Goal: Obtain resource: Download file/media

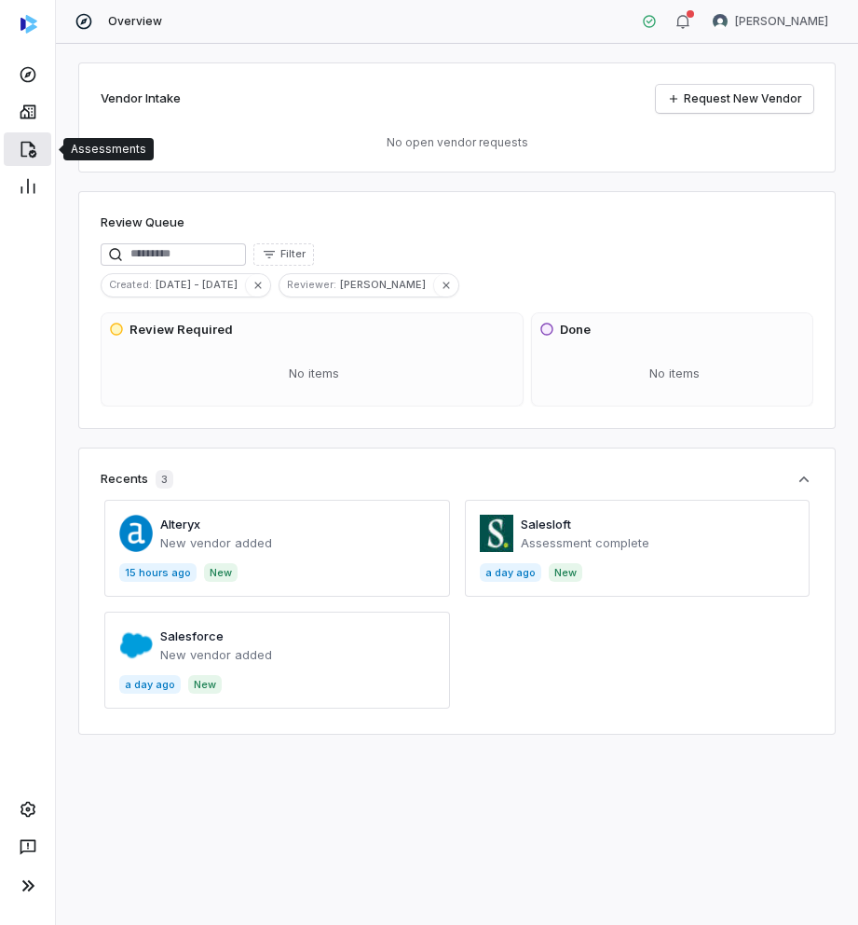
click at [26, 144] on icon at bounding box center [28, 149] width 19 height 19
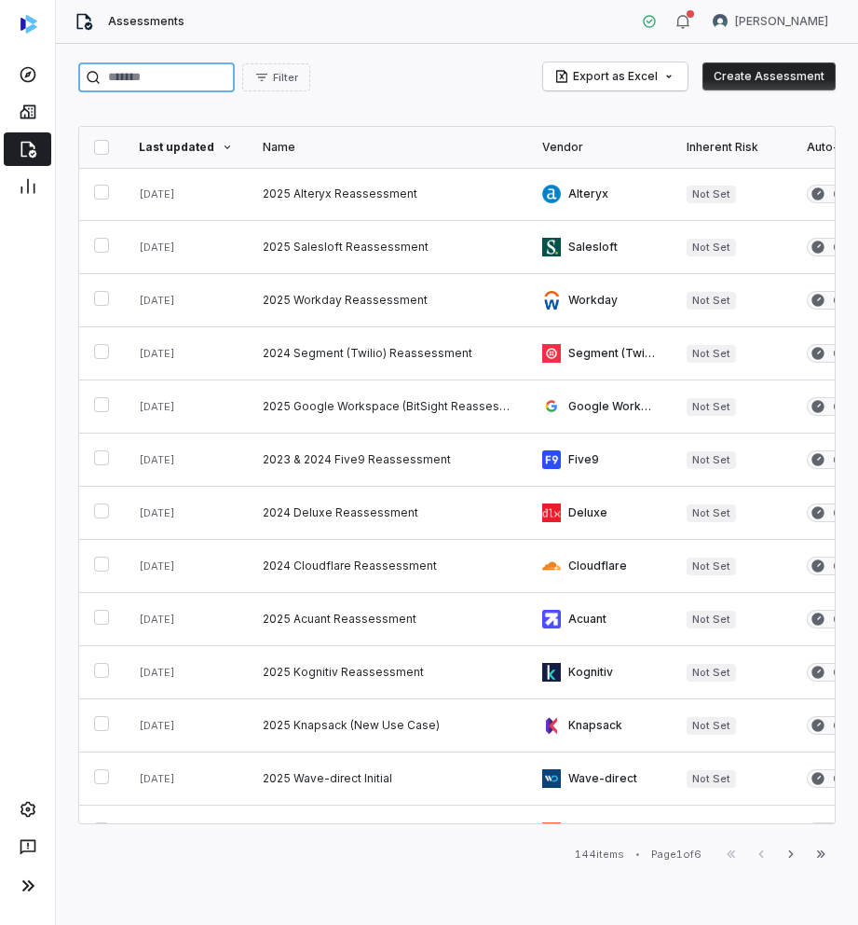
click at [175, 80] on input "search" at bounding box center [156, 77] width 157 height 30
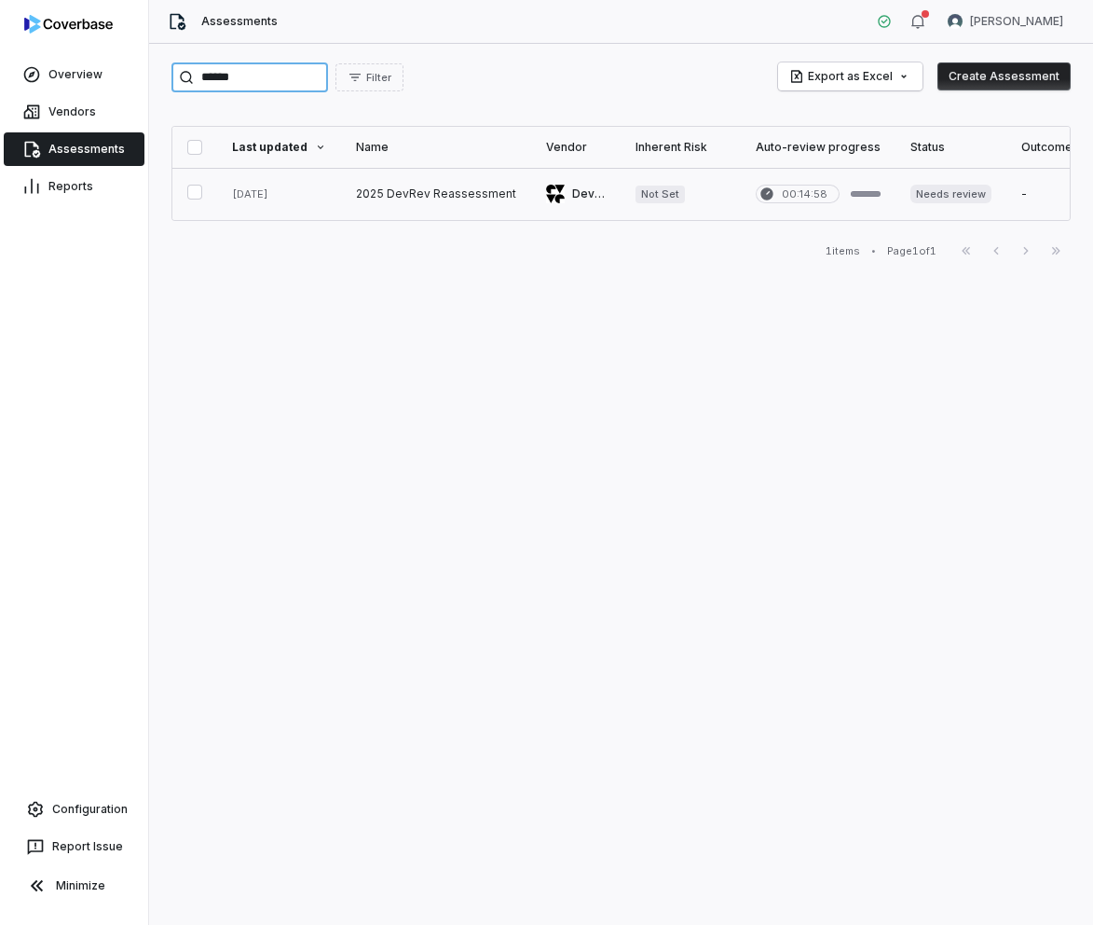
type input "******"
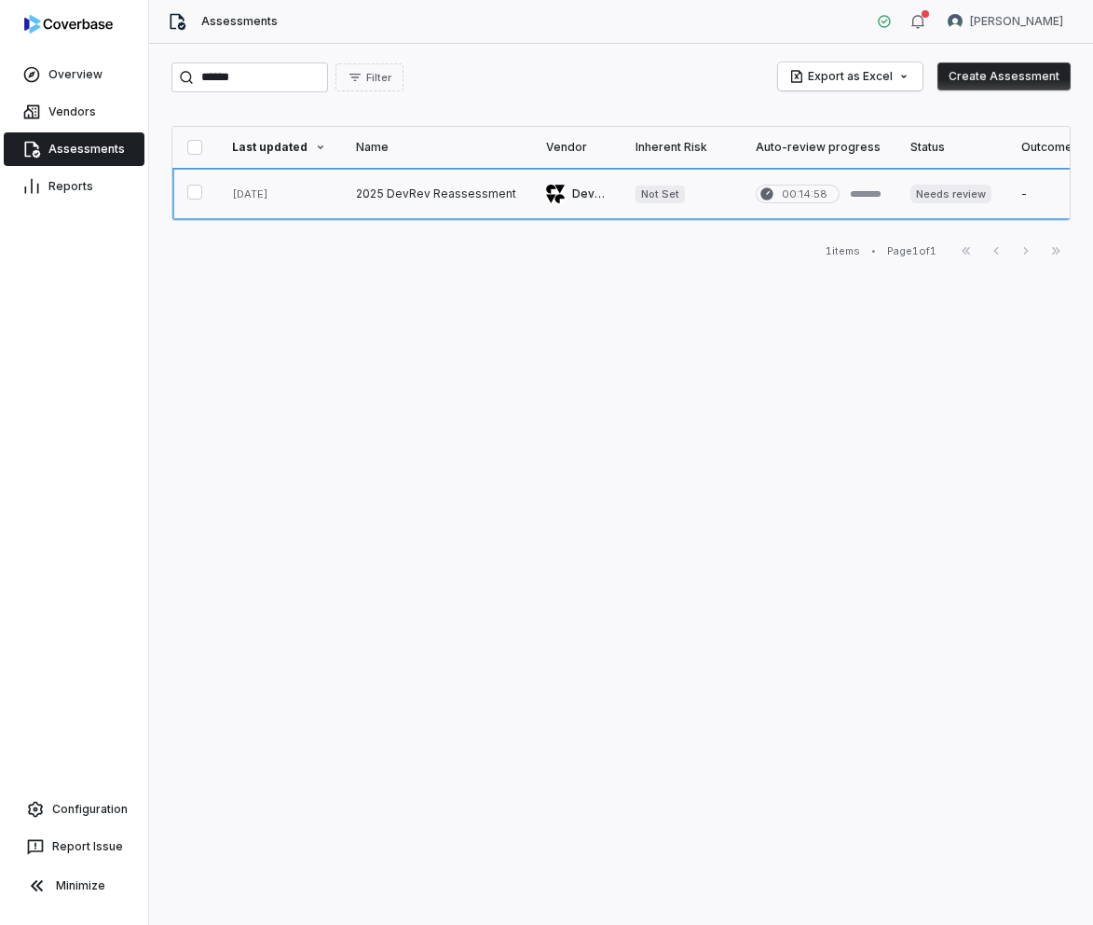
click at [293, 194] on link at bounding box center [279, 194] width 124 height 52
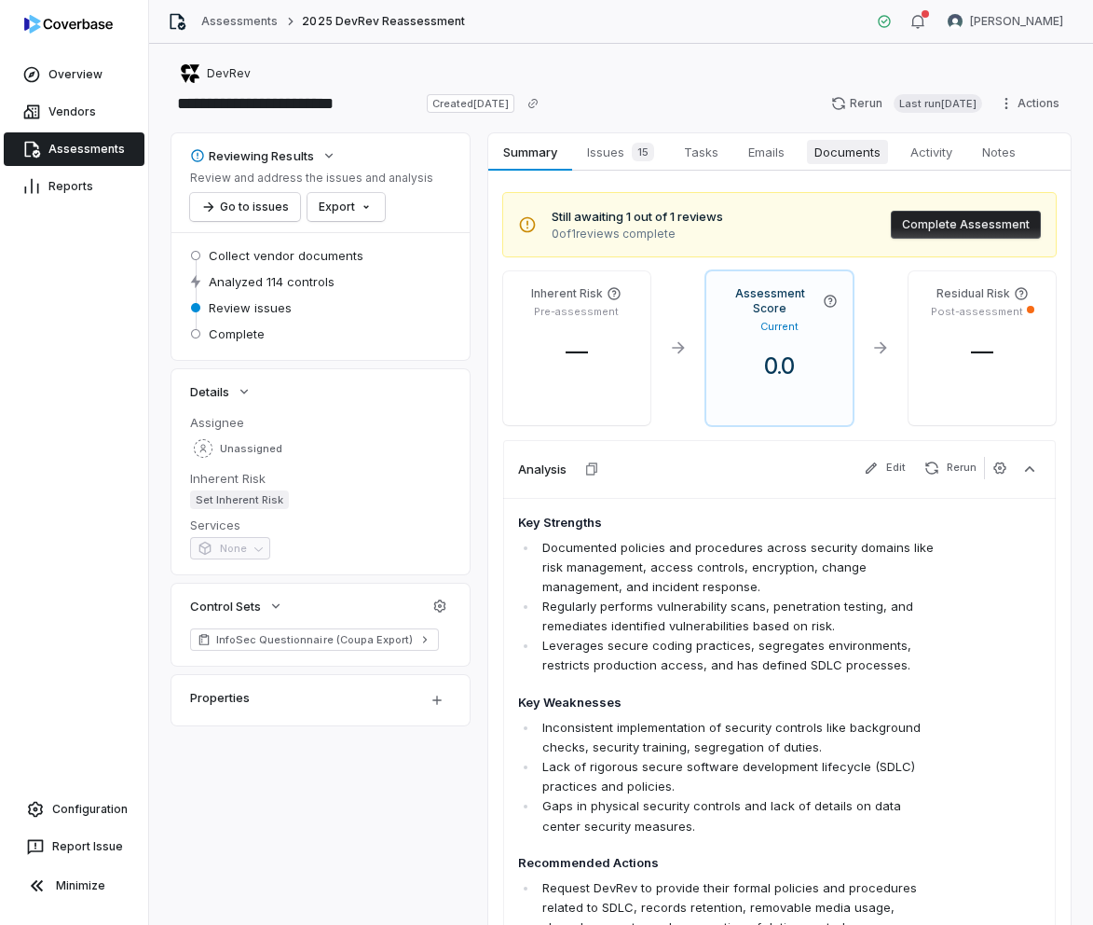
click at [838, 160] on span "Documents" at bounding box center [847, 152] width 81 height 24
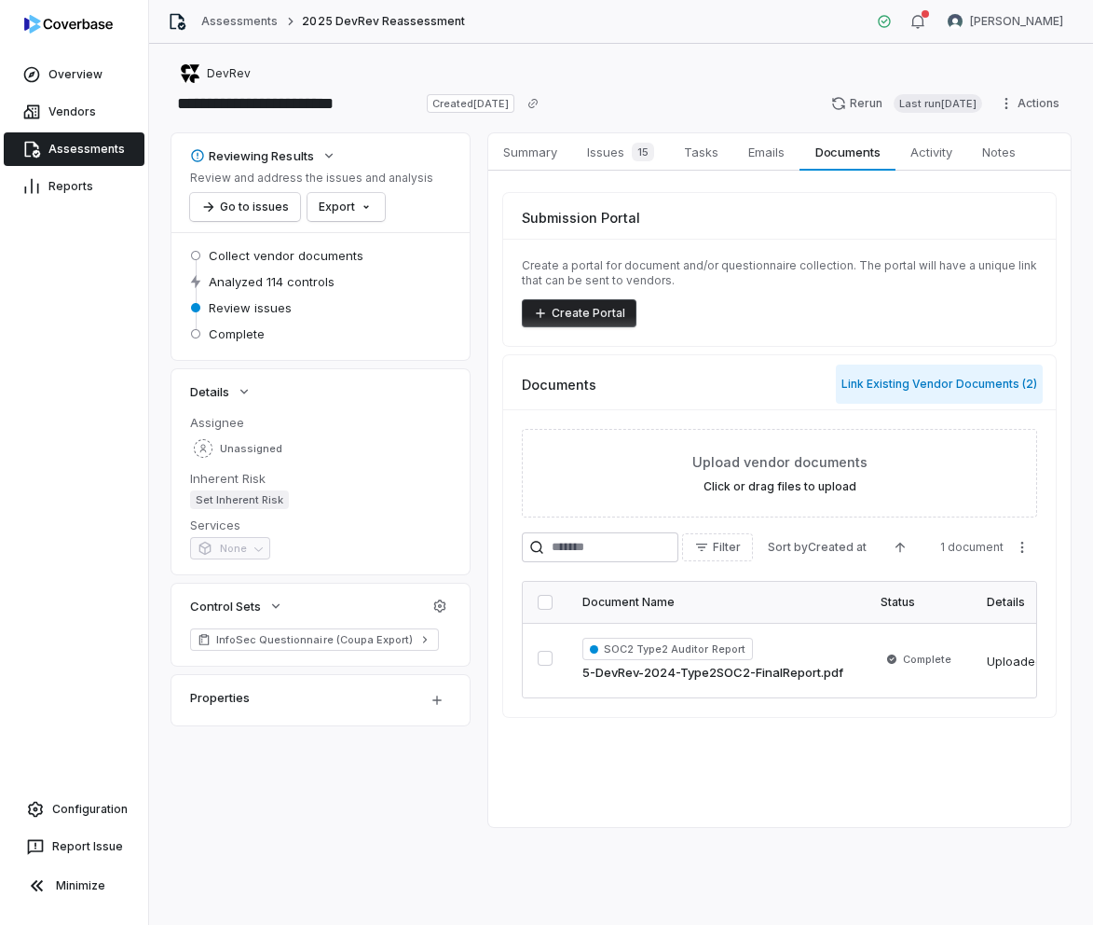
click at [858, 386] on button "Link Existing Vendor Documents ( 2 )" at bounding box center [939, 383] width 207 height 39
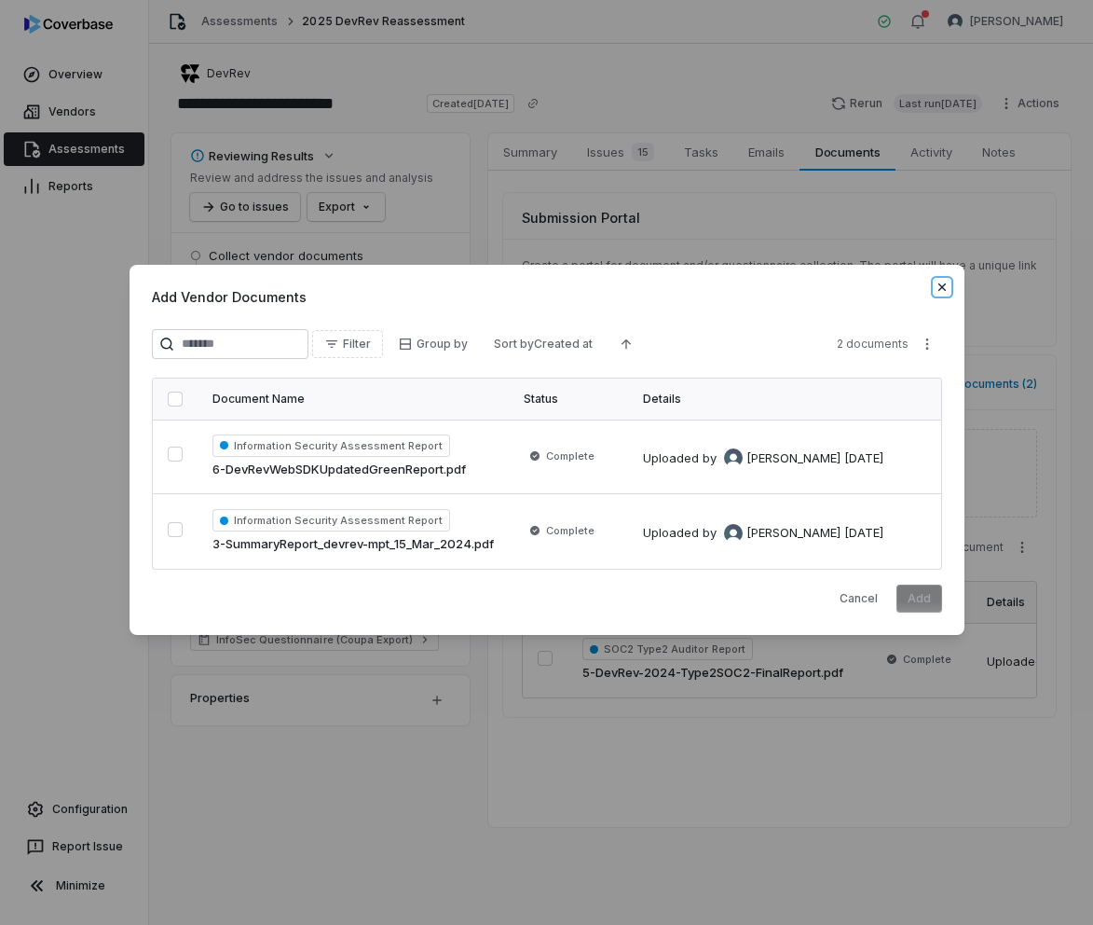
click at [858, 290] on icon "button" at bounding box center [942, 287] width 15 height 15
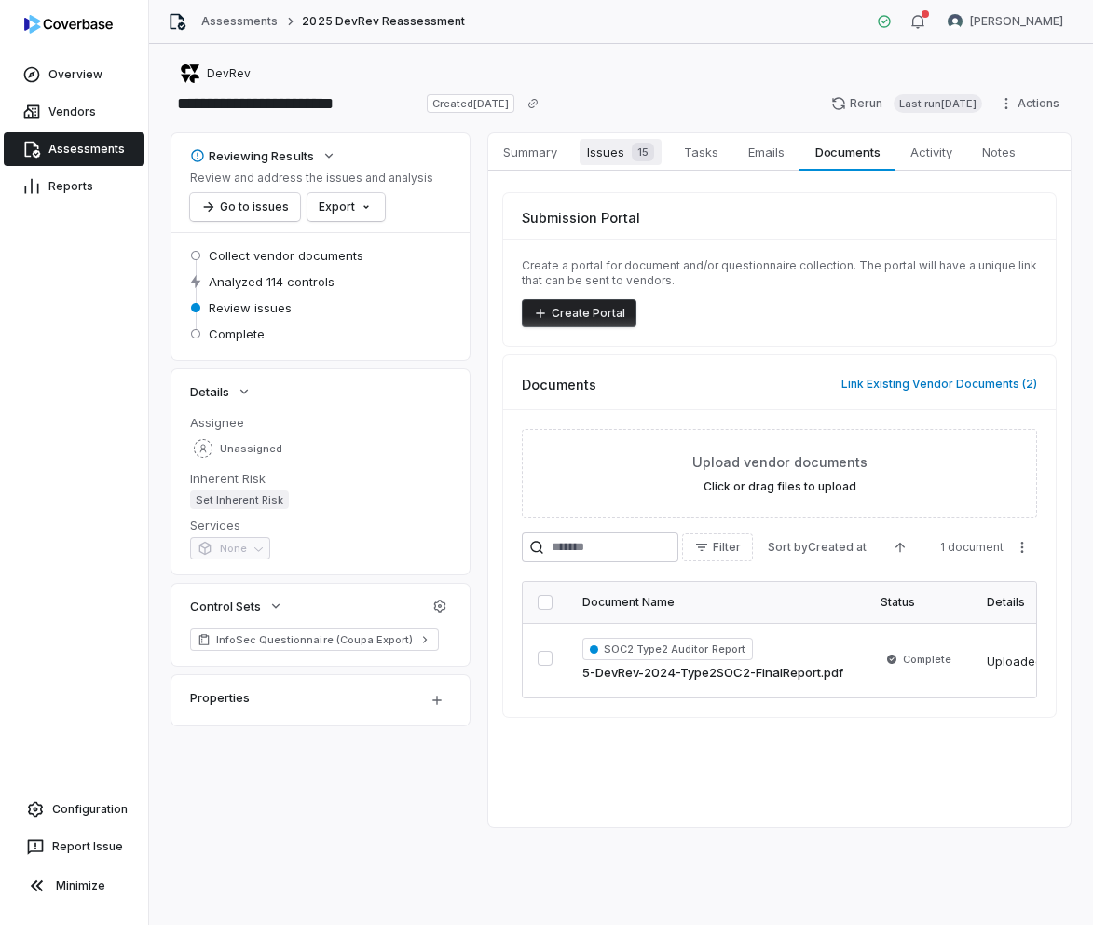
click at [600, 148] on span "Issues 15" at bounding box center [621, 152] width 82 height 26
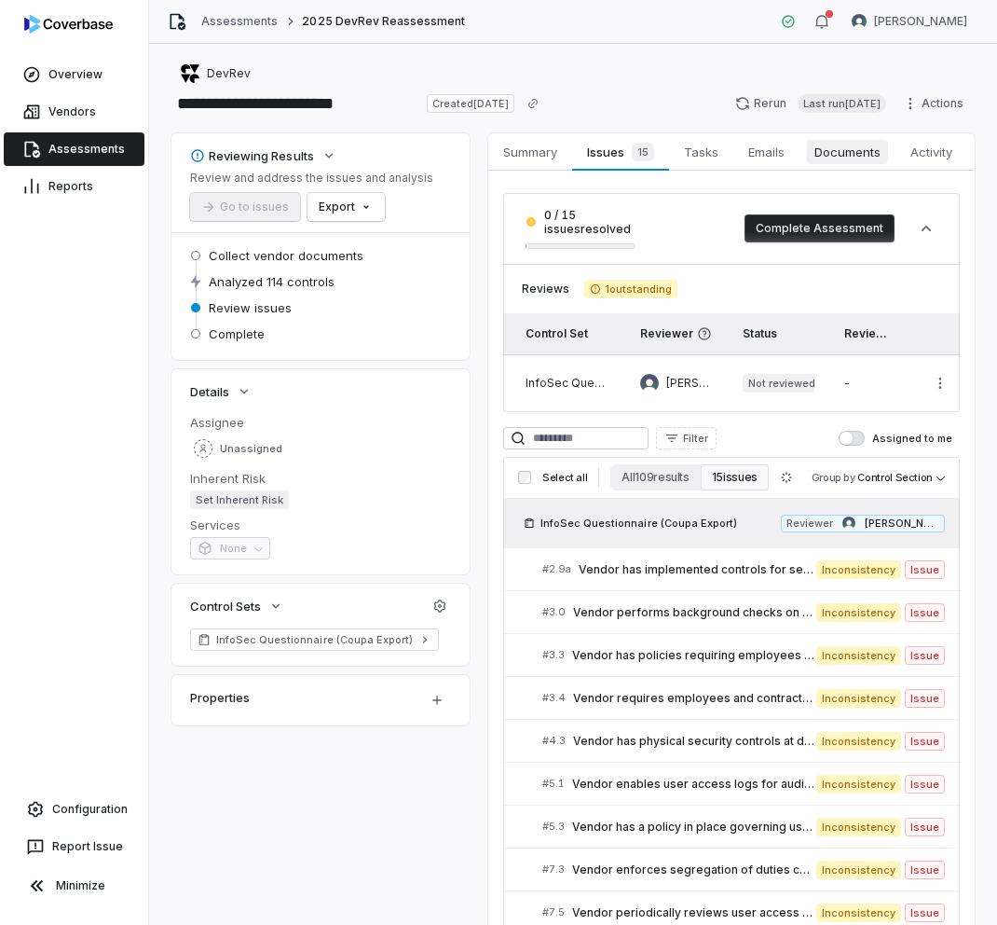
click at [857, 157] on span "Documents" at bounding box center [847, 152] width 81 height 24
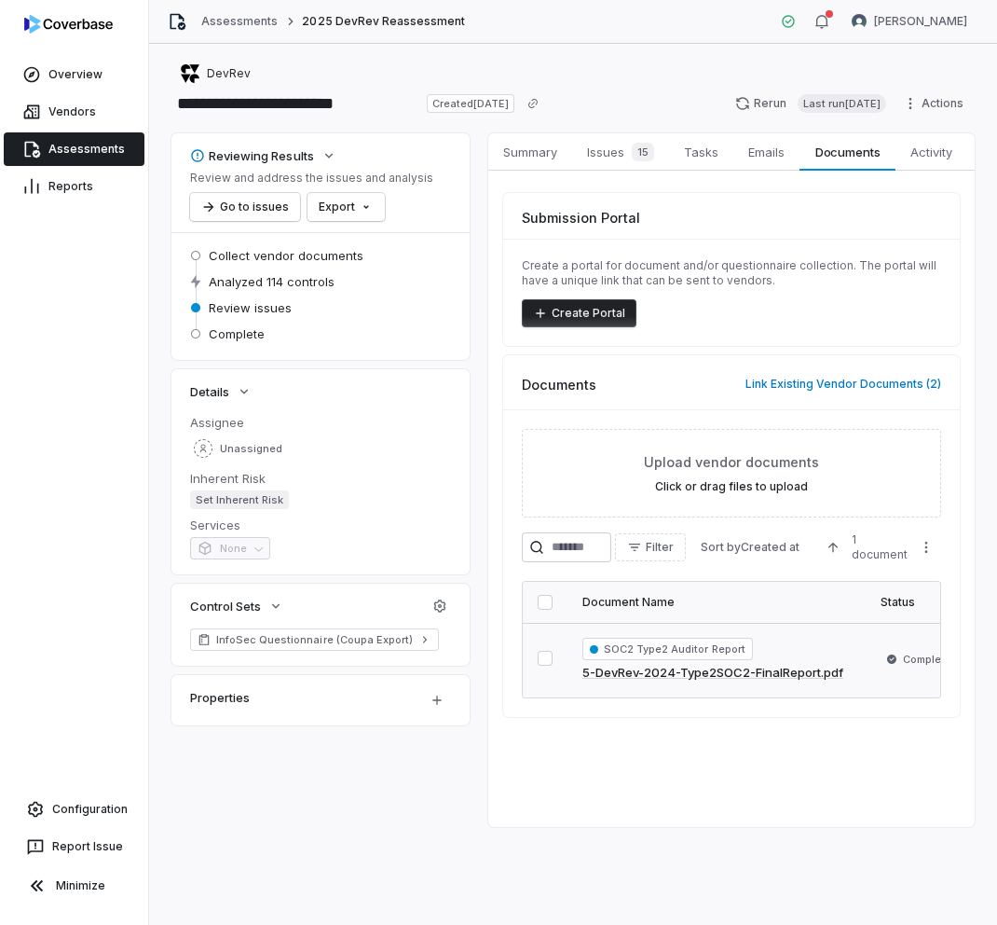
click at [694, 675] on link "5-DevRev-2024-Type2SOC2-FinalReport.pdf" at bounding box center [713, 673] width 261 height 19
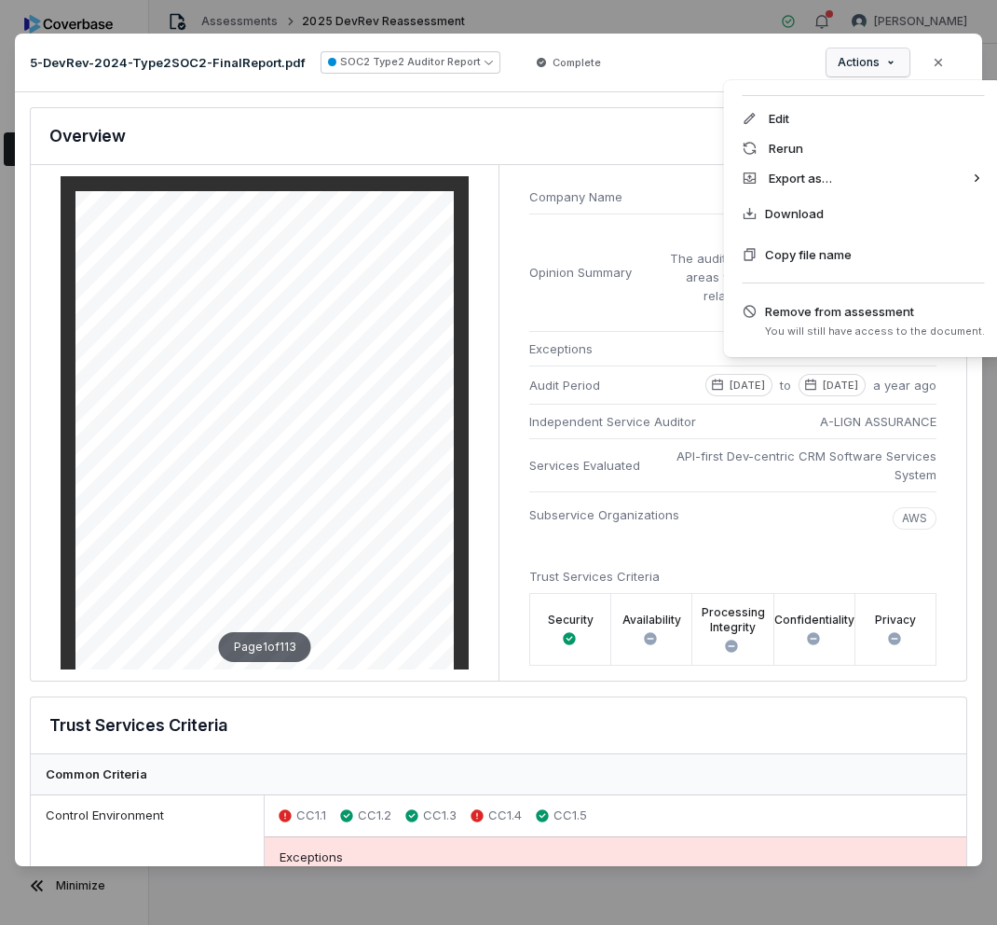
click at [858, 64] on div "Document Preview 5-DevRev-2024-Type2SOC2-FinalReport.pdf SOC2 Type2 Auditor Rep…" at bounding box center [498, 462] width 997 height 917
click at [858, 60] on div "Document Preview 5-DevRev-2024-Type2SOC2-FinalReport.pdf SOC2 Type2 Auditor Rep…" at bounding box center [498, 462] width 997 height 917
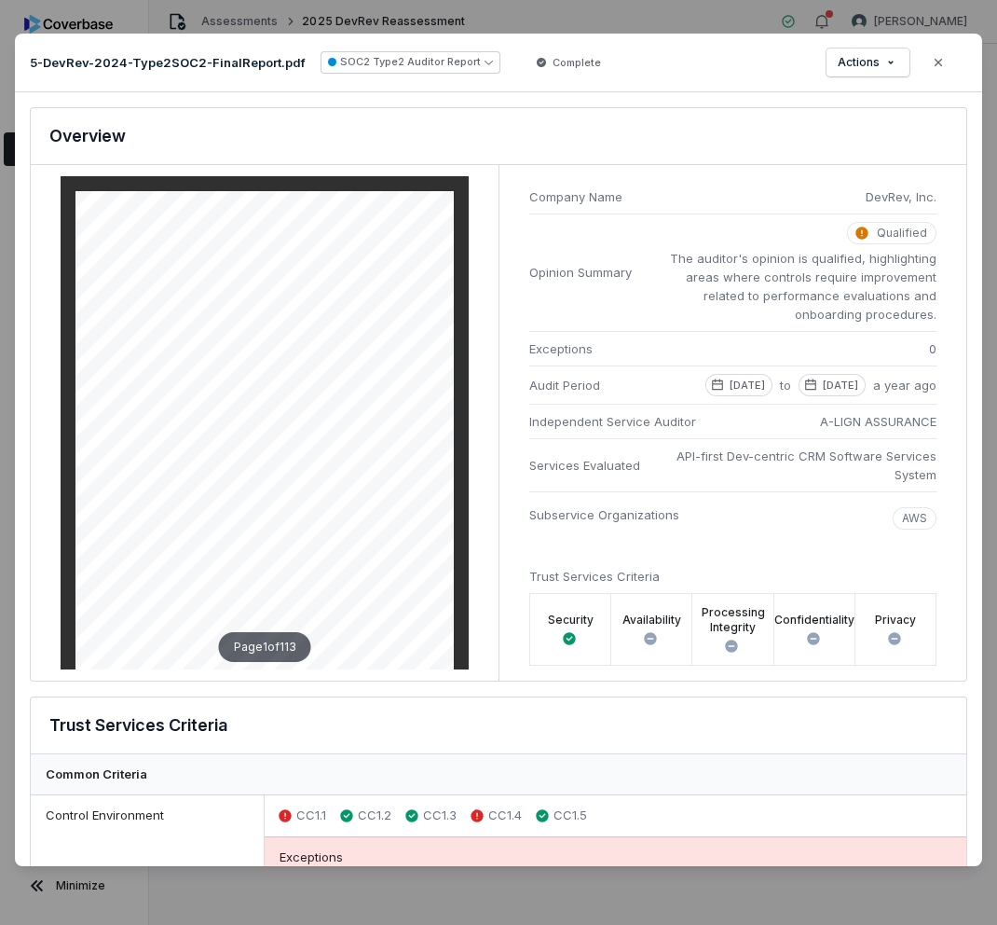
click at [858, 60] on icon "button" at bounding box center [938, 62] width 7 height 7
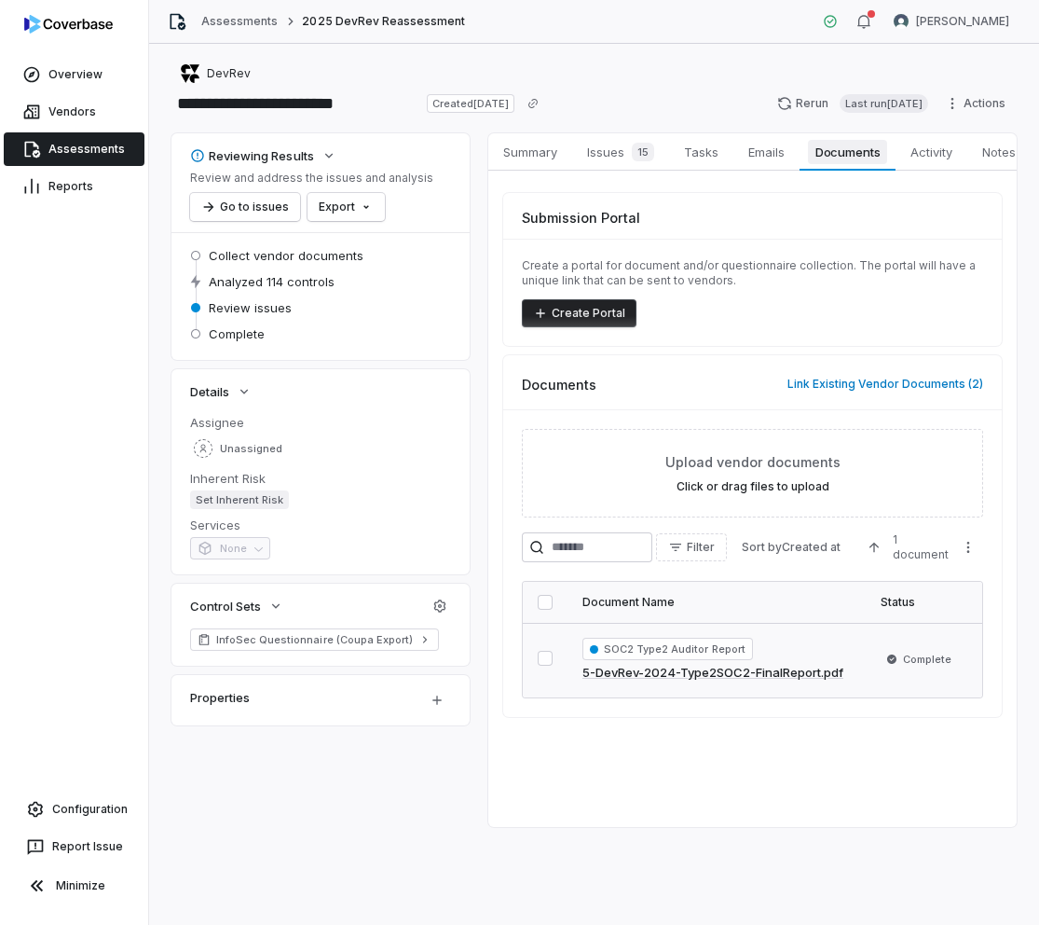
click at [845, 161] on span "Documents" at bounding box center [848, 152] width 80 height 24
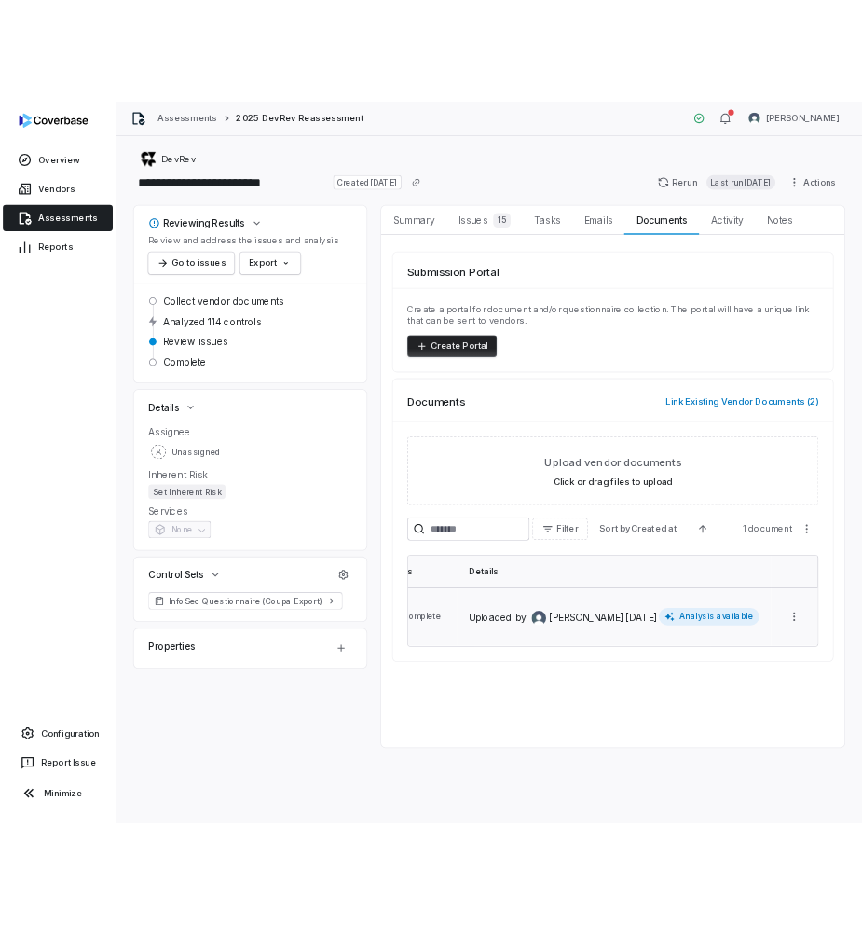
scroll to position [0, 410]
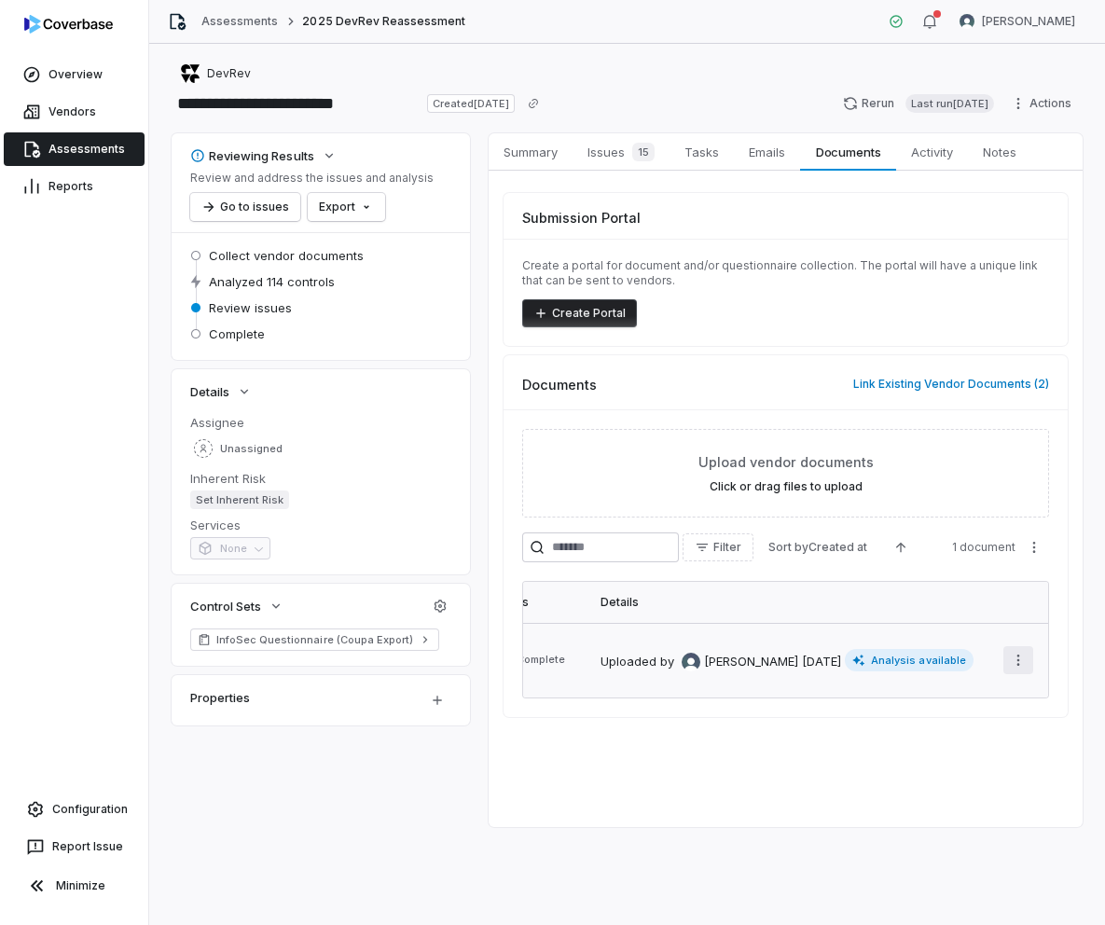
click at [858, 663] on html "**********" at bounding box center [552, 462] width 1105 height 925
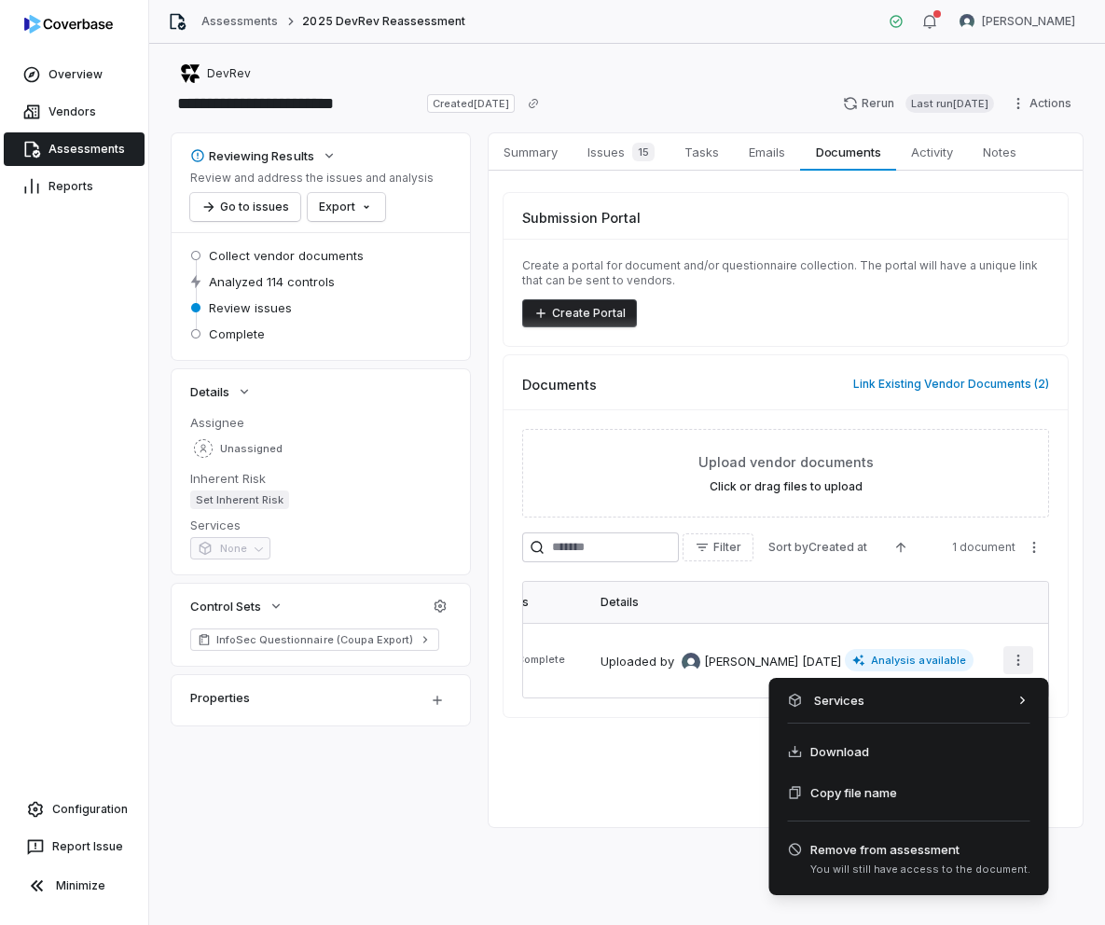
click at [639, 722] on html "**********" at bounding box center [552, 462] width 1105 height 925
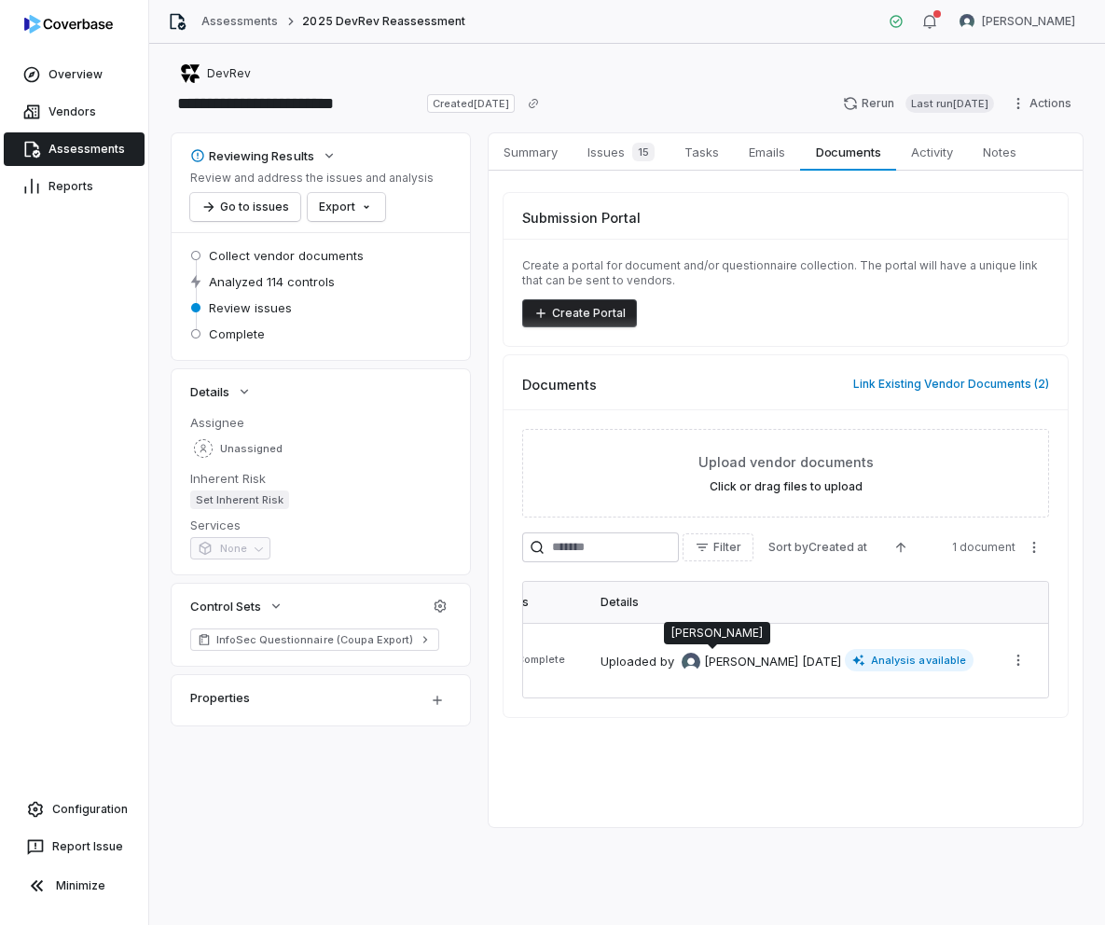
click at [747, 661] on span "[PERSON_NAME]" at bounding box center [751, 661] width 94 height 19
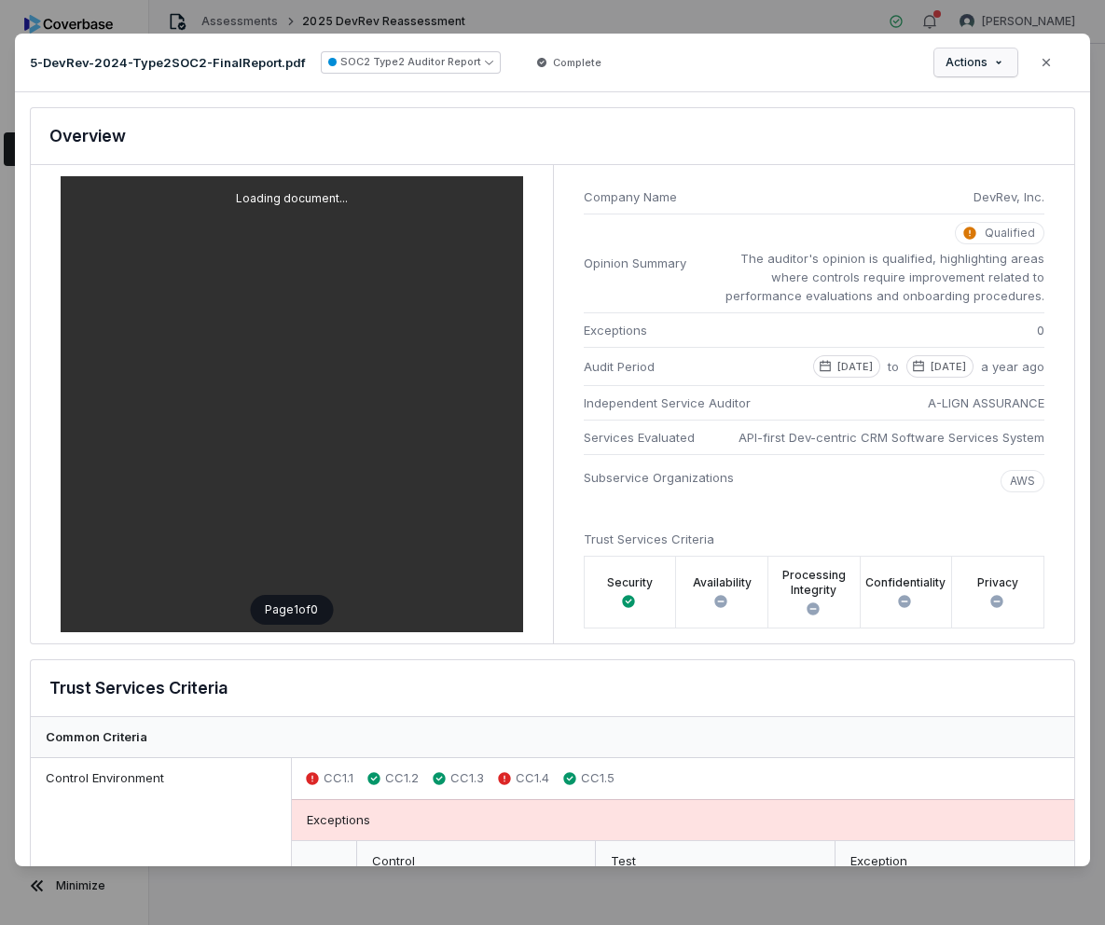
click at [858, 54] on div "Document Preview 5-DevRev-2024-Type2SOC2-FinalReport.pdf SOC2 Type2 Auditor Rep…" at bounding box center [552, 462] width 1105 height 917
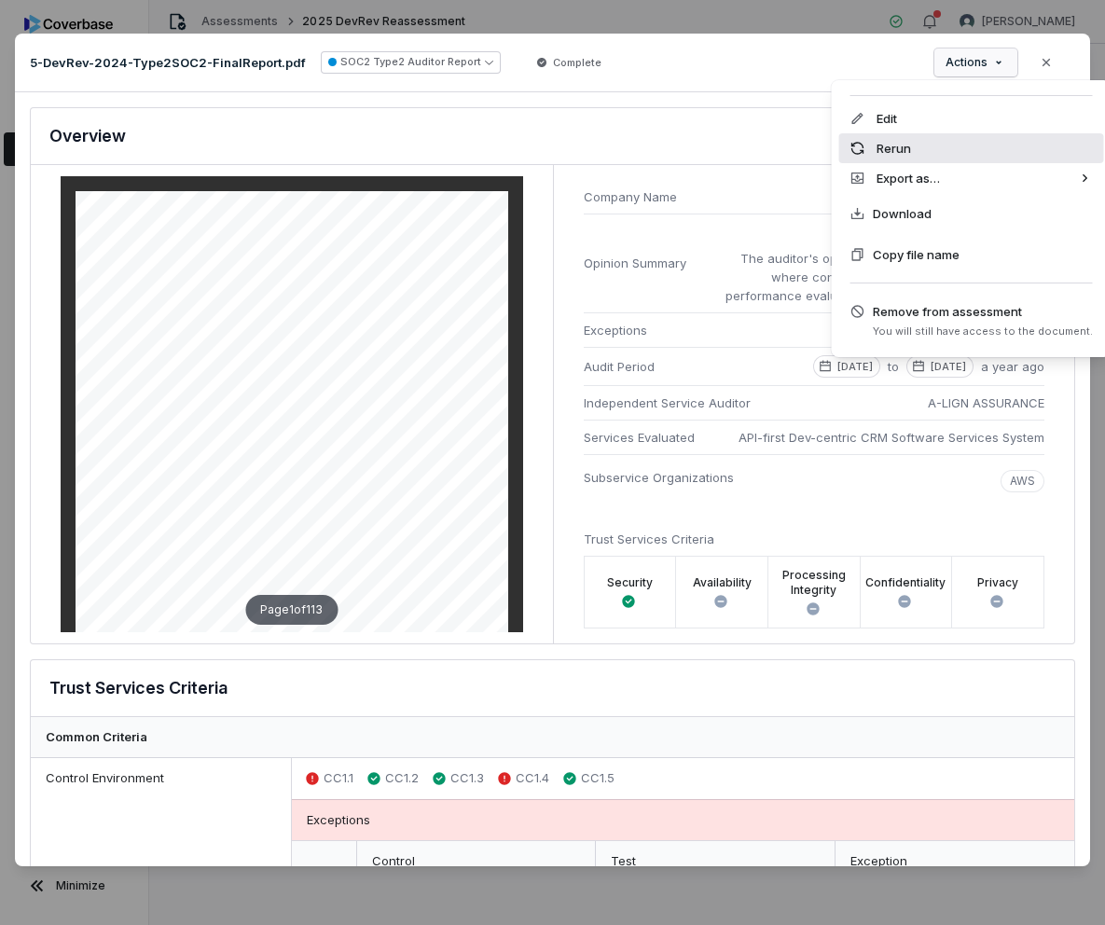
click at [858, 145] on div "Rerun" at bounding box center [971, 148] width 265 height 30
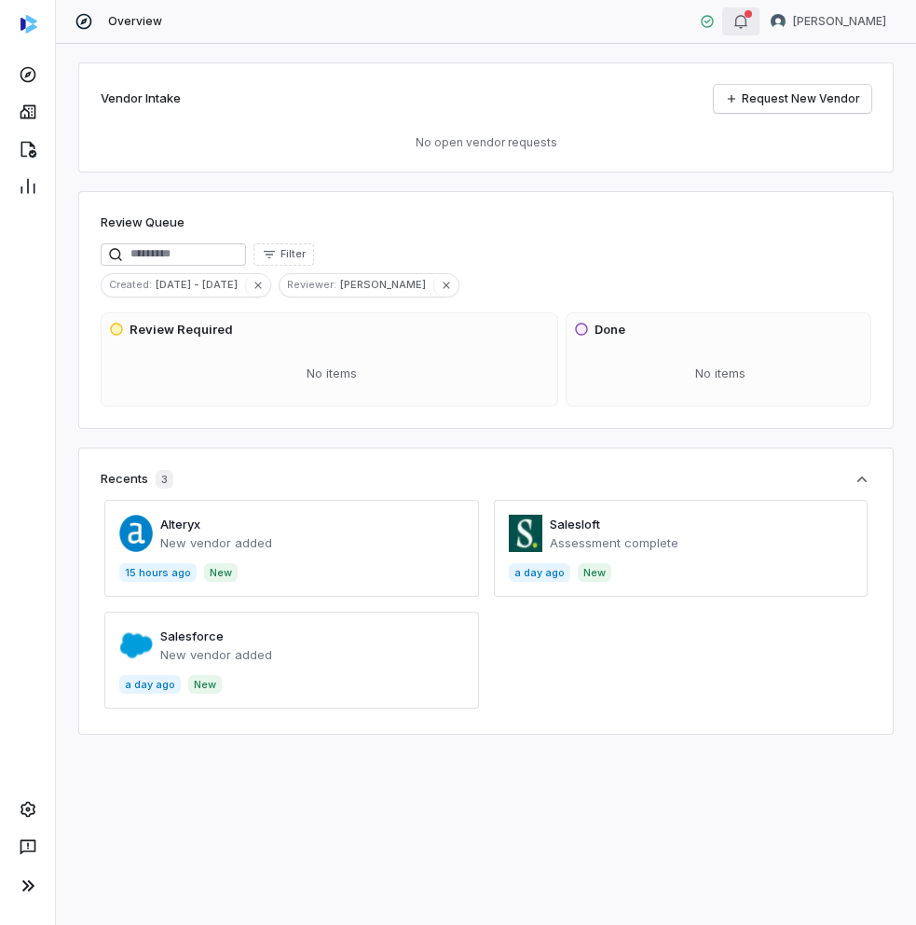
click at [752, 17] on div "button" at bounding box center [748, 13] width 7 height 7
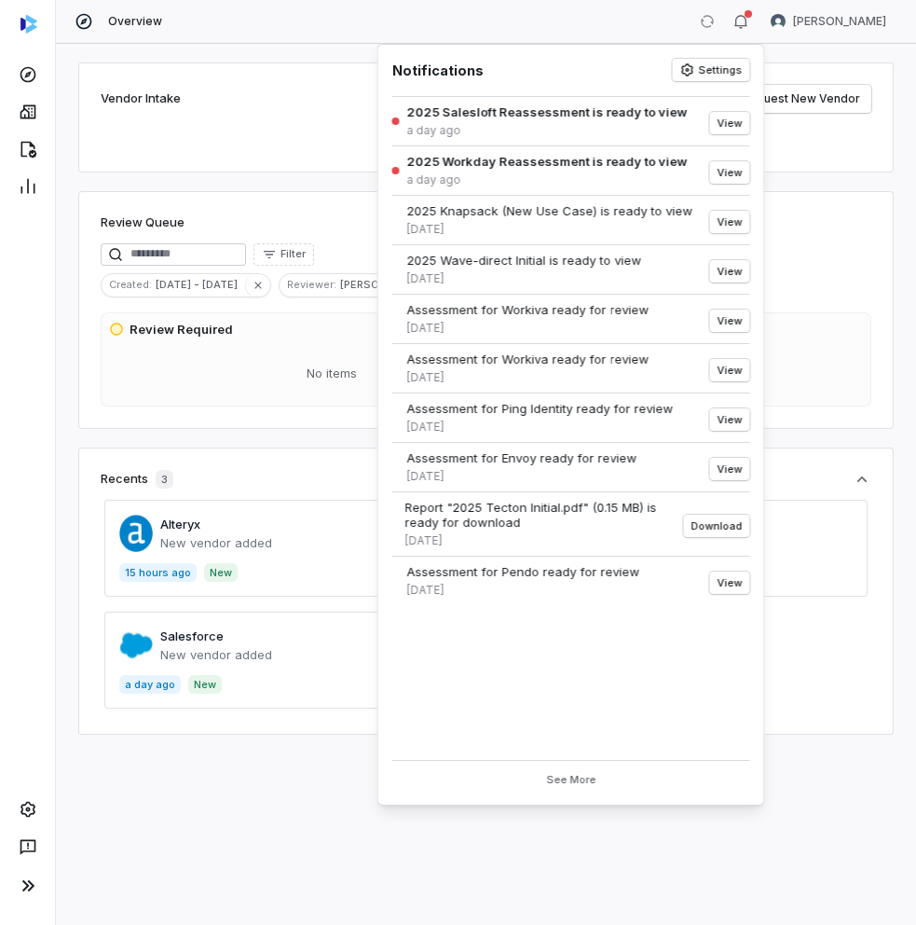
click at [58, 377] on div "Vendor Intake Request New Vendor No open vendor requests Review Queue Filter Cr…" at bounding box center [486, 484] width 860 height 881
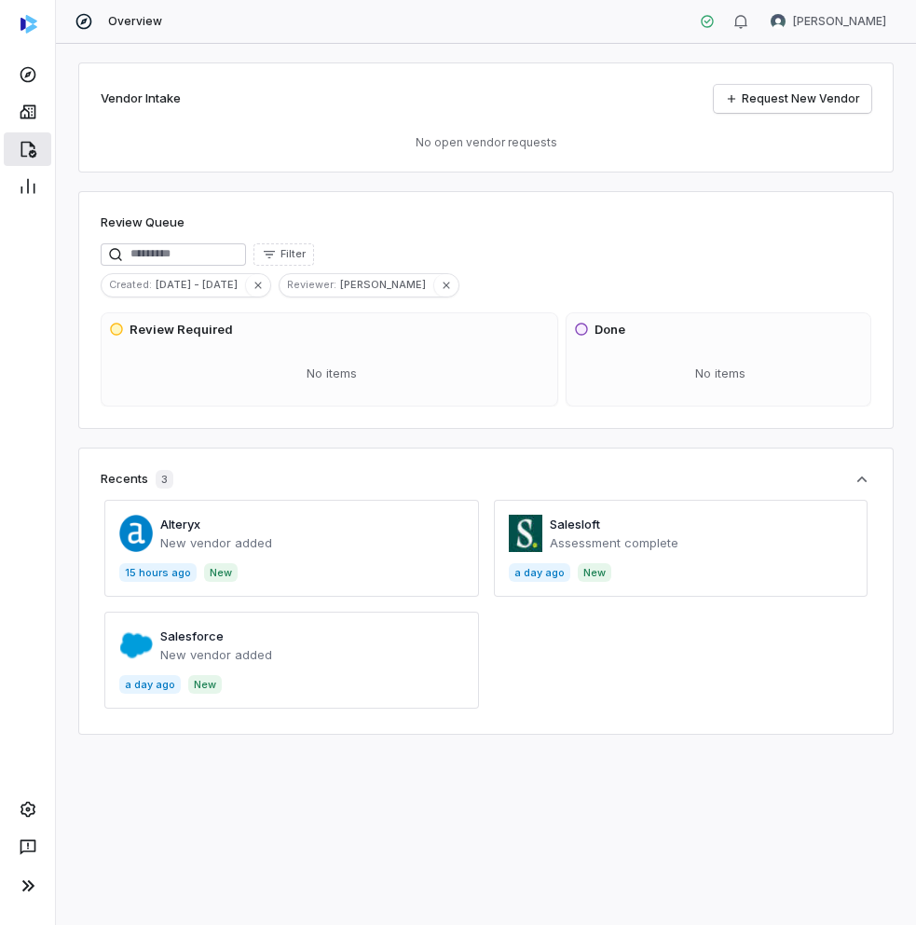
click at [30, 144] on icon at bounding box center [29, 150] width 16 height 17
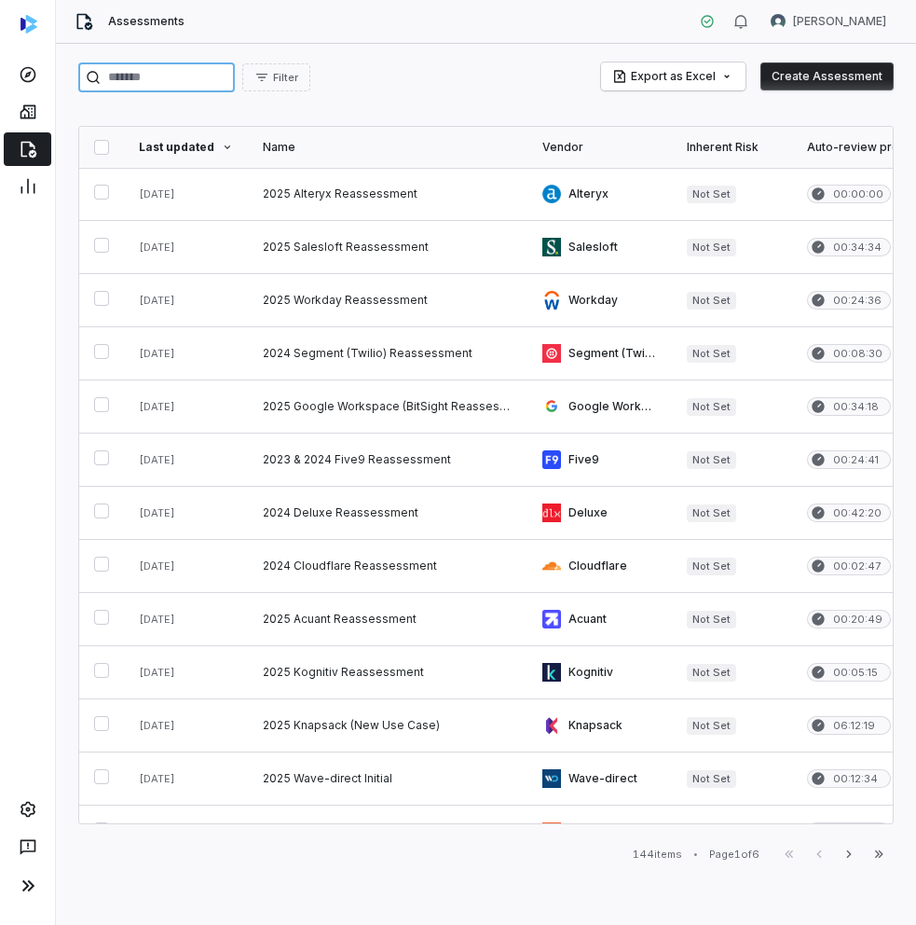
click at [177, 84] on input "search" at bounding box center [156, 77] width 157 height 30
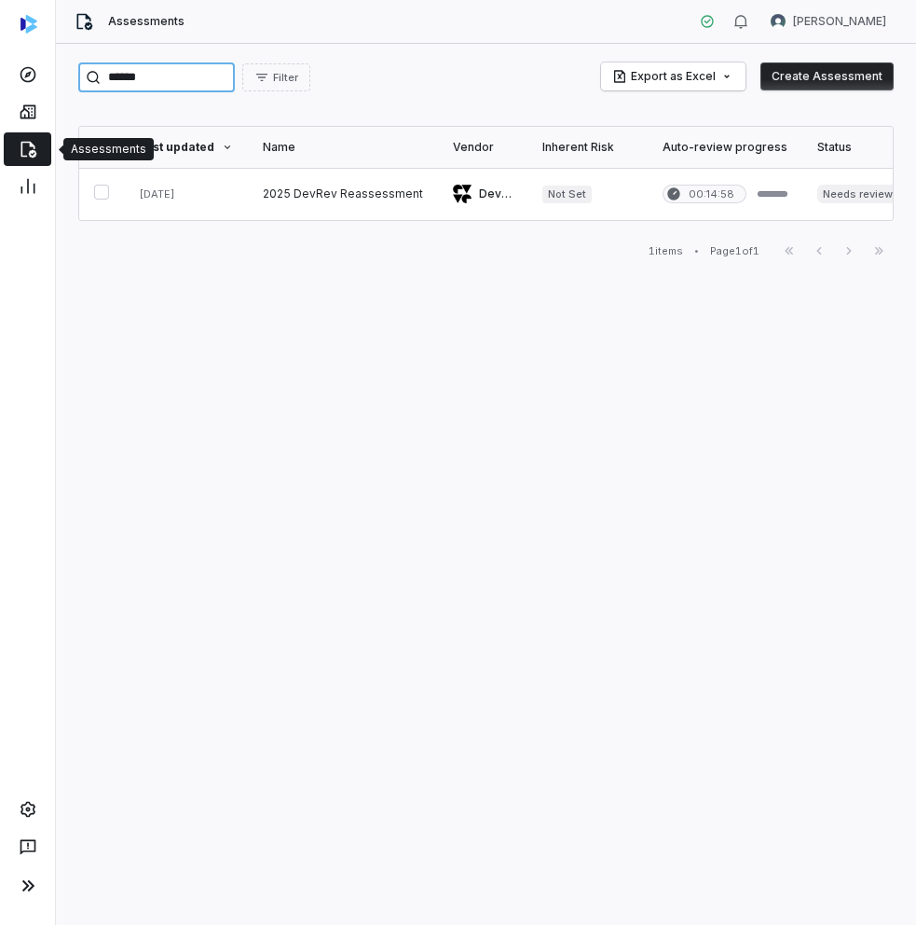
type input "******"
click at [25, 159] on link at bounding box center [28, 149] width 48 height 34
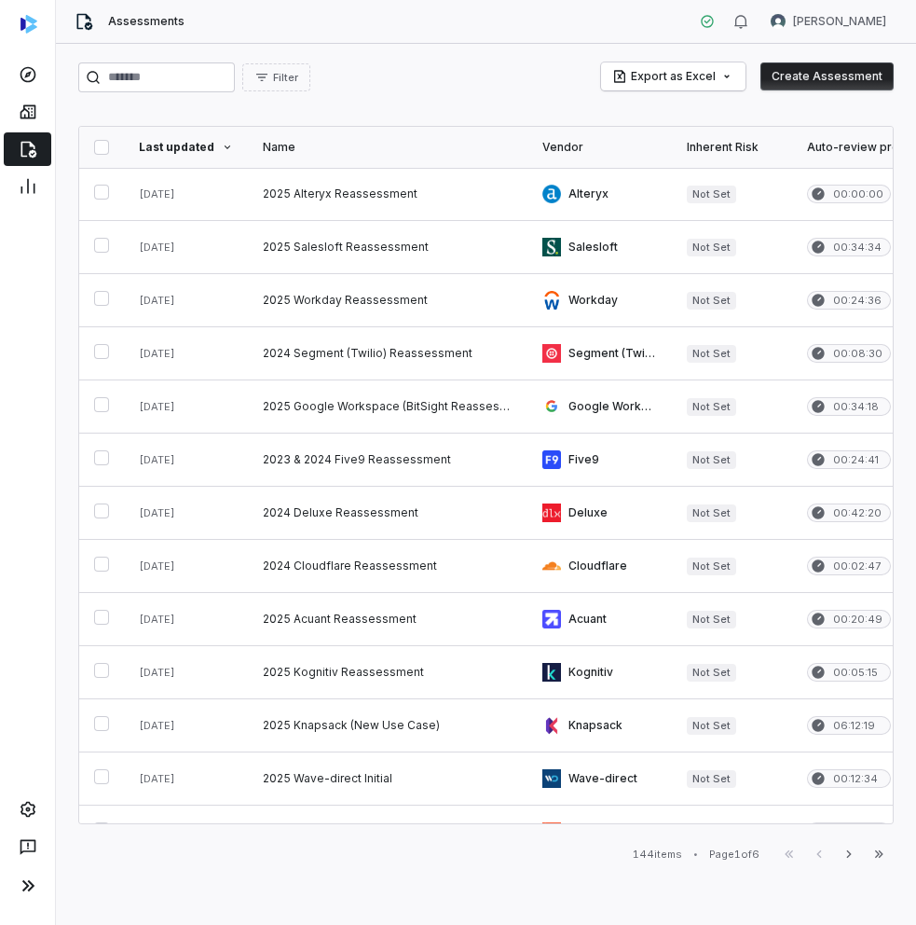
click at [841, 76] on button "Create Assessment" at bounding box center [827, 76] width 133 height 28
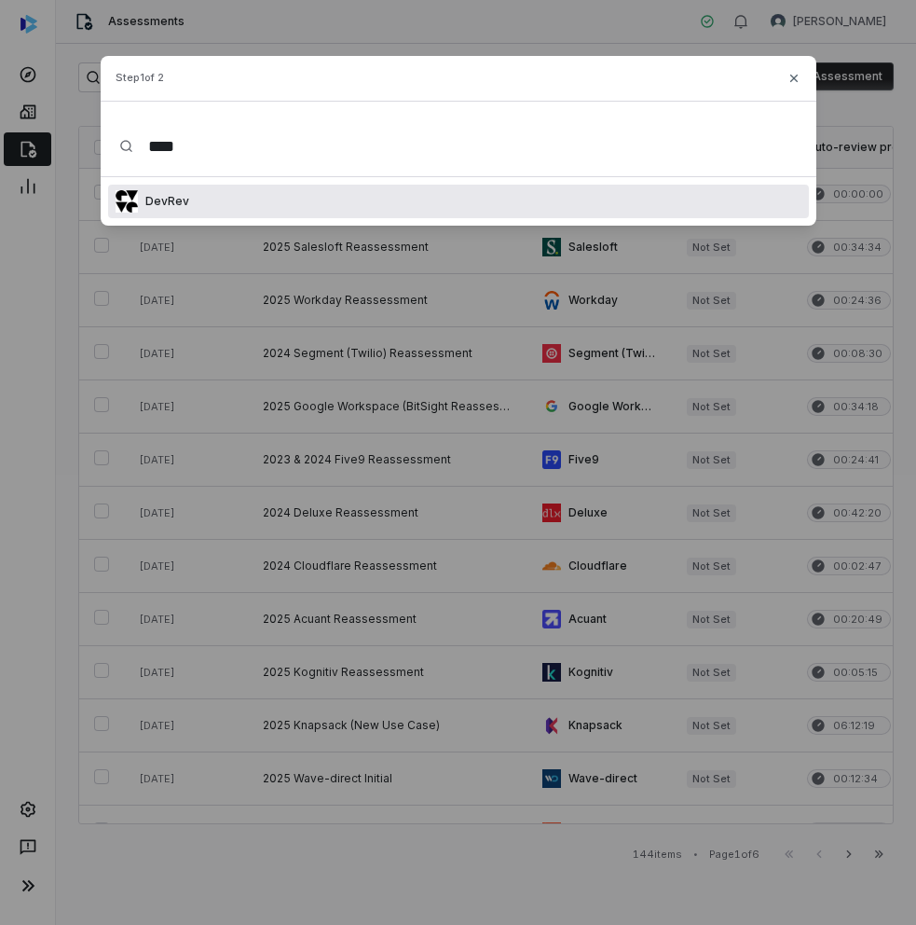
type input "****"
click at [240, 197] on div "DevRev" at bounding box center [458, 202] width 701 height 34
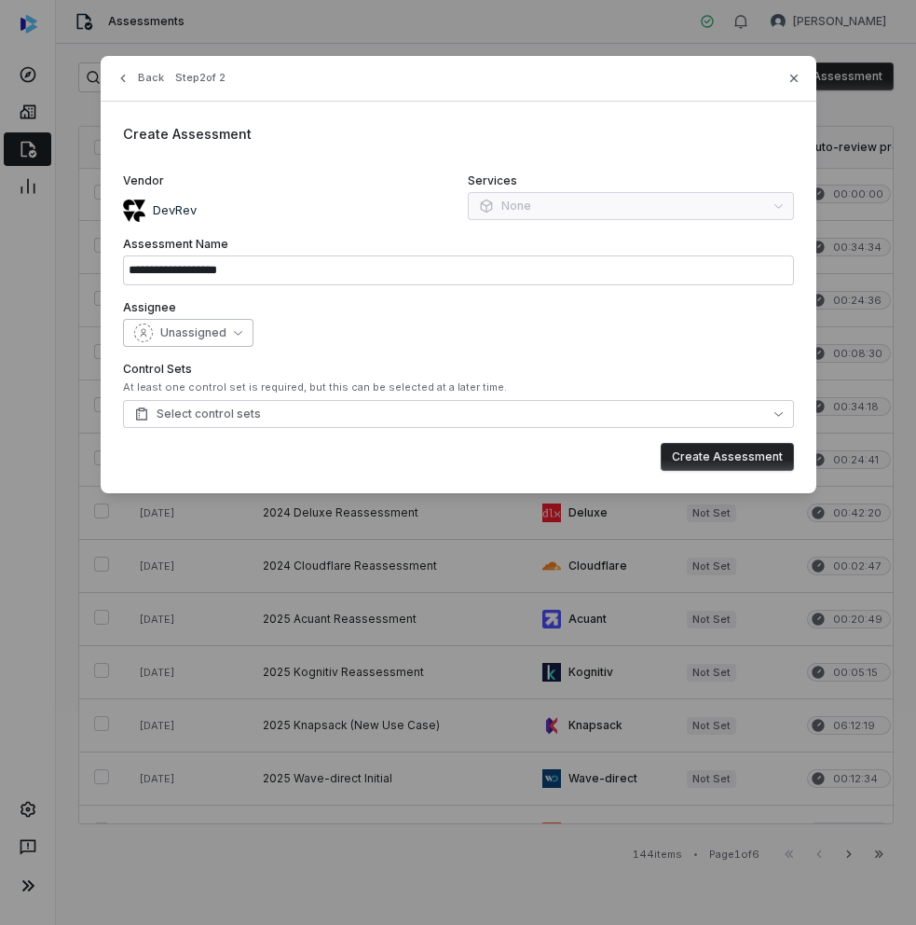
click at [227, 330] on button "Unassigned" at bounding box center [188, 333] width 130 height 28
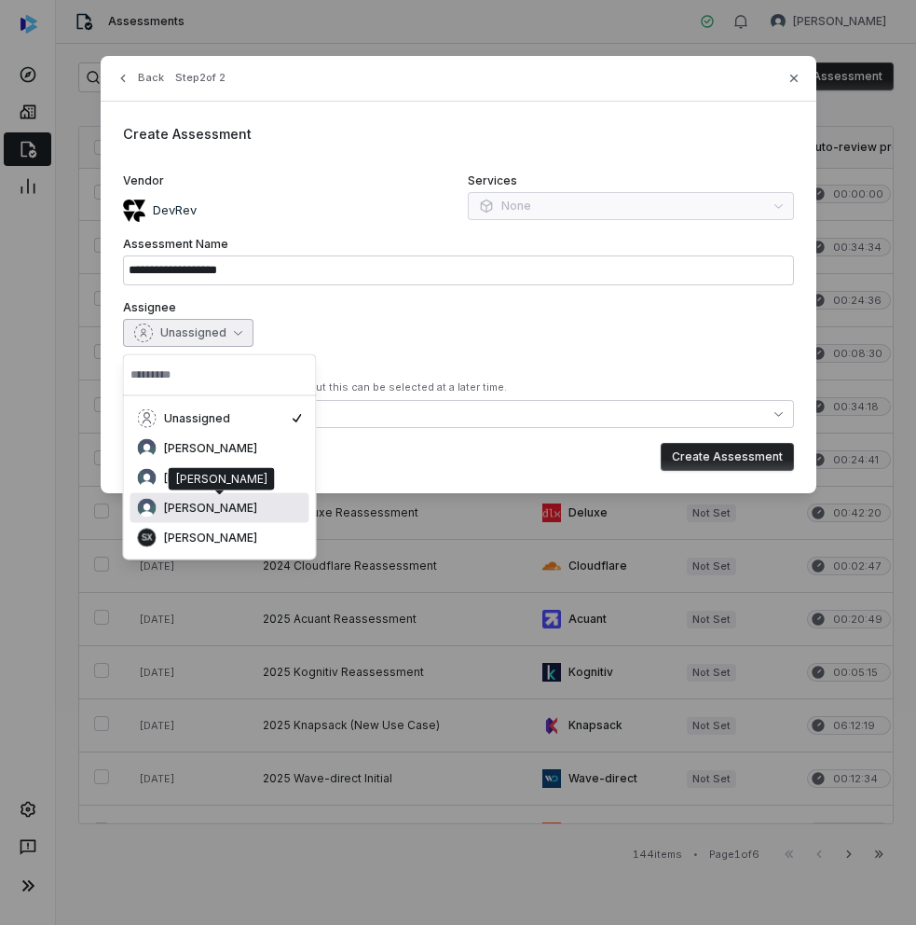
click at [234, 501] on span "[PERSON_NAME]" at bounding box center [210, 508] width 93 height 15
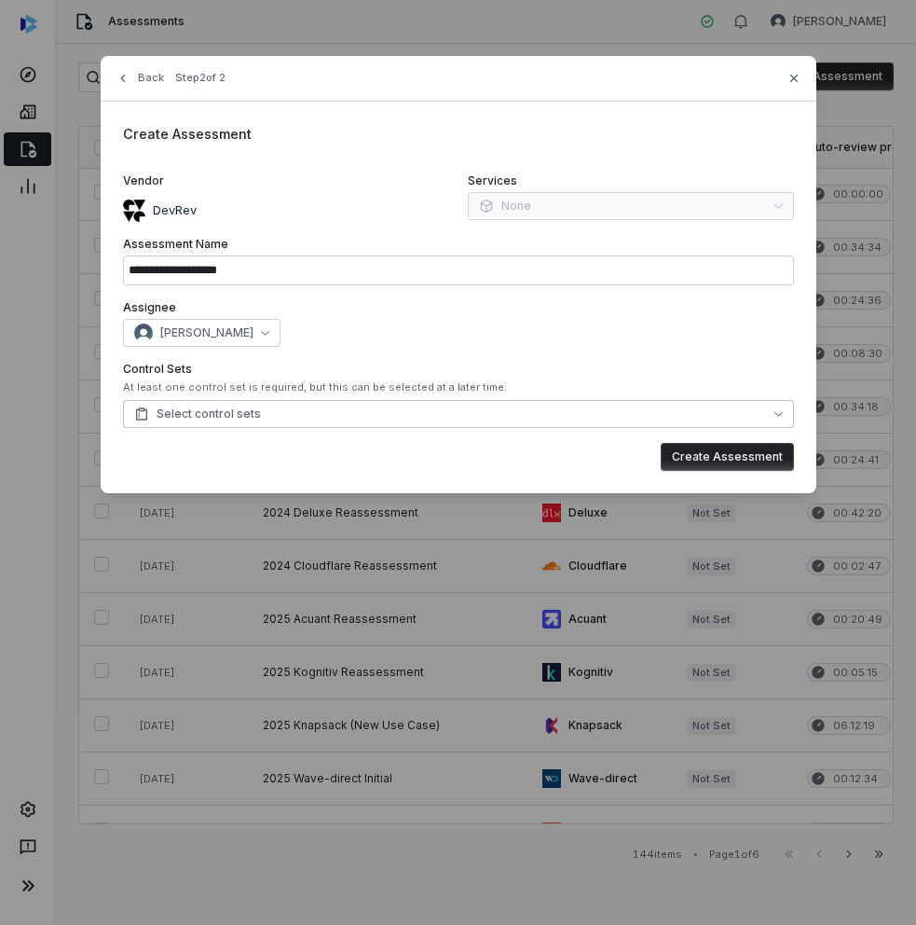
click at [221, 416] on span "Select control sets" at bounding box center [197, 413] width 127 height 15
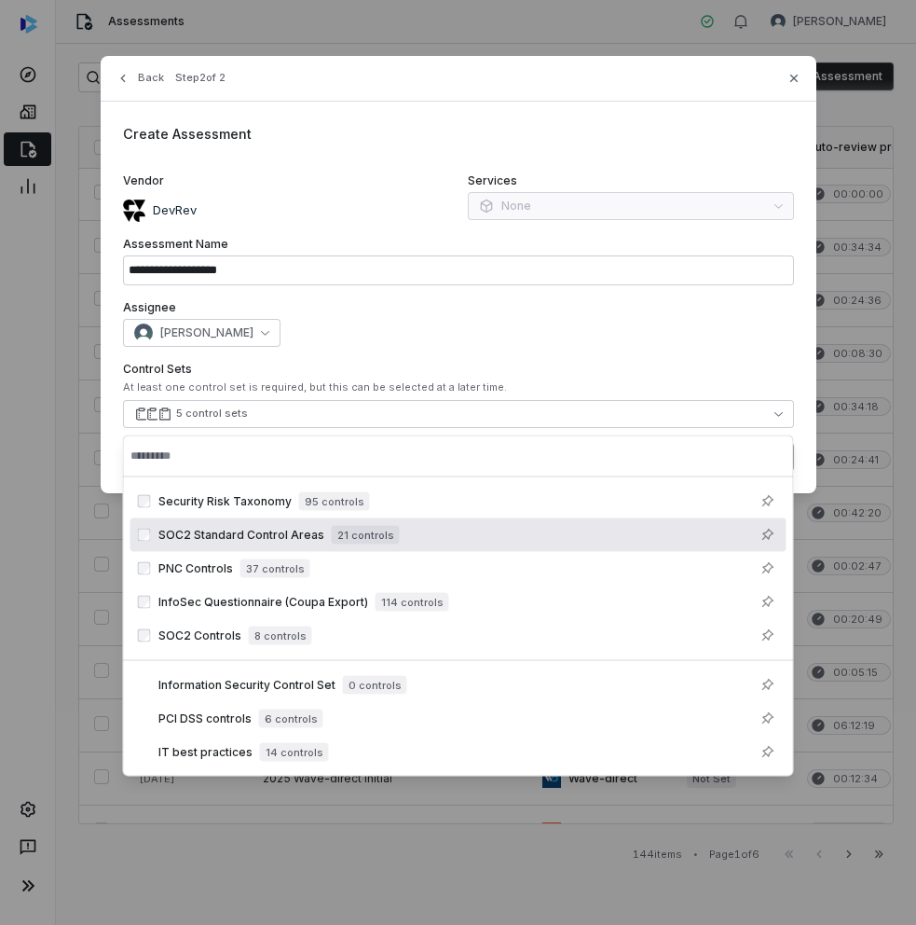
click at [607, 295] on div "**********" at bounding box center [459, 274] width 716 height 437
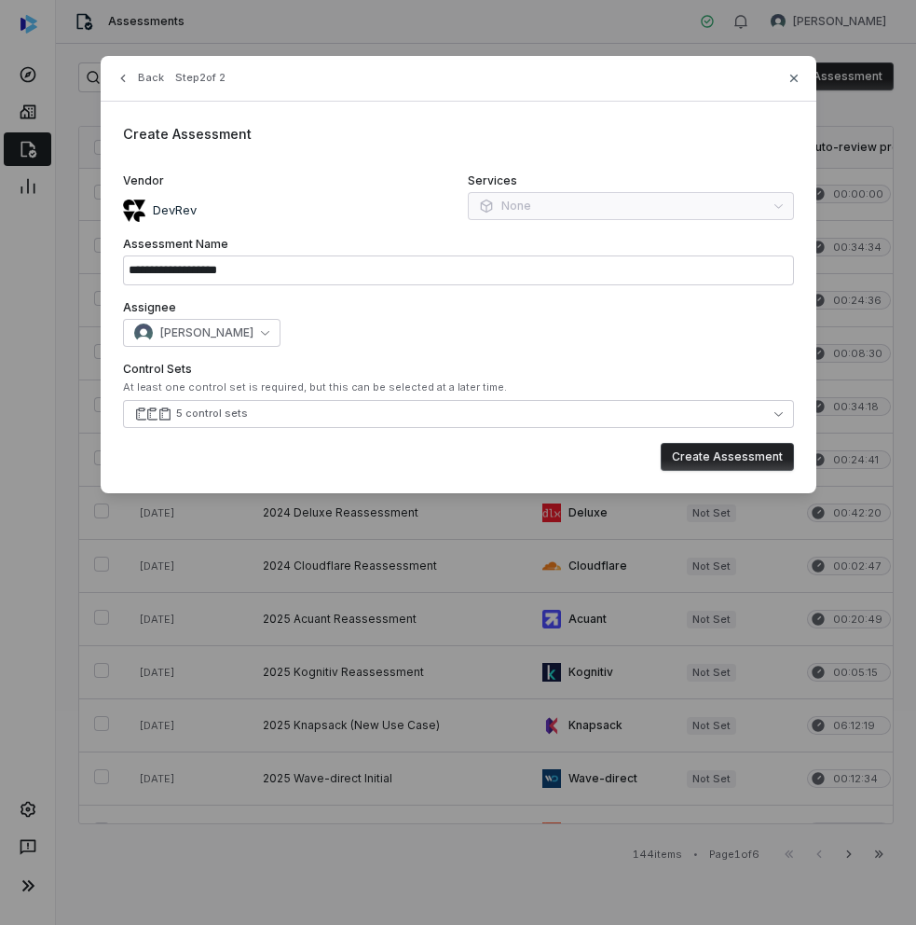
click at [746, 455] on button "Create Assessment" at bounding box center [727, 457] width 133 height 28
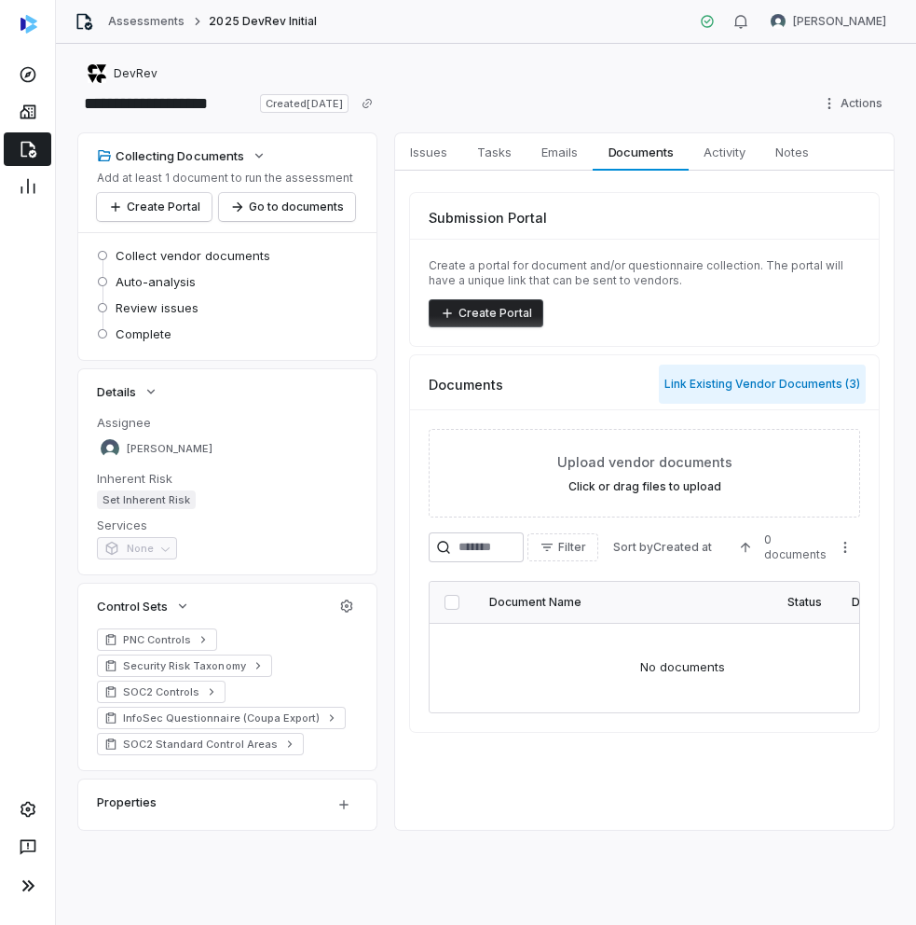
click at [692, 383] on button "Link Existing Vendor Documents ( 3 )" at bounding box center [762, 383] width 207 height 39
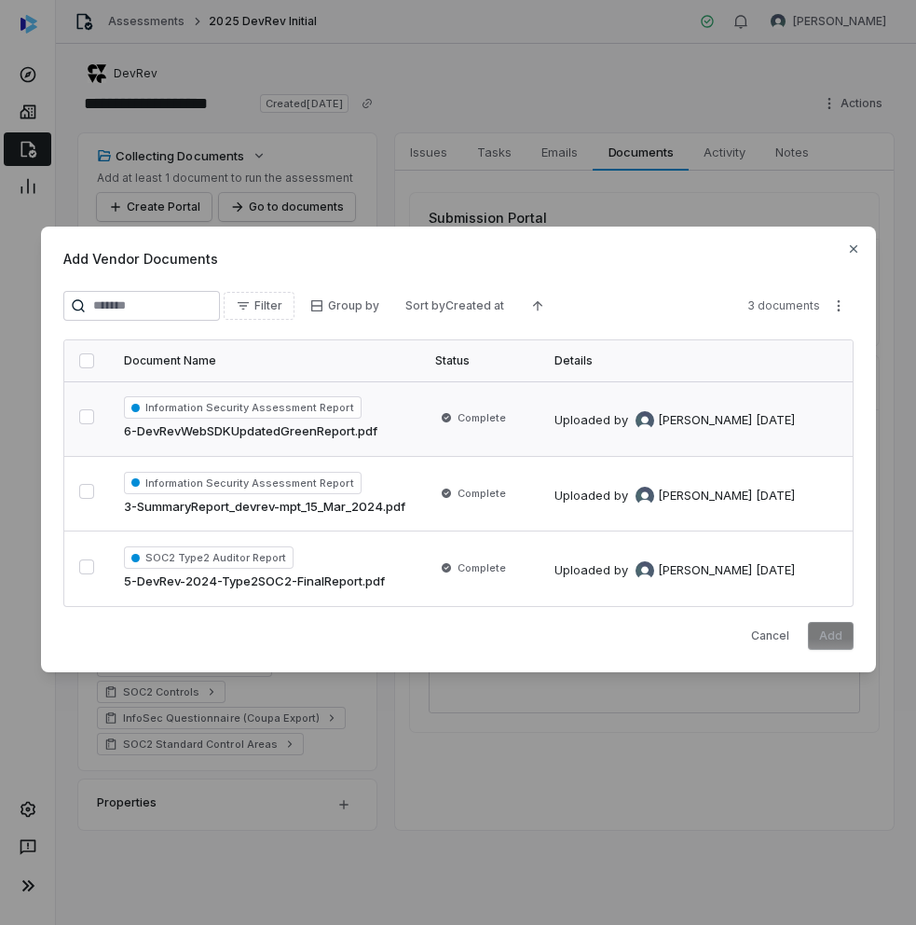
click at [85, 412] on button "button" at bounding box center [86, 416] width 15 height 15
click at [94, 497] on button "button" at bounding box center [86, 491] width 15 height 15
click at [93, 562] on button "button" at bounding box center [86, 566] width 15 height 15
click at [827, 638] on button "Add" at bounding box center [831, 636] width 46 height 28
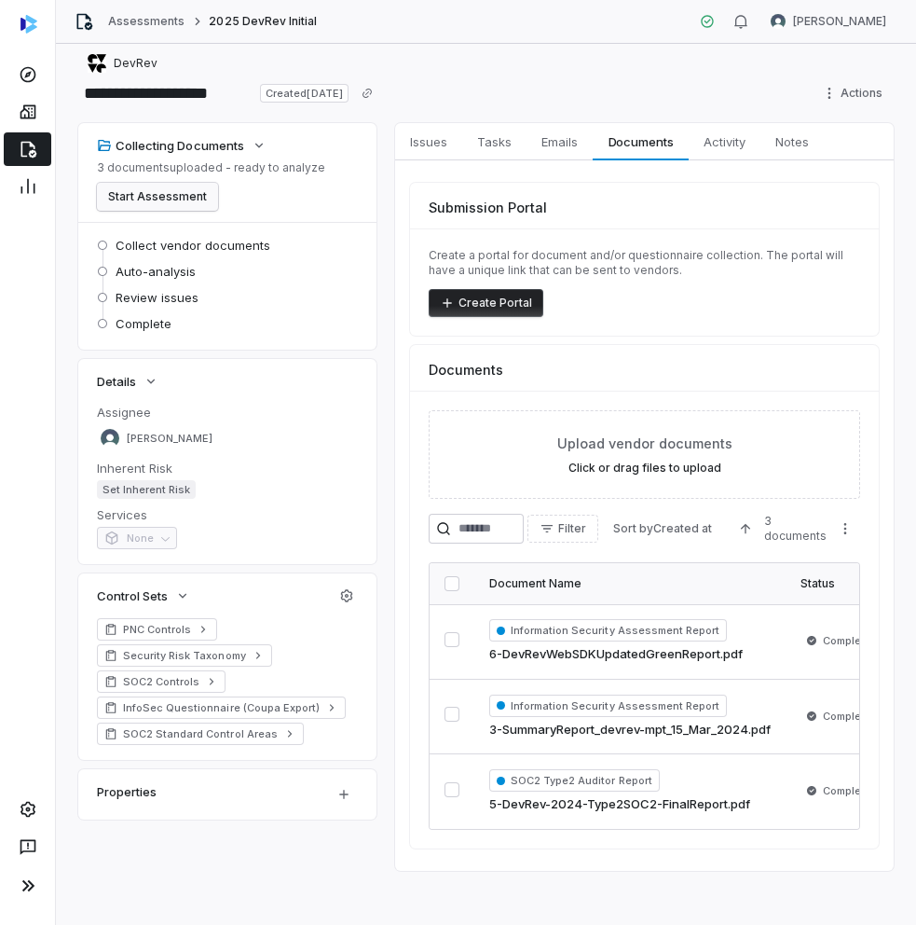
click at [175, 195] on button "Start Assessment" at bounding box center [157, 197] width 121 height 28
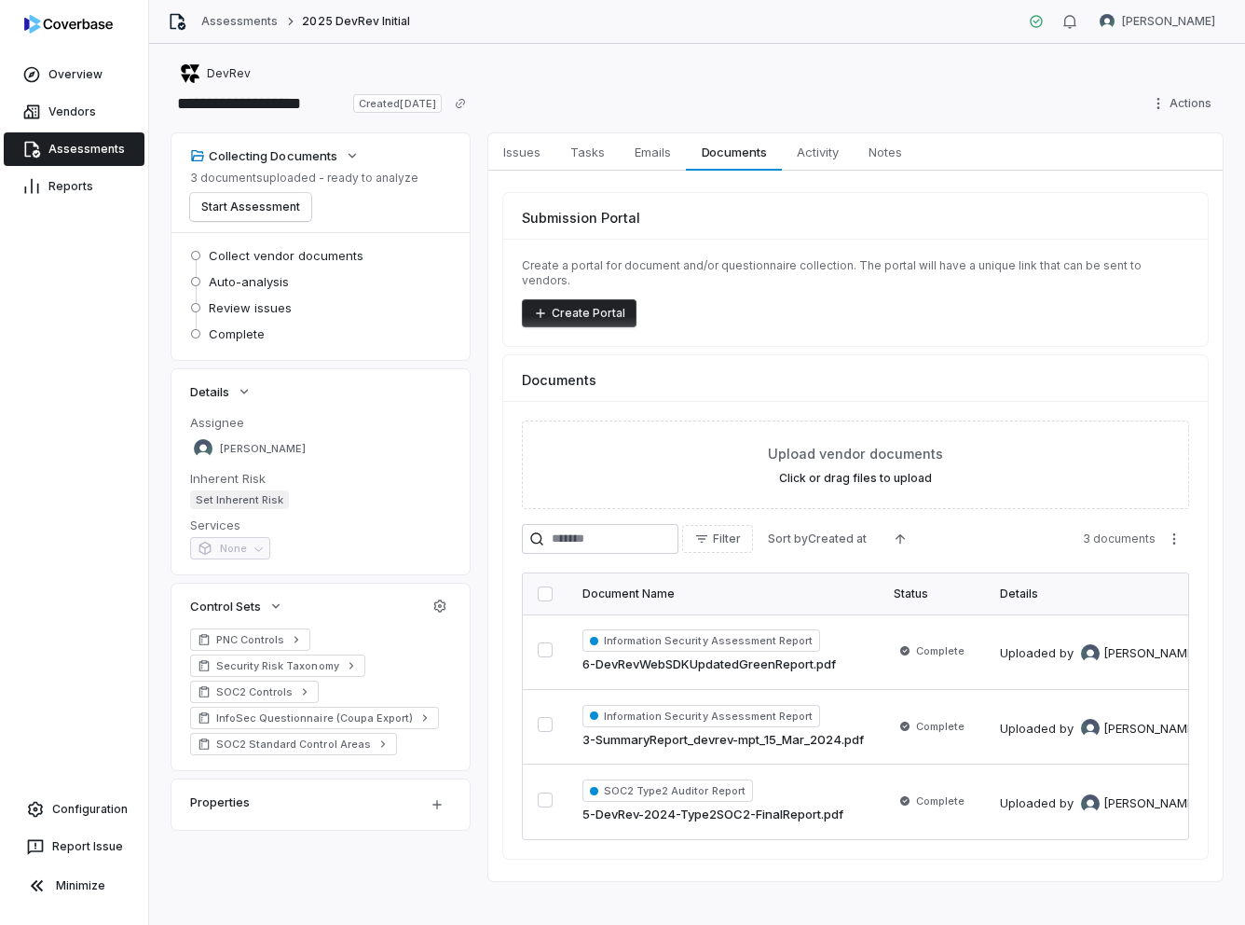
click at [84, 146] on link "Assessments" at bounding box center [74, 149] width 141 height 34
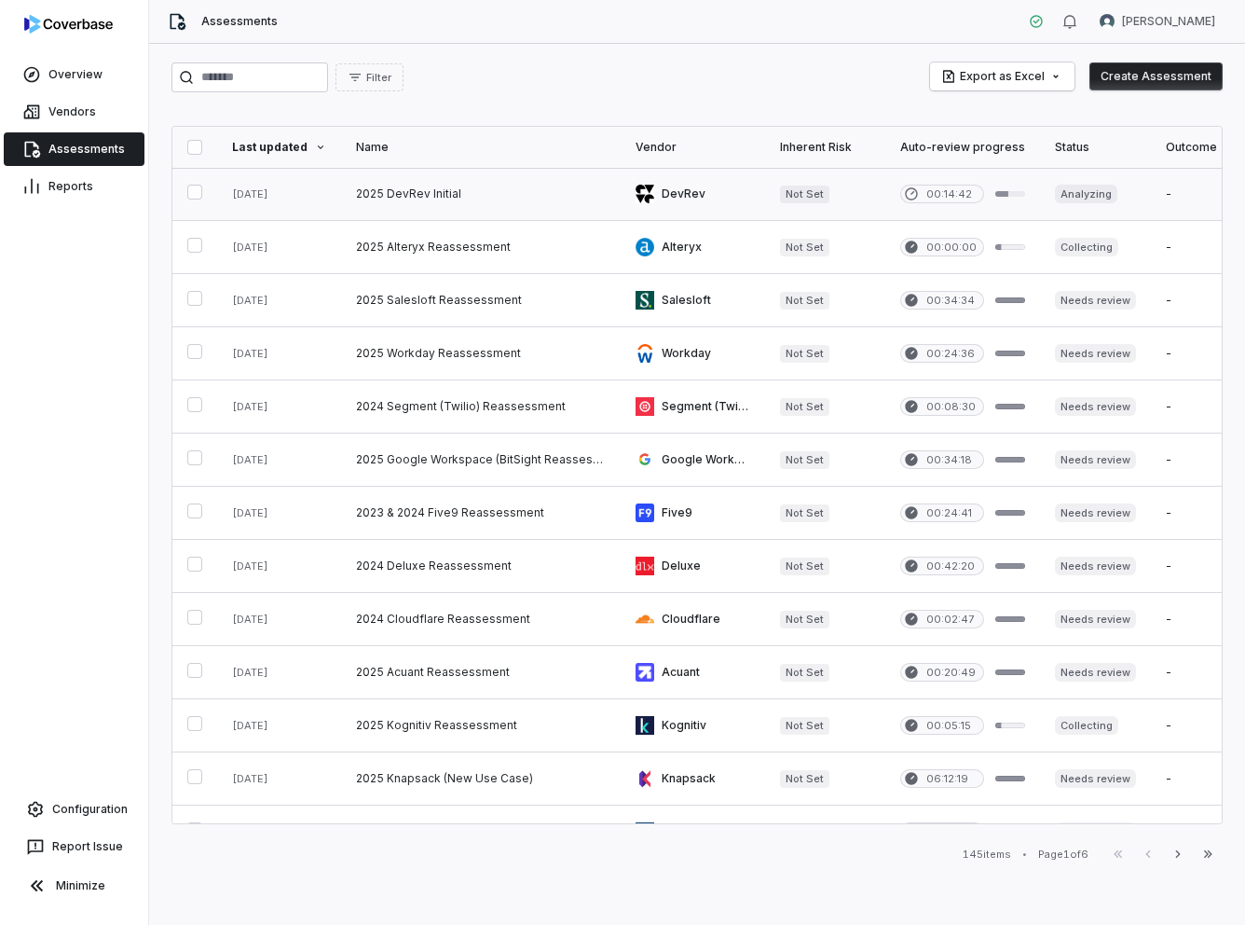
click at [416, 194] on link at bounding box center [481, 194] width 280 height 52
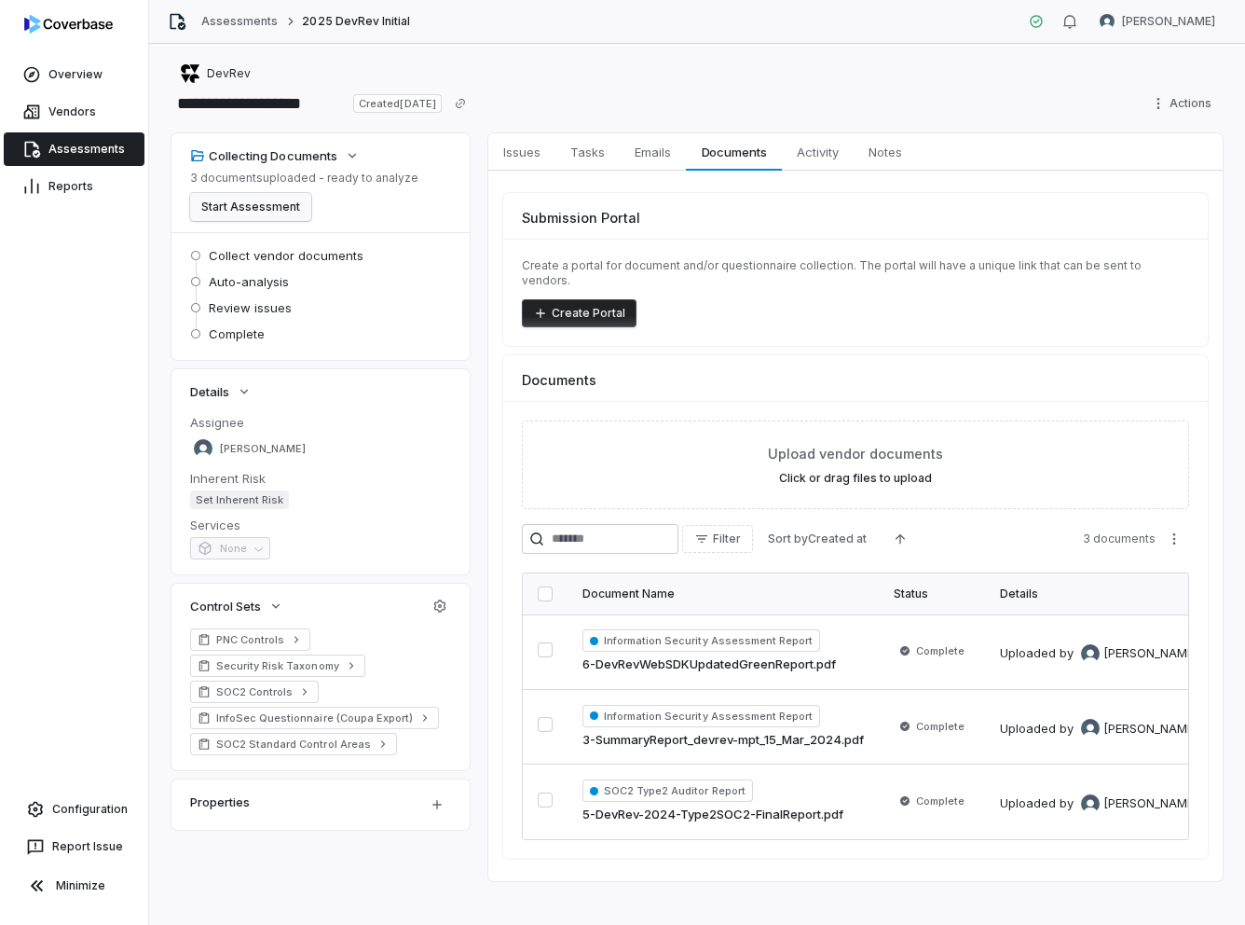
click at [255, 207] on button "Start Assessment" at bounding box center [250, 207] width 121 height 28
click at [78, 144] on link "Assessments" at bounding box center [74, 149] width 141 height 34
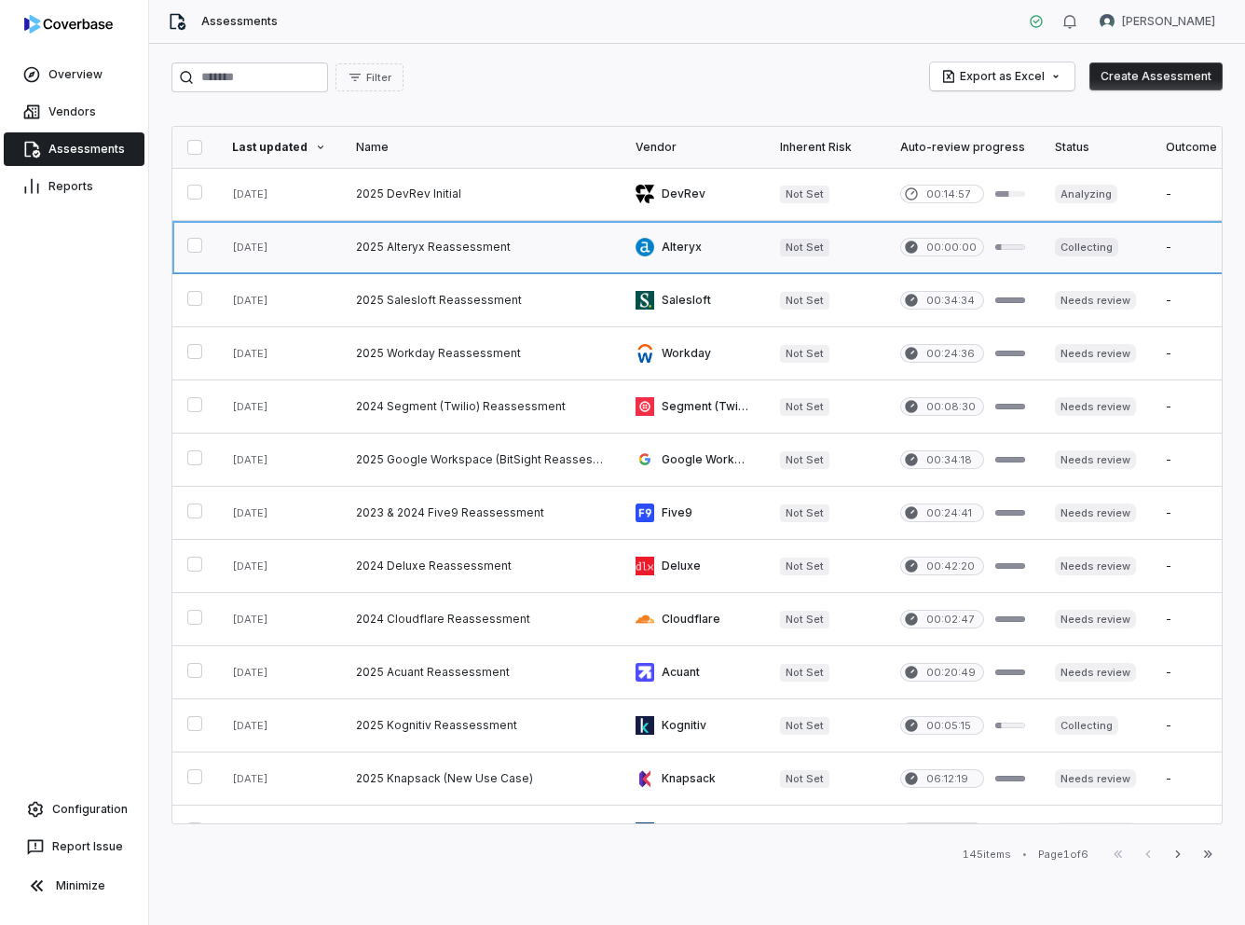
click at [487, 253] on link at bounding box center [481, 247] width 280 height 52
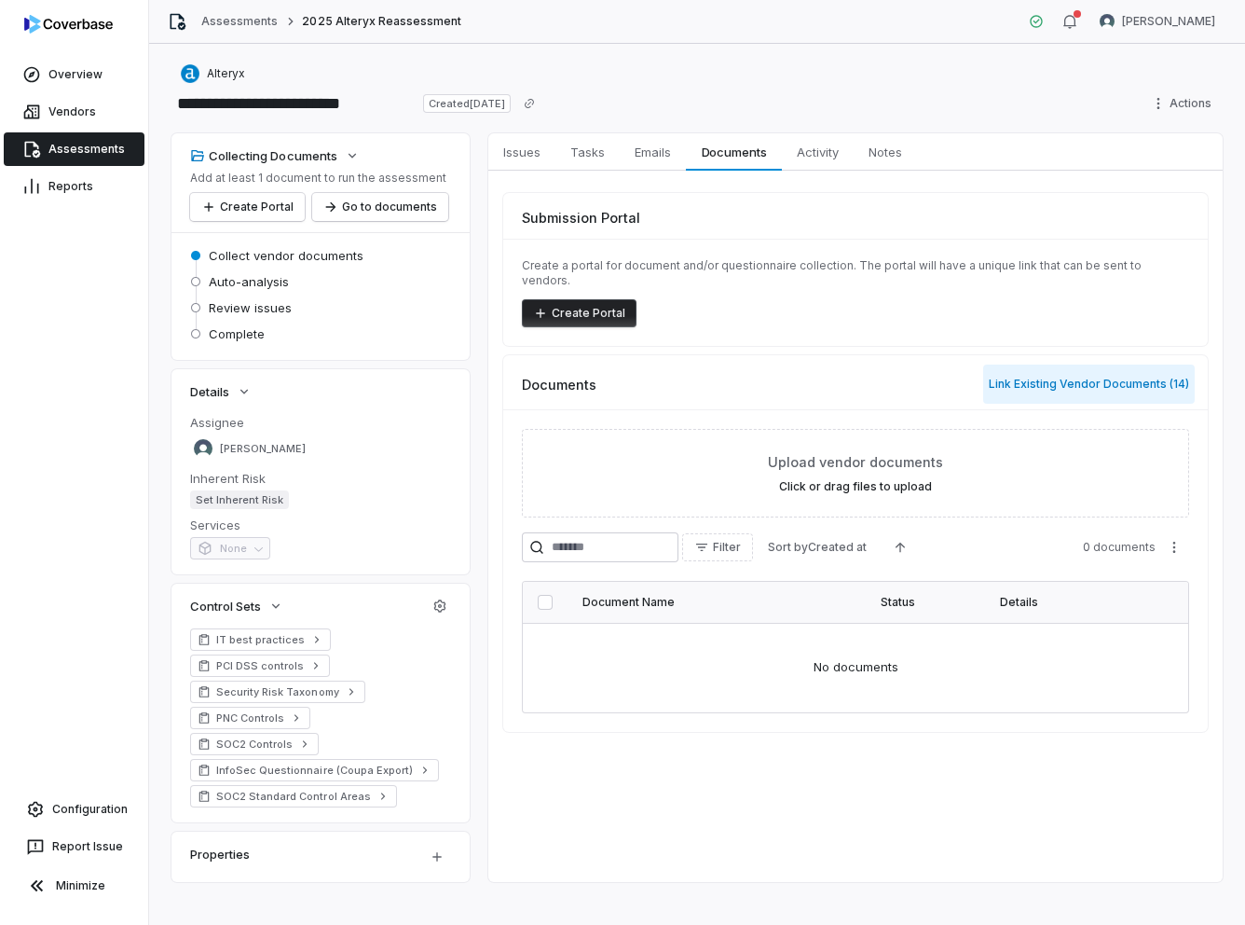
click at [915, 368] on button "Link Existing Vendor Documents ( 14 )" at bounding box center [1089, 383] width 212 height 39
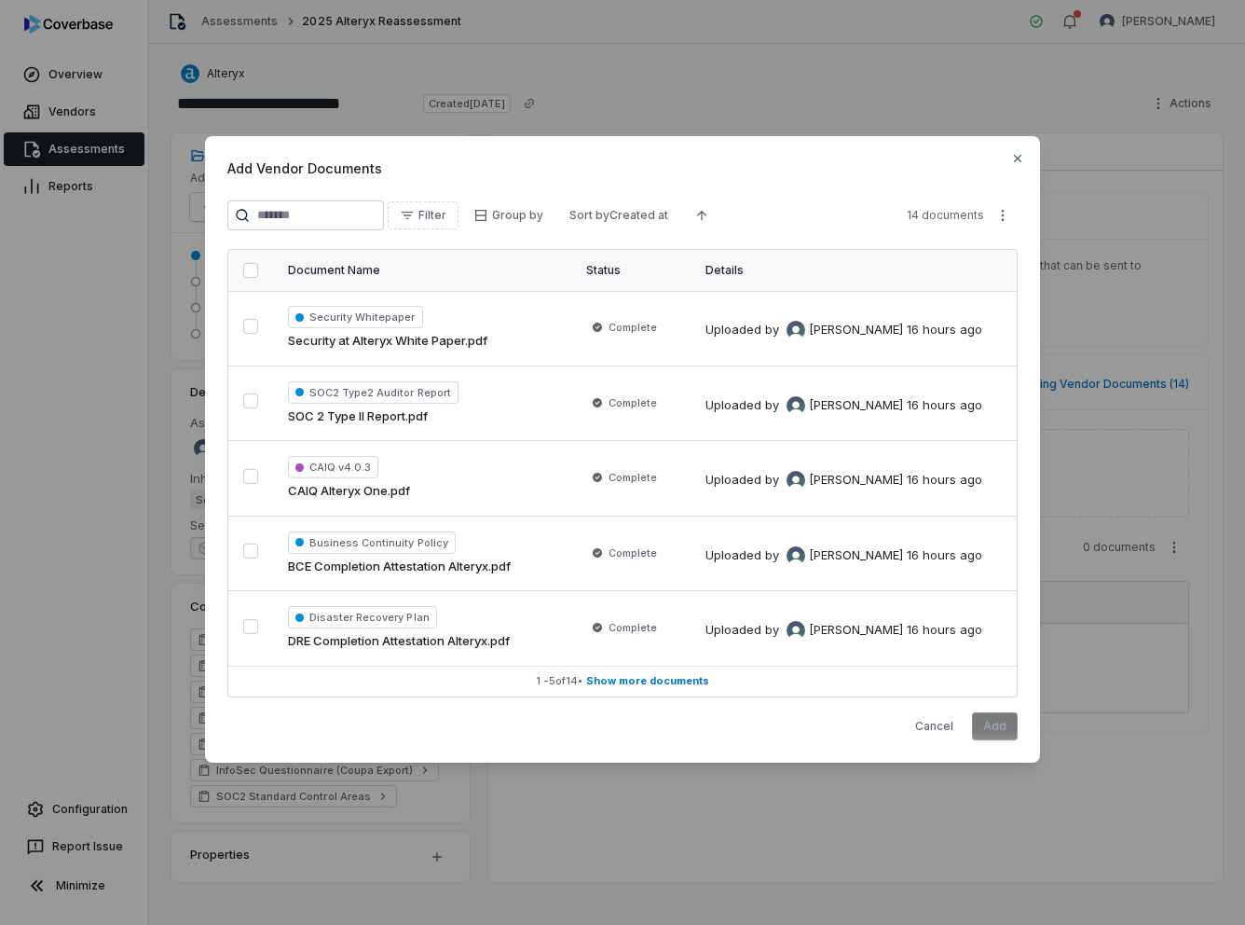
click at [248, 271] on button "button" at bounding box center [250, 270] width 15 height 15
click at [915, 723] on button "Add" at bounding box center [995, 726] width 46 height 28
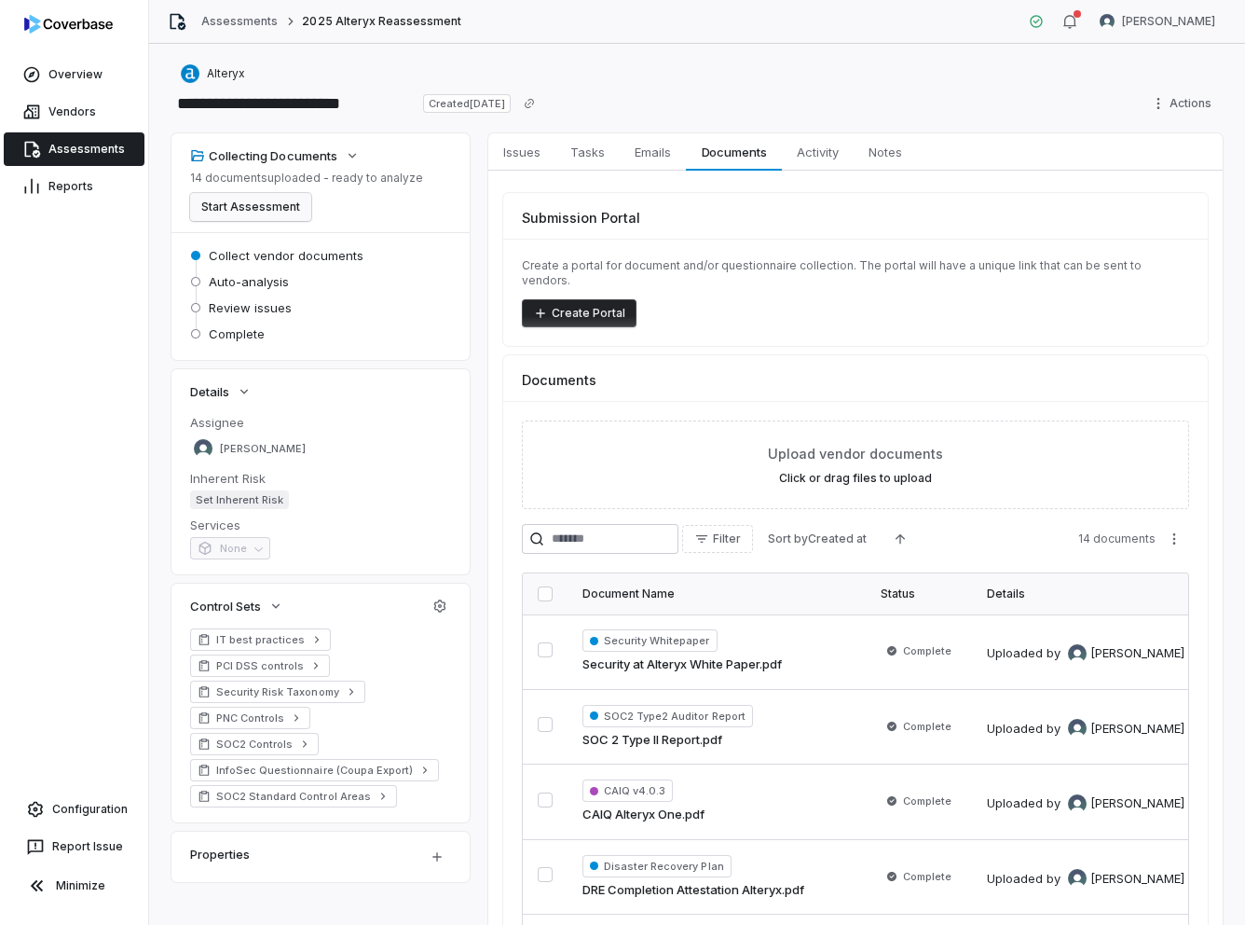
click at [260, 207] on button "Start Assessment" at bounding box center [250, 207] width 121 height 28
click at [97, 143] on link "Assessments" at bounding box center [74, 149] width 141 height 34
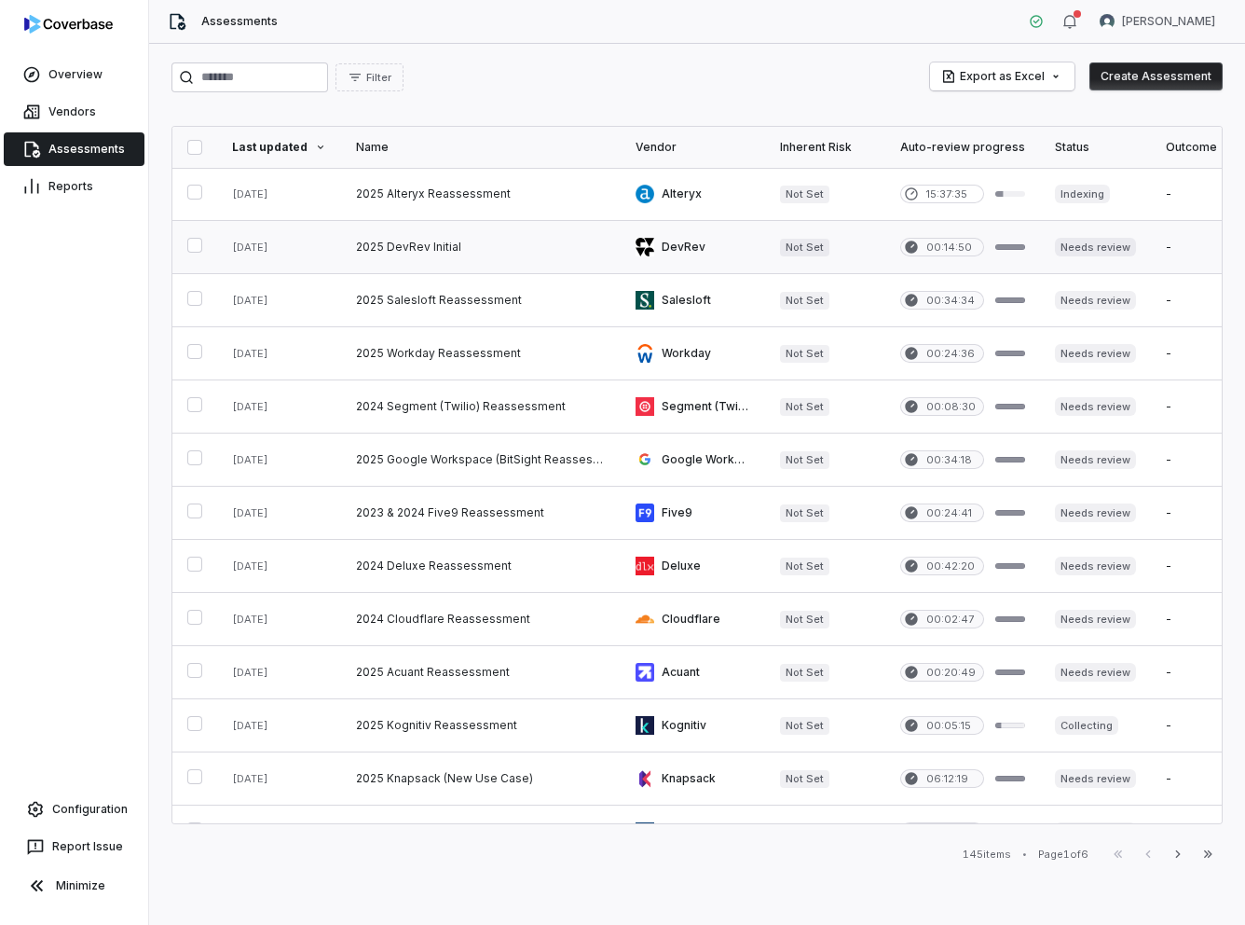
click at [432, 240] on link at bounding box center [481, 247] width 280 height 52
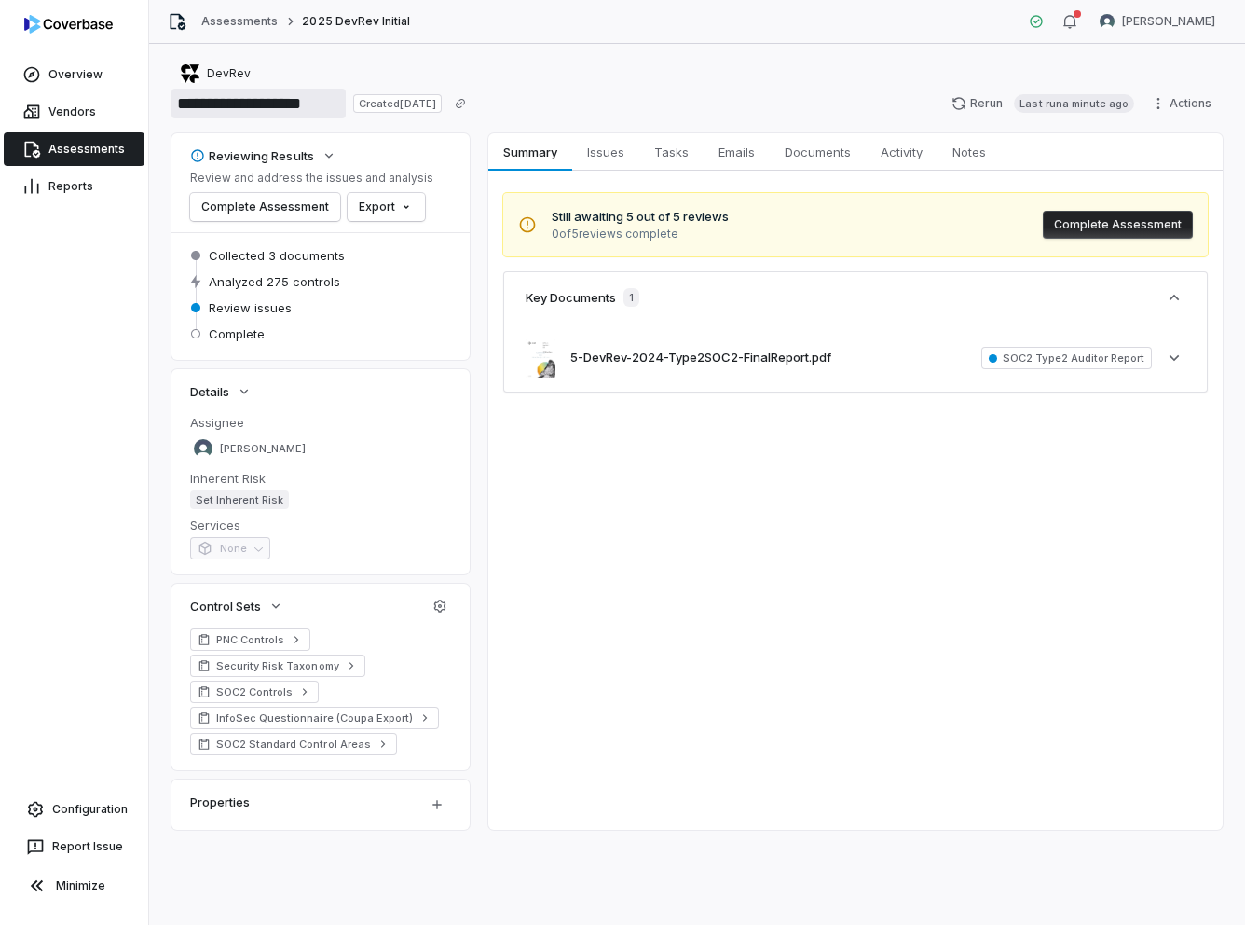
click at [328, 103] on input "**********" at bounding box center [259, 104] width 174 height 30
type input "**********"
click at [813, 492] on div "Summary Summary Issues Issues Tasks Tasks Emails Emails Documents Documents Act…" at bounding box center [855, 481] width 734 height 696
click at [915, 364] on span "SOC2 Type2 Auditor Report" at bounding box center [1067, 358] width 171 height 22
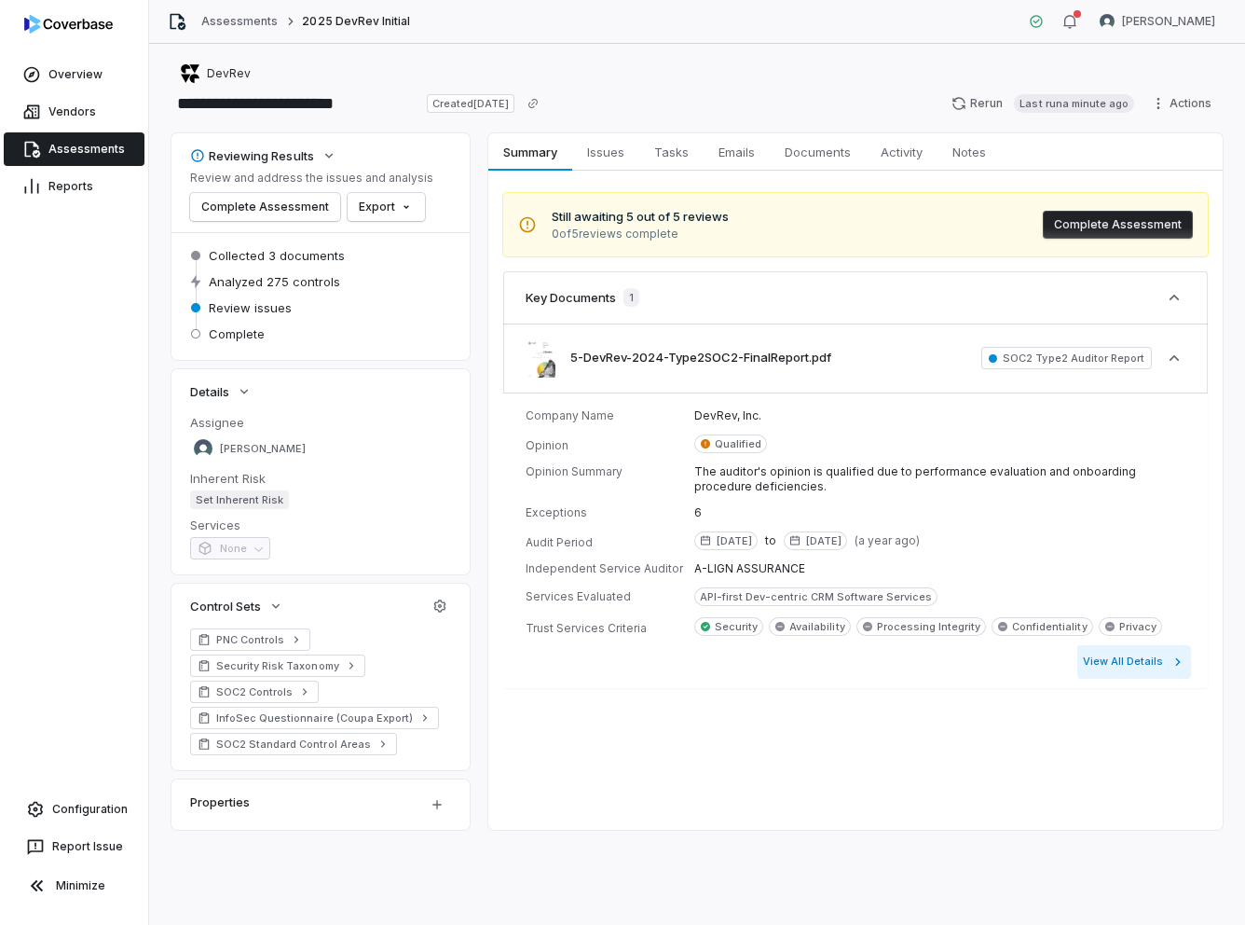
click at [915, 655] on button "View All Details" at bounding box center [1135, 662] width 114 height 34
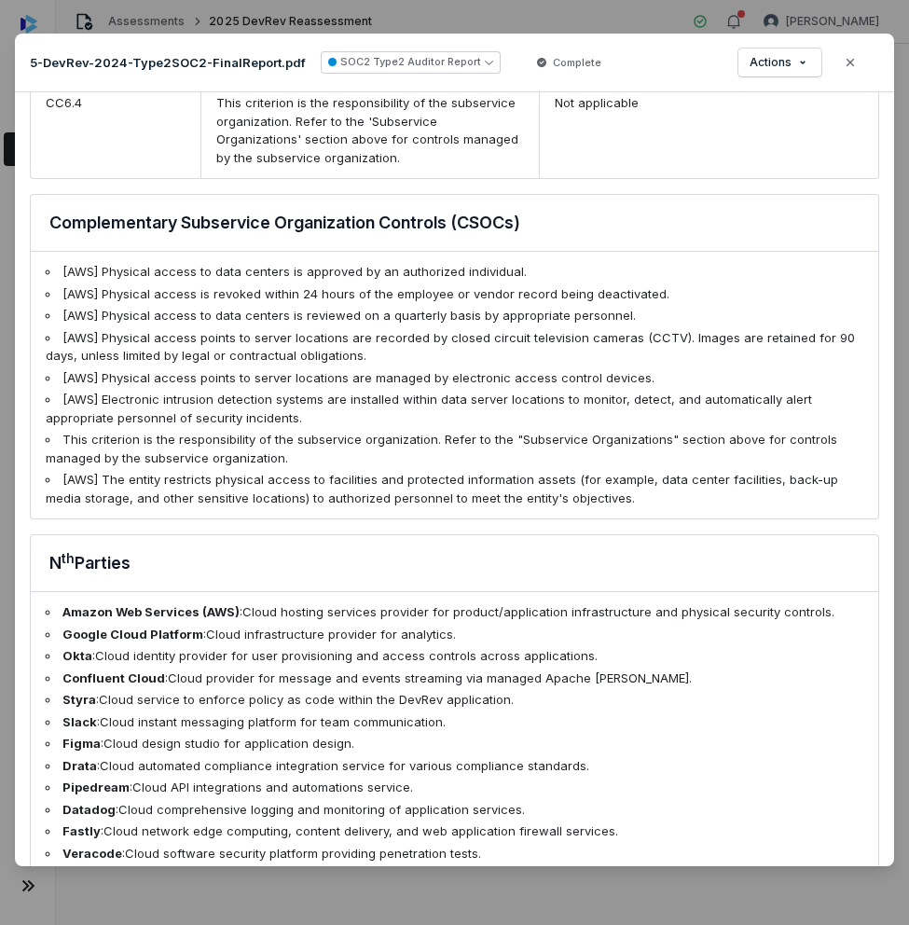
scroll to position [4150, 0]
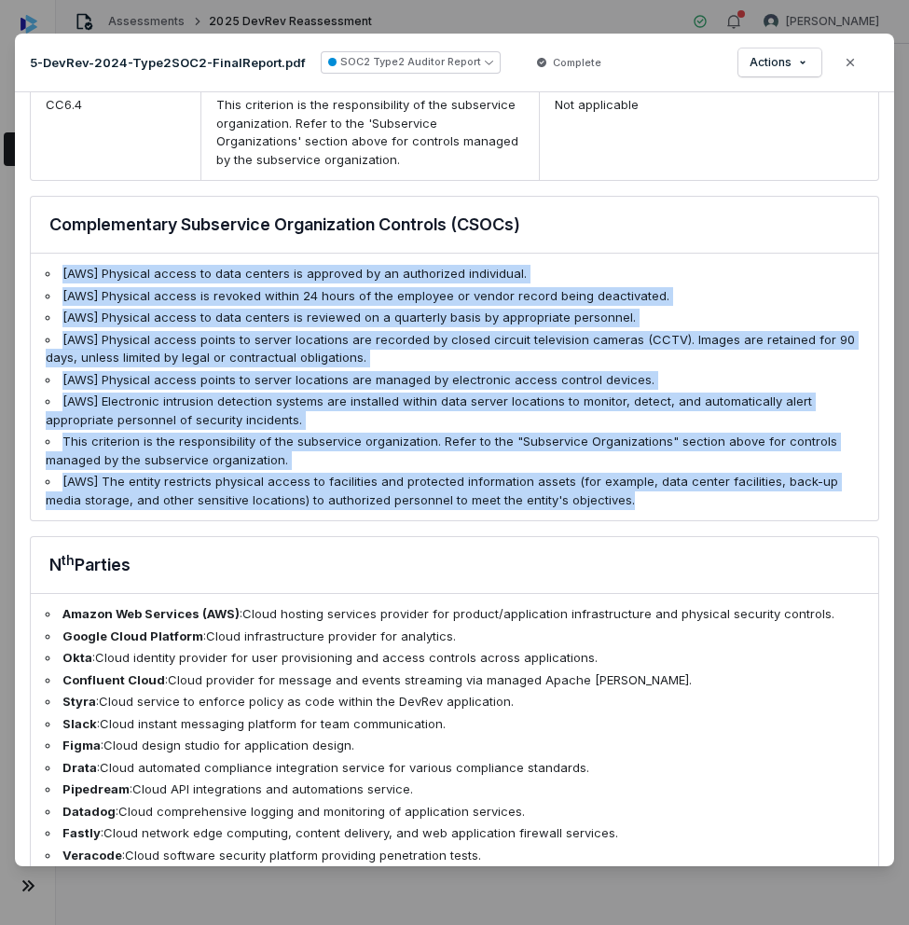
drag, startPoint x: 615, startPoint y: 437, endPoint x: 57, endPoint y: 199, distance: 606.8
click at [57, 254] on ul "[AWS] Physical access to data centers is approved by an authorized individual. …" at bounding box center [454, 387] width 847 height 267
copy ul "[AWS] Physical access to data centers is approved by an authorized individual. …"
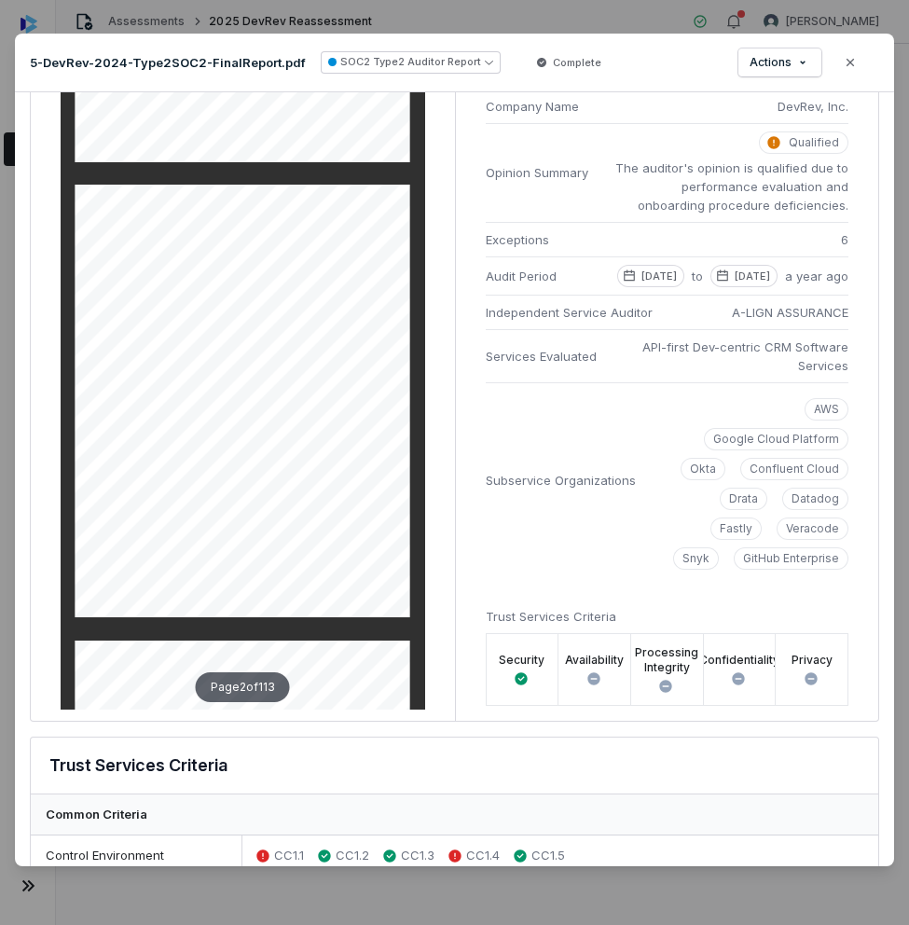
scroll to position [459, 0]
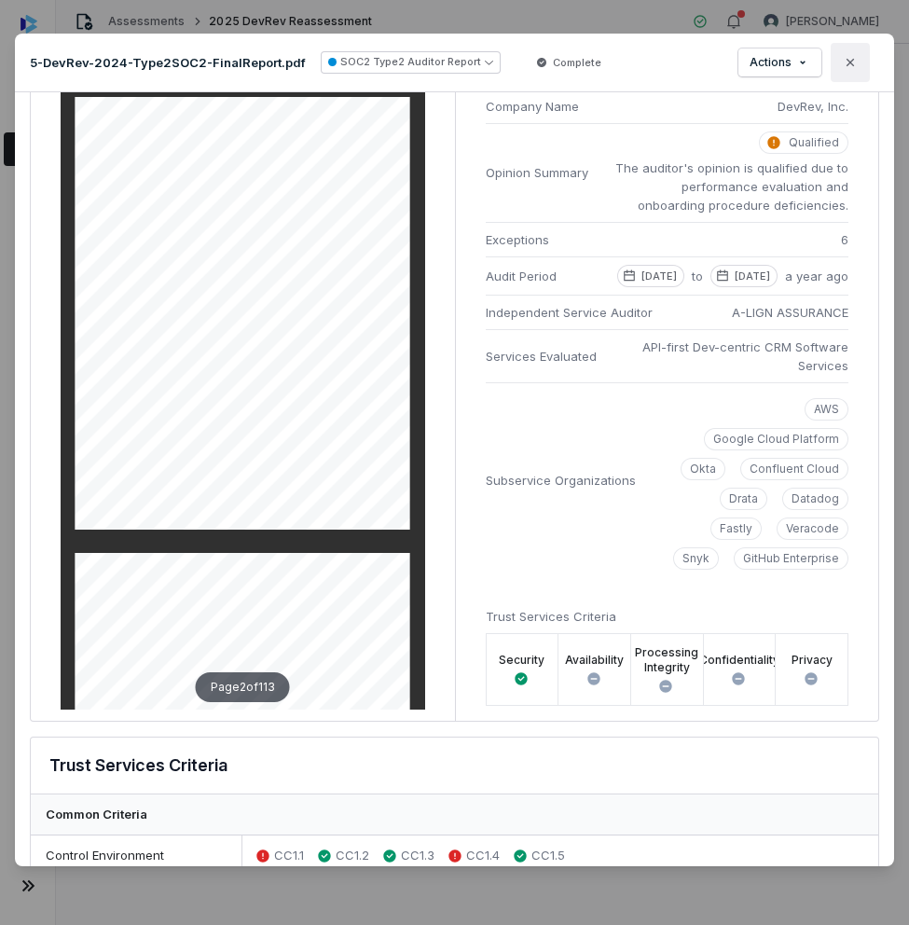
click at [847, 58] on icon "button" at bounding box center [850, 62] width 15 height 15
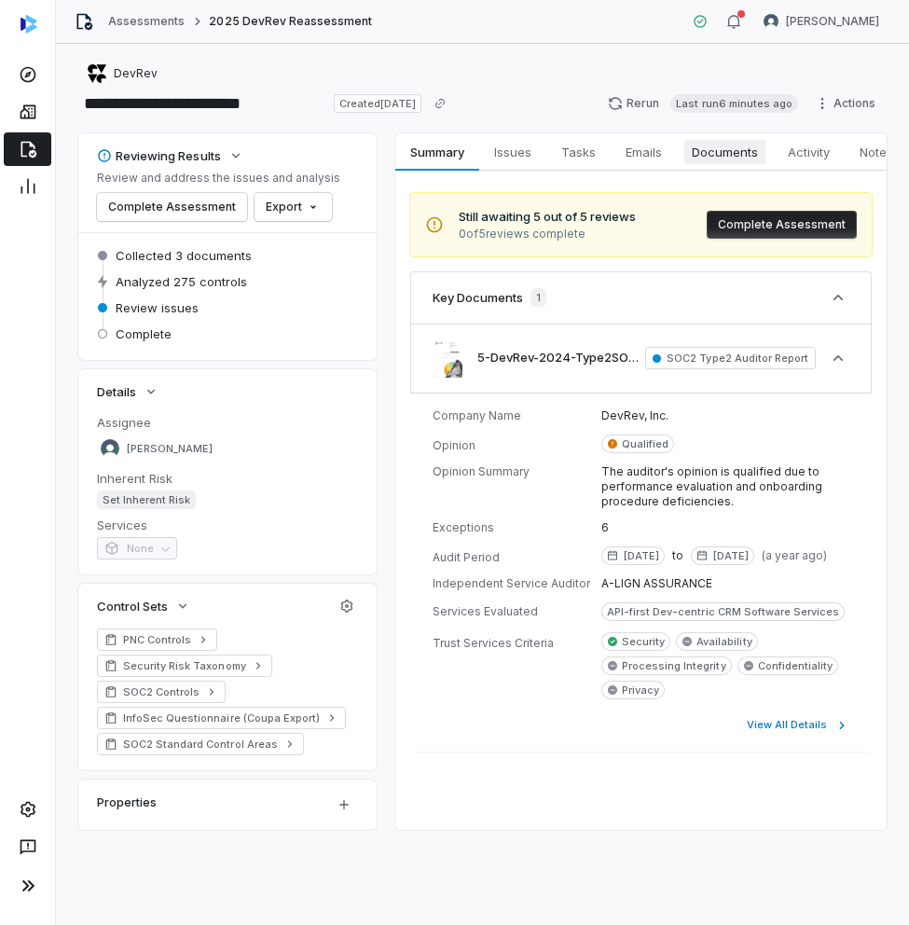
click at [707, 164] on link "Documents Documents" at bounding box center [725, 151] width 96 height 37
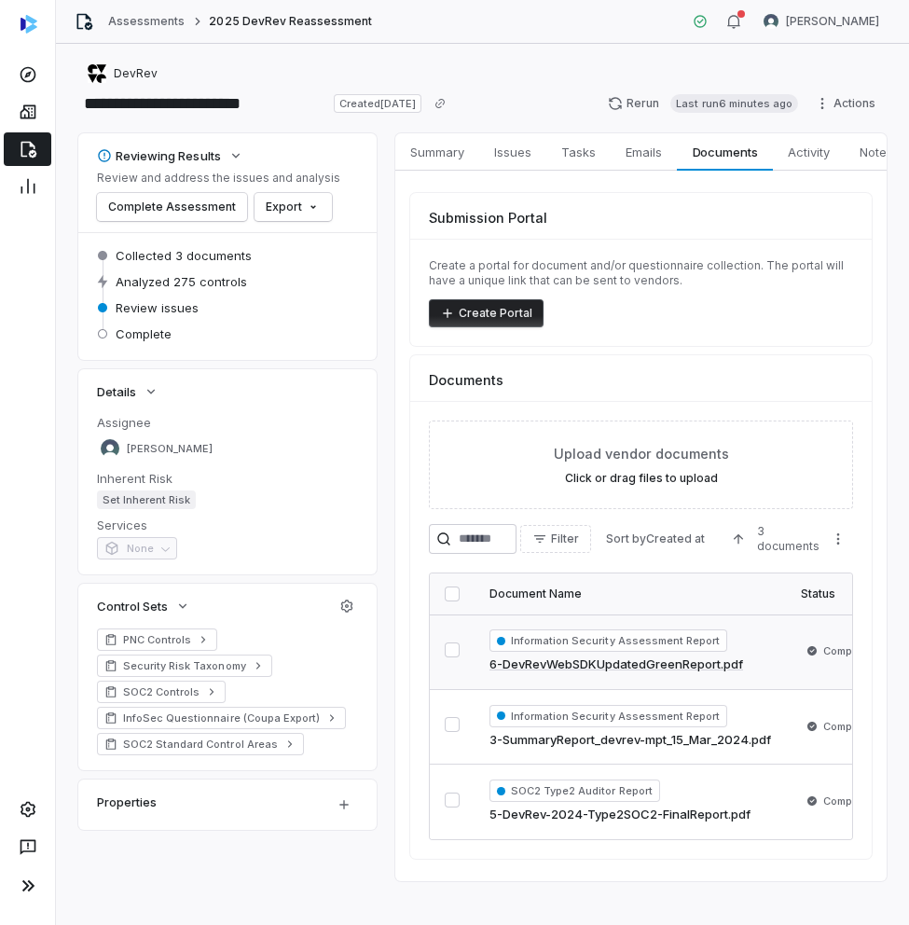
scroll to position [15, 0]
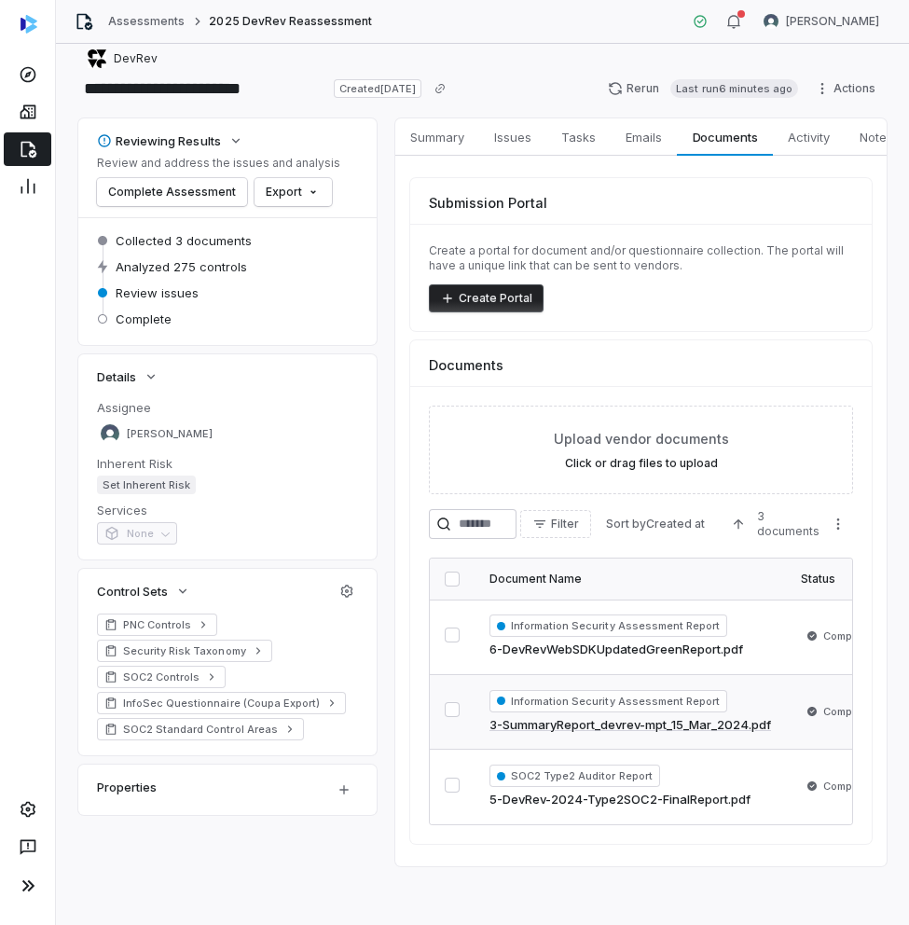
click at [652, 725] on link "3-SummaryReport_devrev-mpt_15_Mar_2024.pdf" at bounding box center [629, 725] width 281 height 19
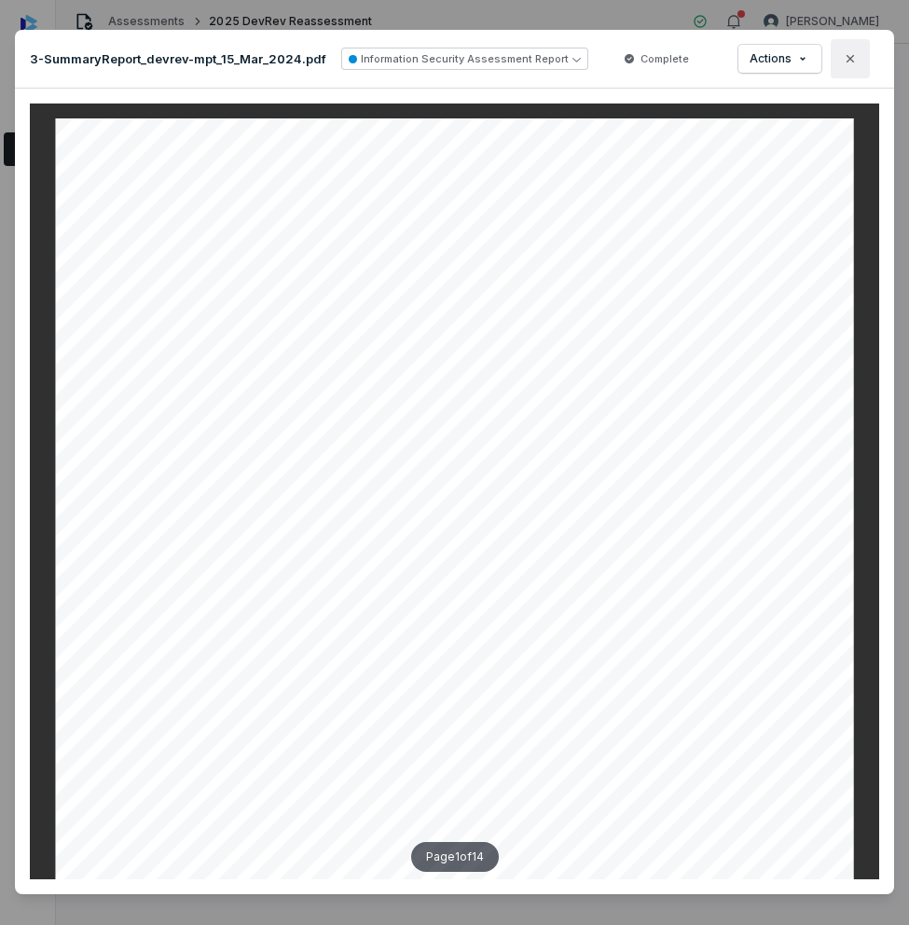
click at [850, 64] on icon "button" at bounding box center [850, 58] width 15 height 15
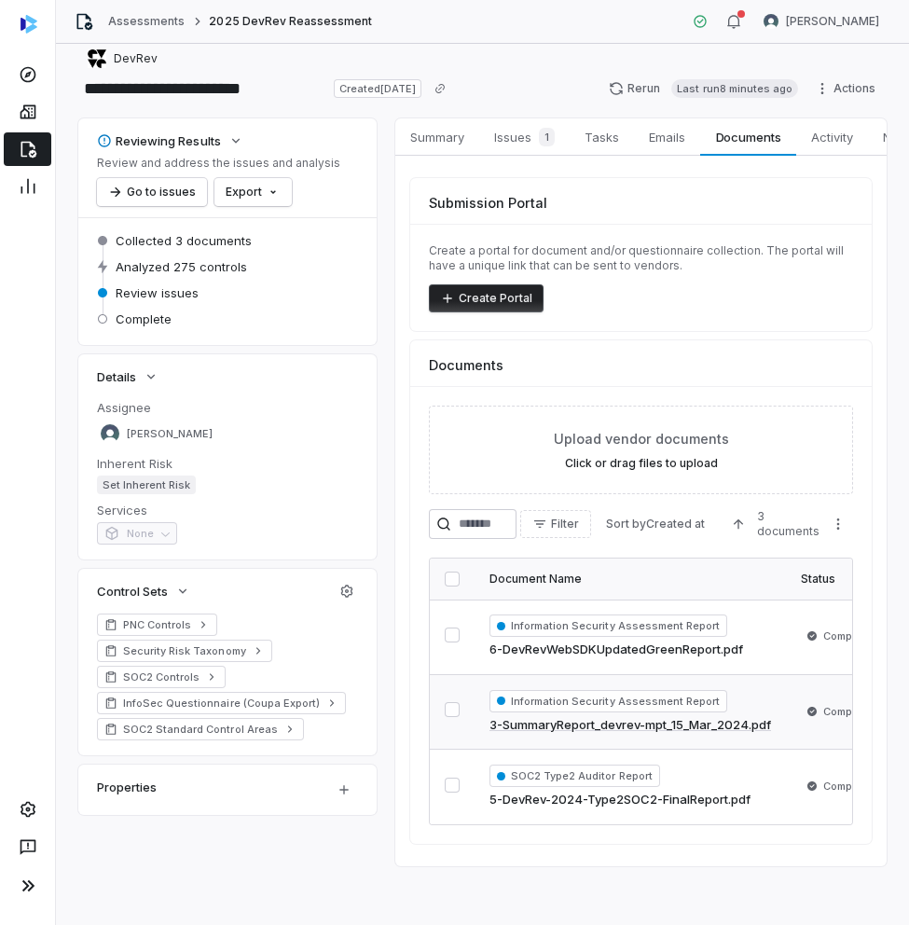
click at [613, 724] on link "3-SummaryReport_devrev-mpt_15_Mar_2024.pdf" at bounding box center [629, 725] width 281 height 19
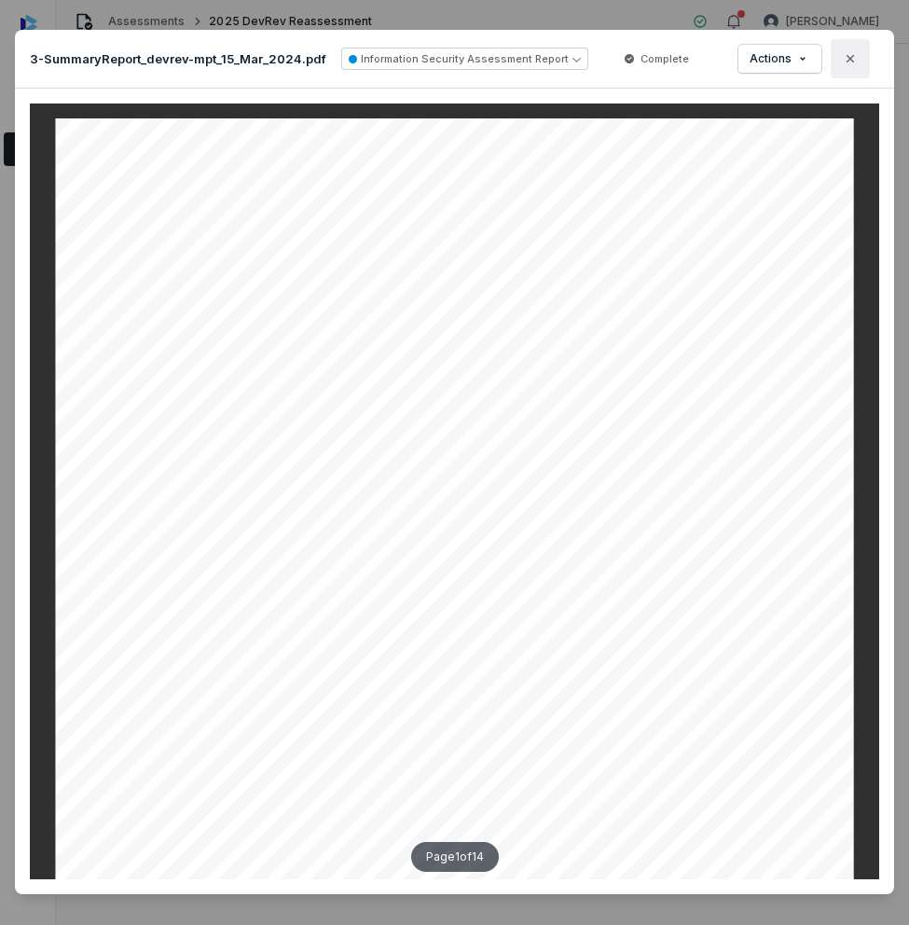
click at [843, 68] on button "Close" at bounding box center [850, 58] width 39 height 39
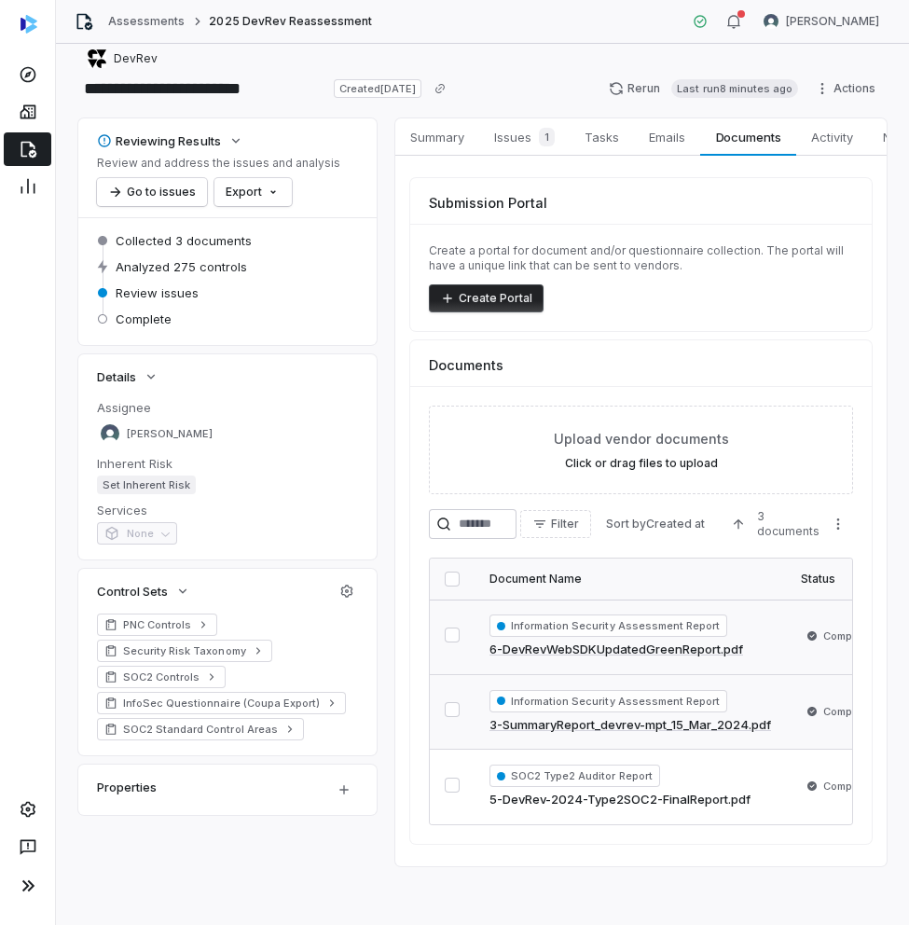
click at [602, 646] on link "6-DevRevWebSDKUpdatedGreenReport.pdf" at bounding box center [616, 649] width 254 height 19
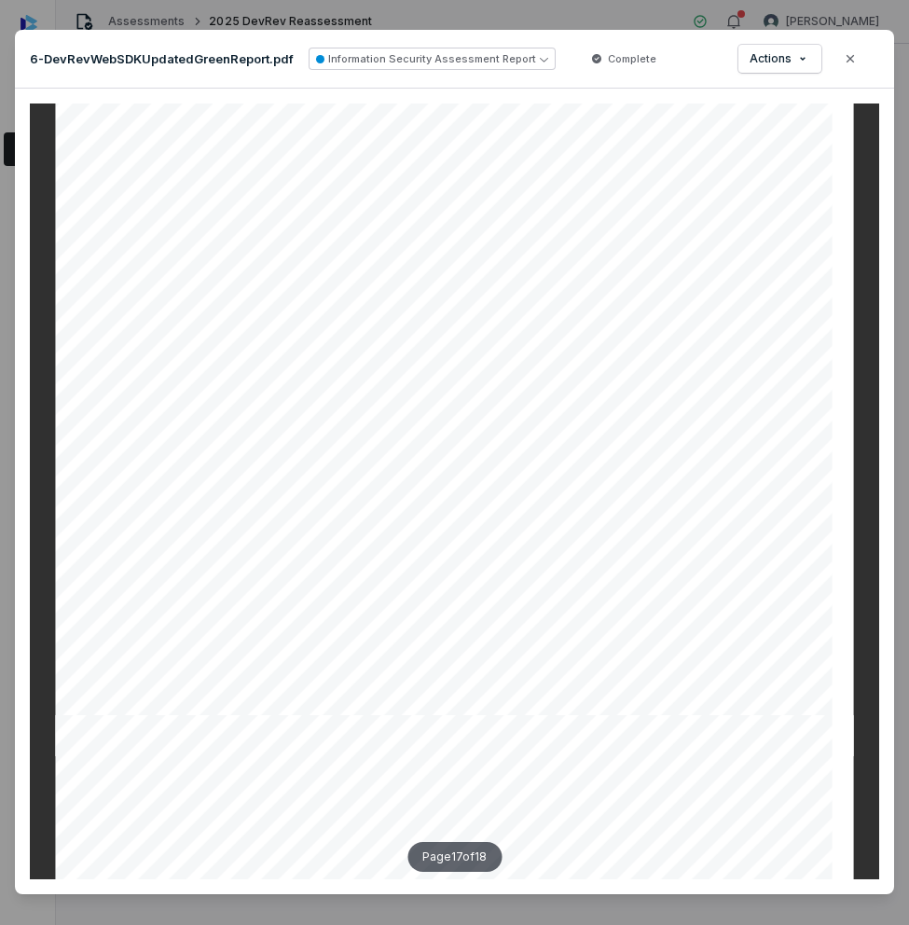
scroll to position [17708, 0]
click at [850, 62] on icon "button" at bounding box center [850, 58] width 15 height 15
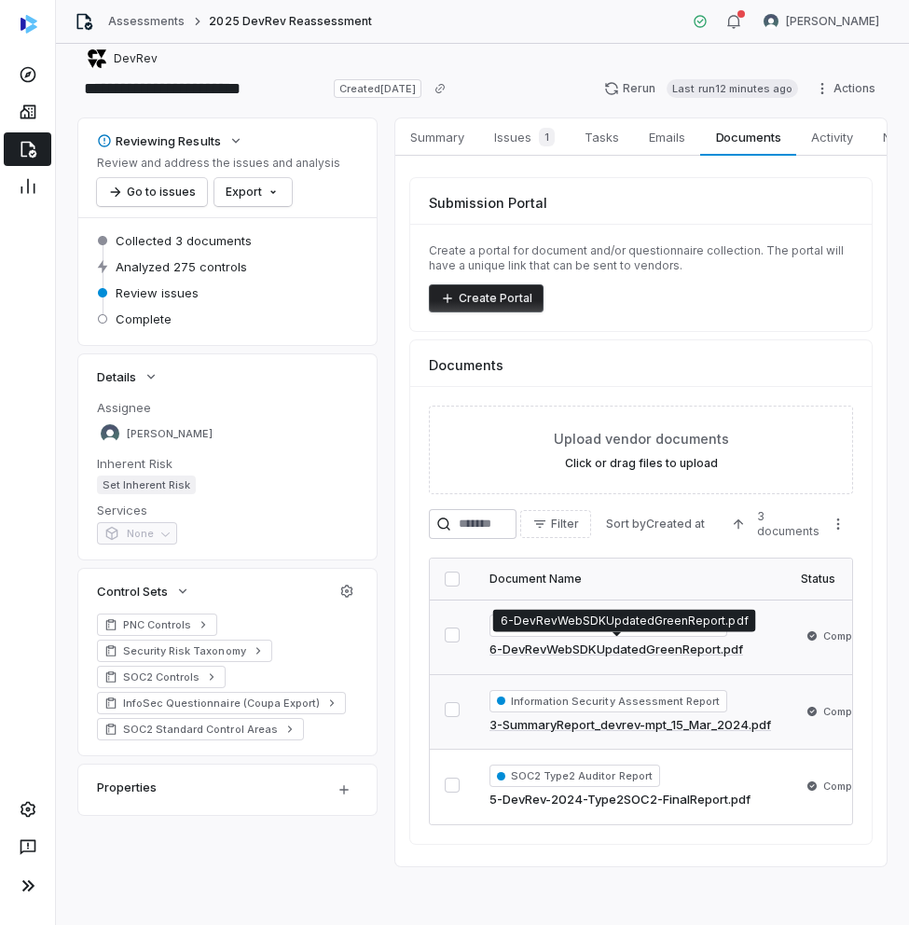
click at [594, 651] on link "6-DevRevWebSDKUpdatedGreenReport.pdf" at bounding box center [616, 649] width 254 height 19
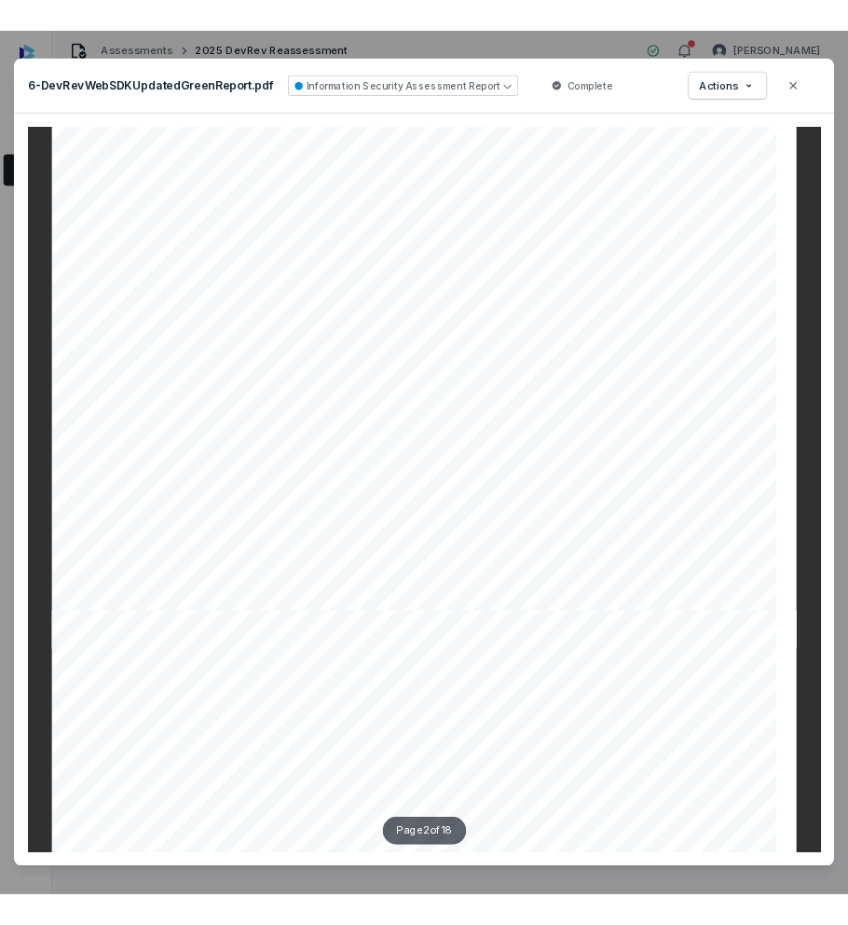
scroll to position [796, 0]
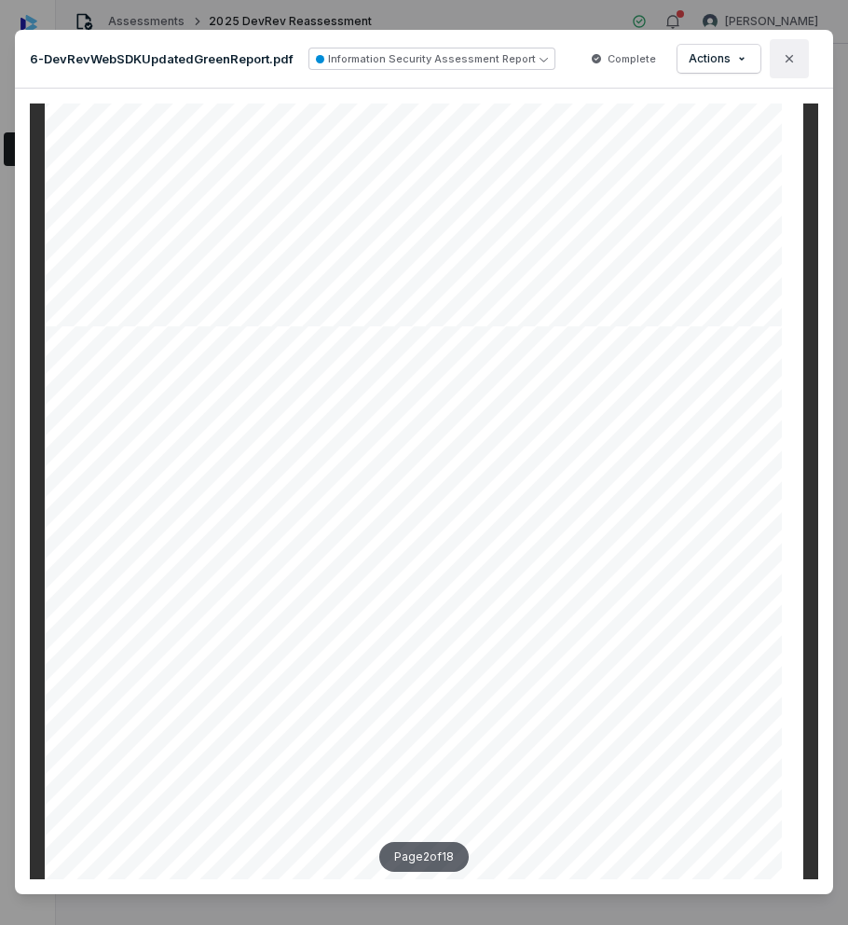
click at [793, 65] on icon "button" at bounding box center [789, 58] width 15 height 15
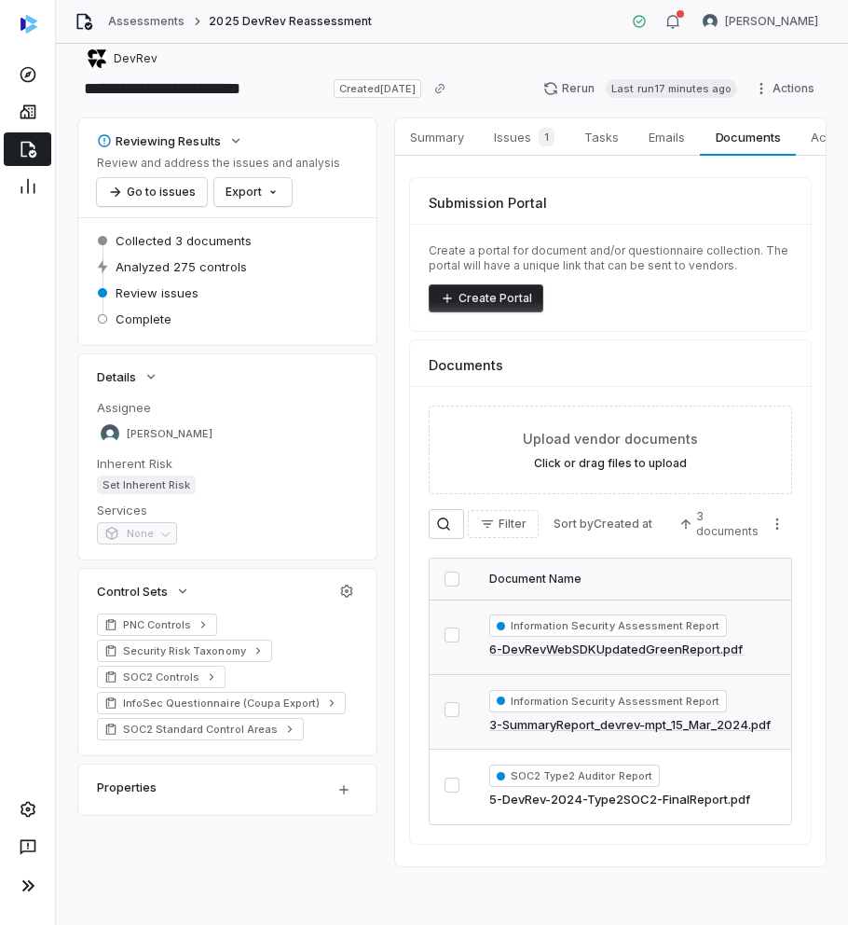
click at [567, 731] on link "3-SummaryReport_devrev-mpt_15_Mar_2024.pdf" at bounding box center [629, 725] width 281 height 19
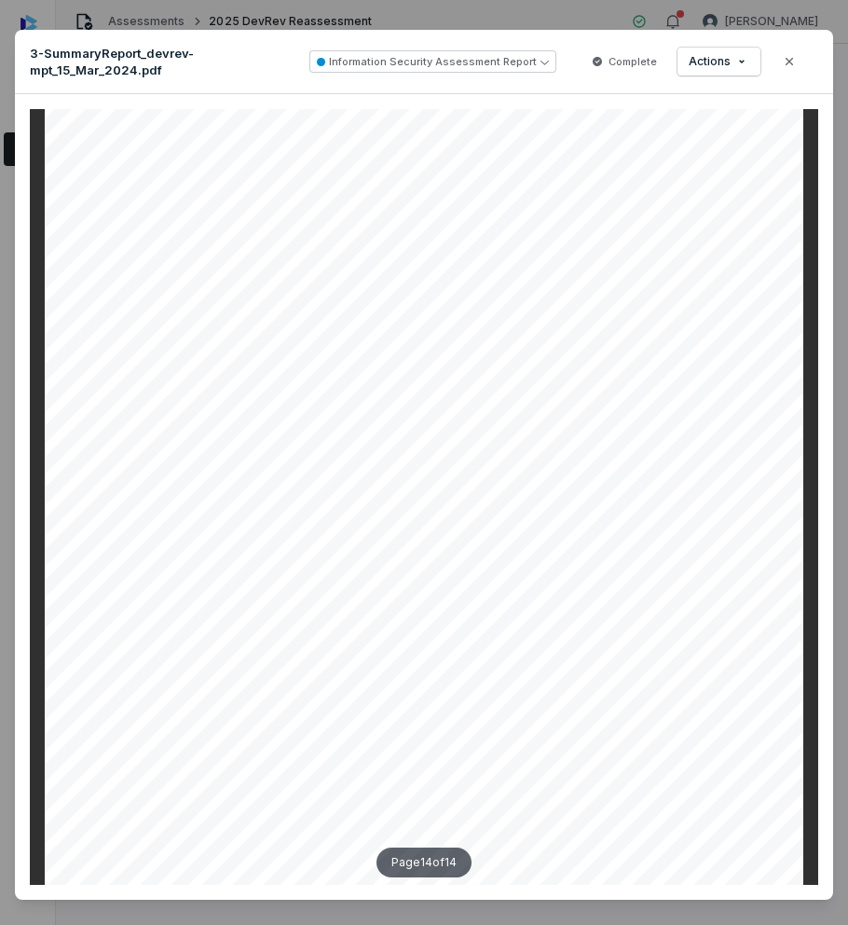
scroll to position [30, 0]
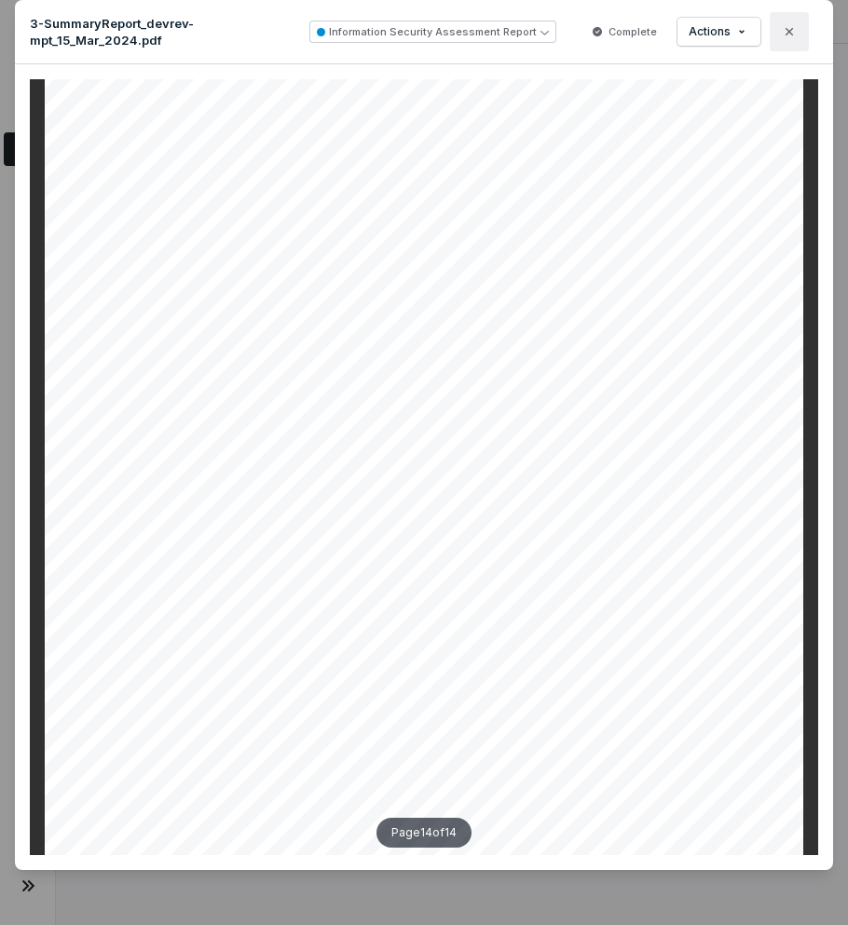
click at [795, 31] on icon "button" at bounding box center [789, 31] width 15 height 15
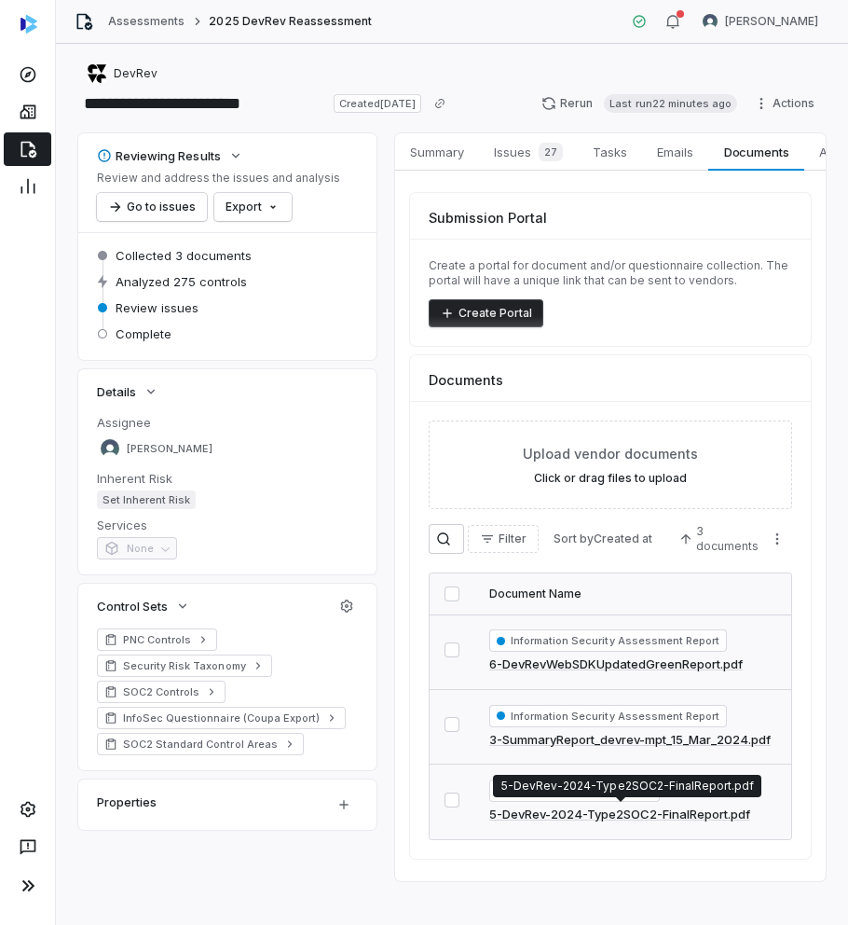
click at [615, 808] on link "5-DevRev-2024-Type2SOC2-FinalReport.pdf" at bounding box center [619, 814] width 261 height 19
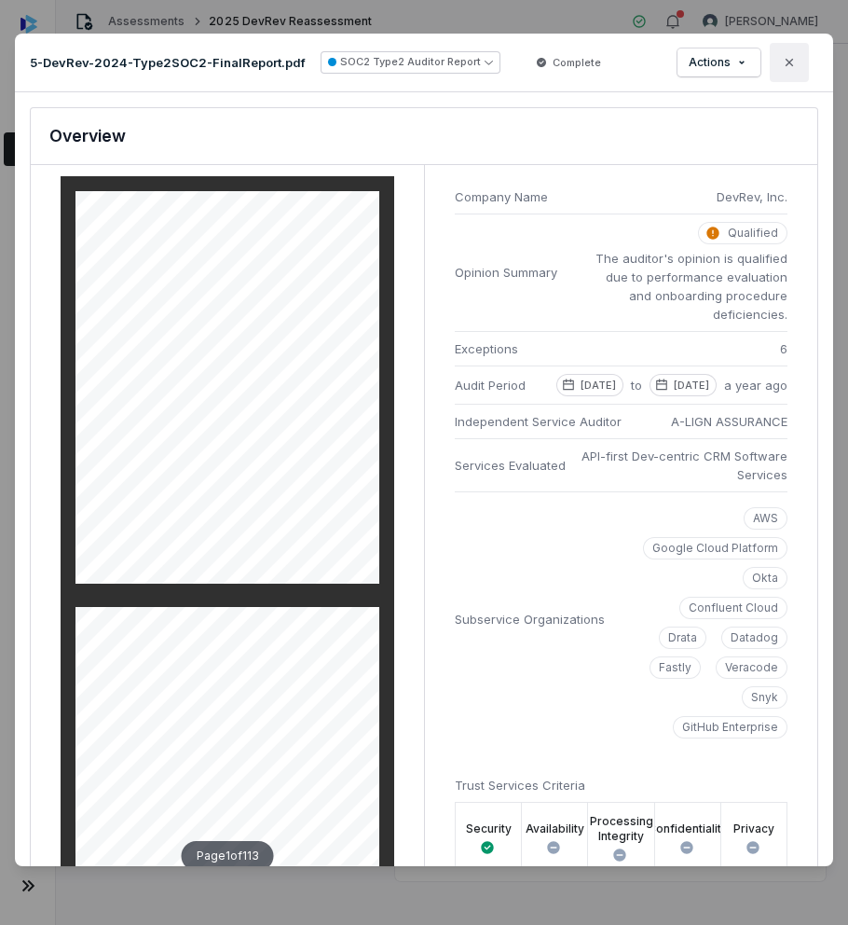
click at [787, 63] on icon "button" at bounding box center [789, 62] width 15 height 15
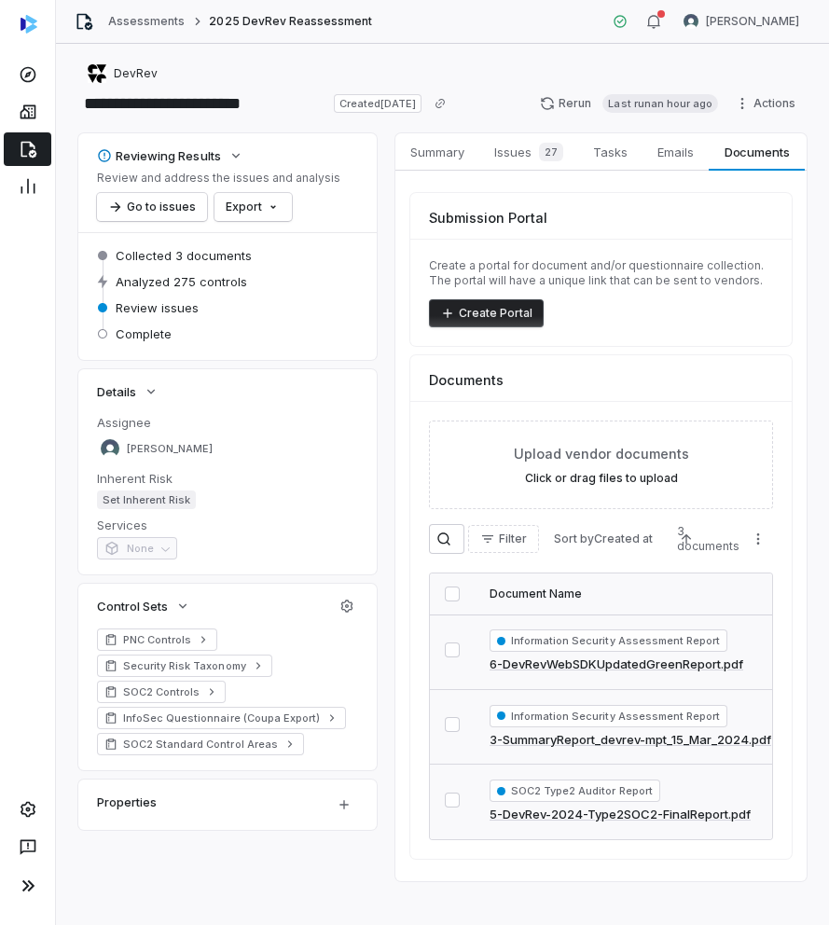
click at [551, 807] on link "5-DevRev-2024-Type2SOC2-FinalReport.pdf" at bounding box center [619, 814] width 261 height 19
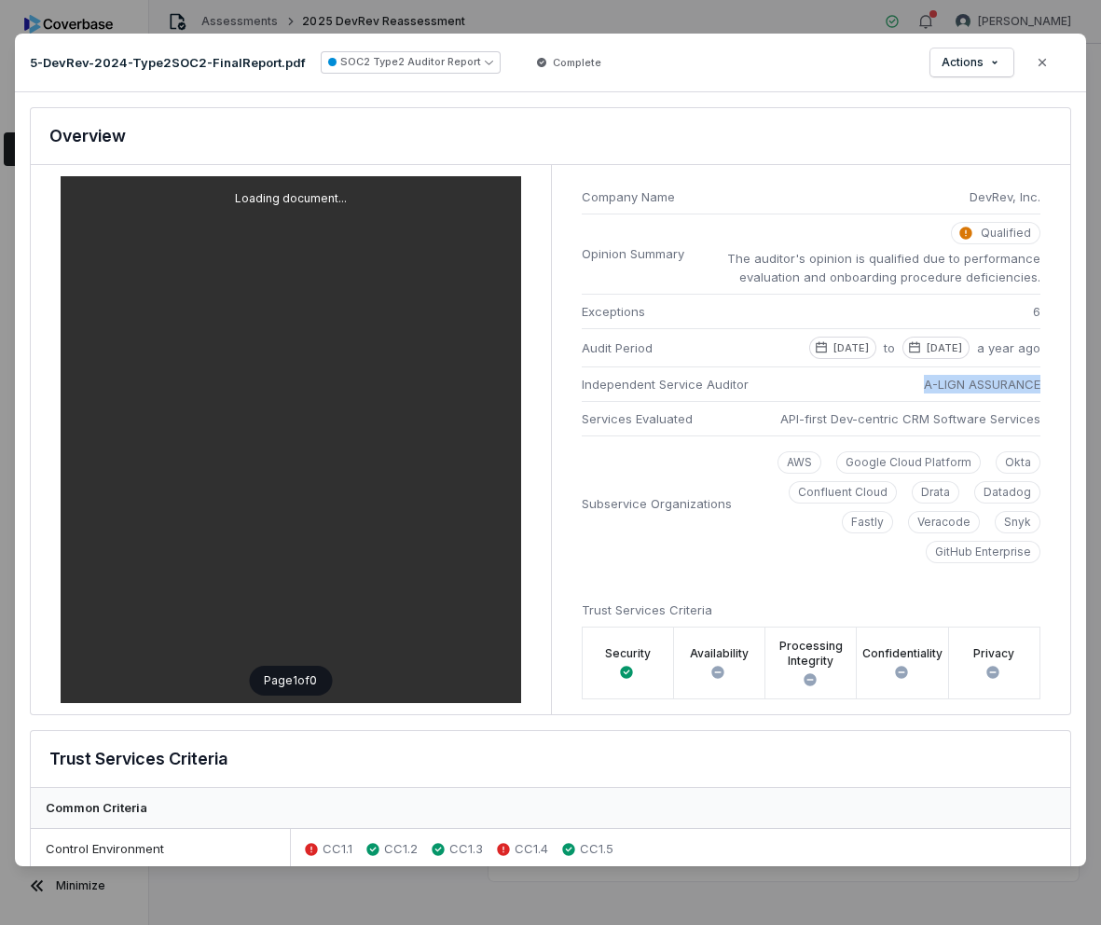
drag, startPoint x: 1037, startPoint y: 382, endPoint x: 892, endPoint y: 381, distance: 145.4
click at [892, 381] on li "Independent Service Auditor A-LIGN ASSURANCE" at bounding box center [812, 383] width 460 height 34
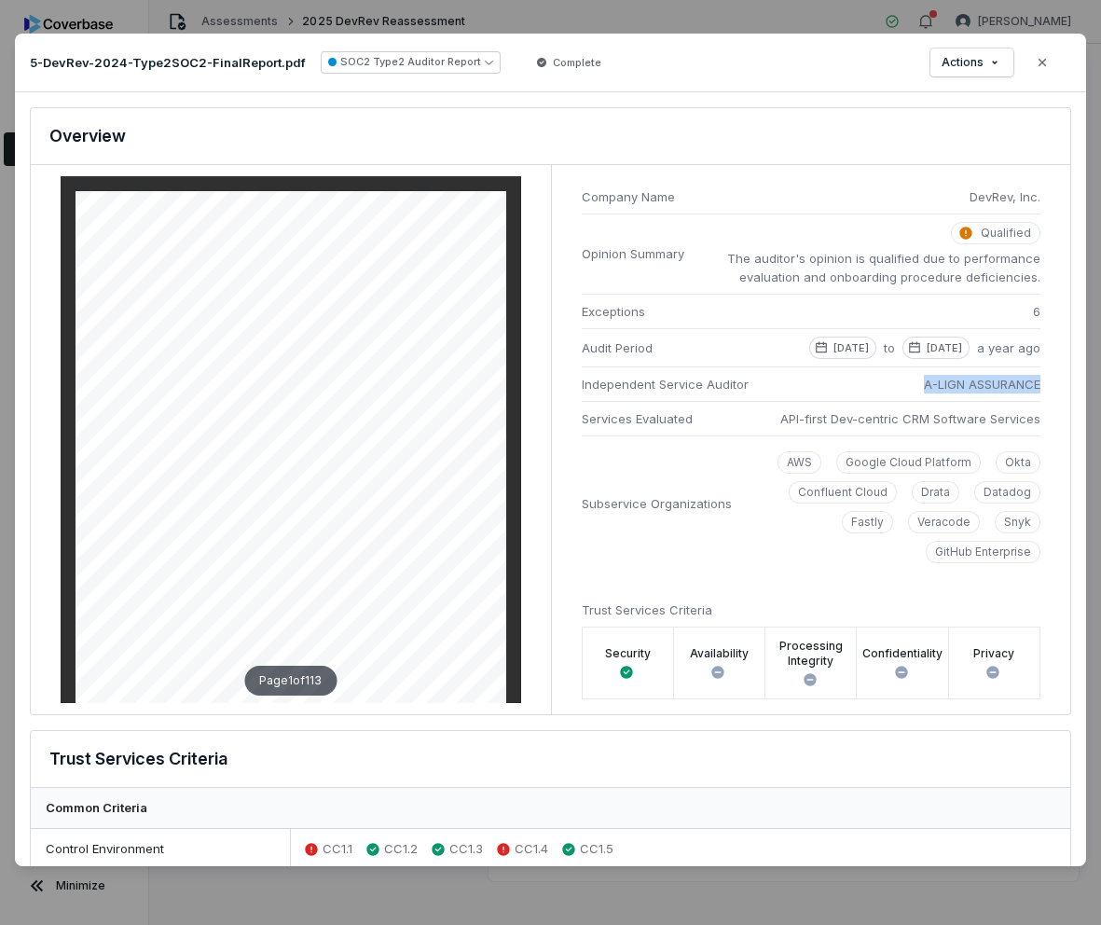
copy span "A-LIGN ASSURANCE"
drag, startPoint x: 1048, startPoint y: 199, endPoint x: 967, endPoint y: 195, distance: 81.2
click at [915, 195] on div "Company Name DevRev, Inc. Opinion Summary Qualified The auditor's opinion is qu…" at bounding box center [811, 439] width 520 height 549
copy span "DevRev, Inc."
drag, startPoint x: 1051, startPoint y: 423, endPoint x: 781, endPoint y: 421, distance: 270.3
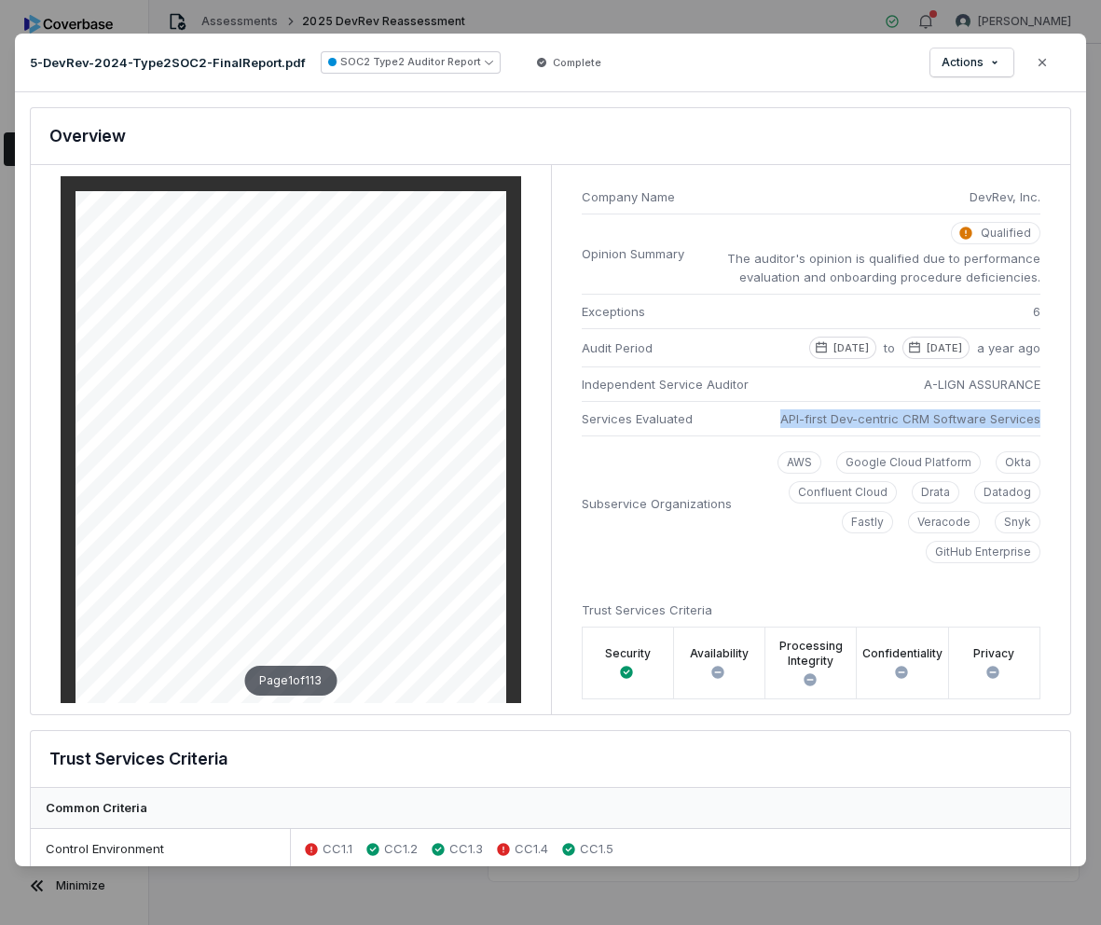
click at [781, 421] on div "Company Name DevRev, Inc. Opinion Summary Qualified The auditor's opinion is qu…" at bounding box center [811, 439] width 520 height 549
copy span "API-first Dev-centric CRM Software Services"
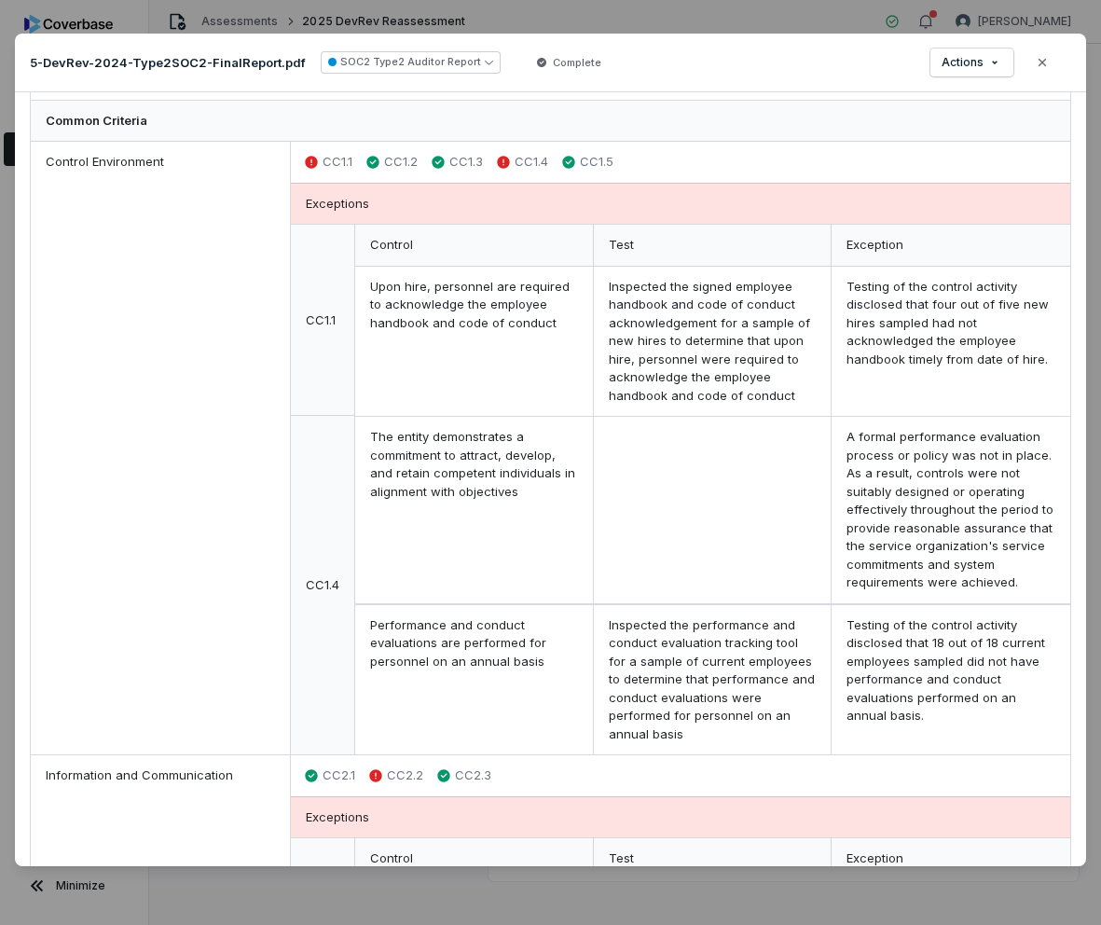
scroll to position [699, 0]
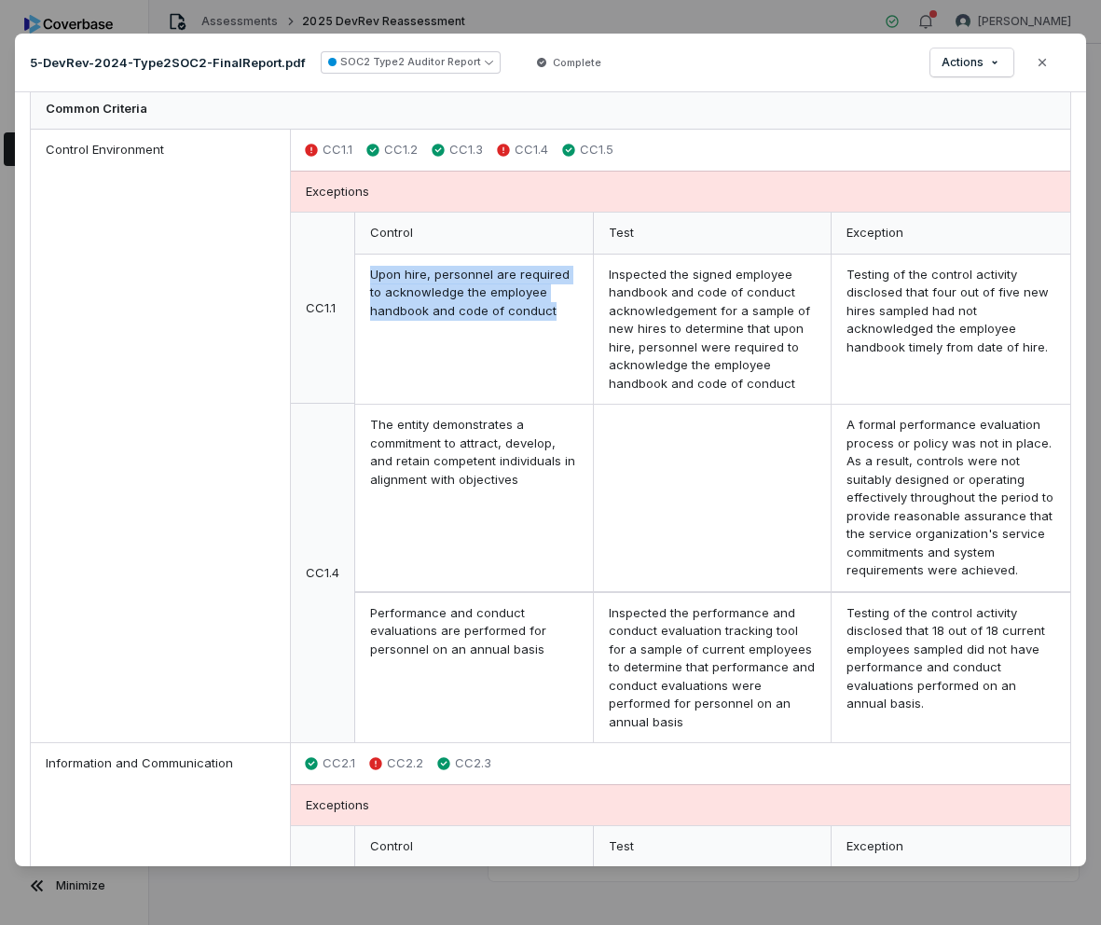
drag, startPoint x: 552, startPoint y: 316, endPoint x: 364, endPoint y: 280, distance: 190.8
click at [364, 280] on div "Upon hire, personnel are required to acknowledge the employee handbook and code…" at bounding box center [474, 329] width 239 height 150
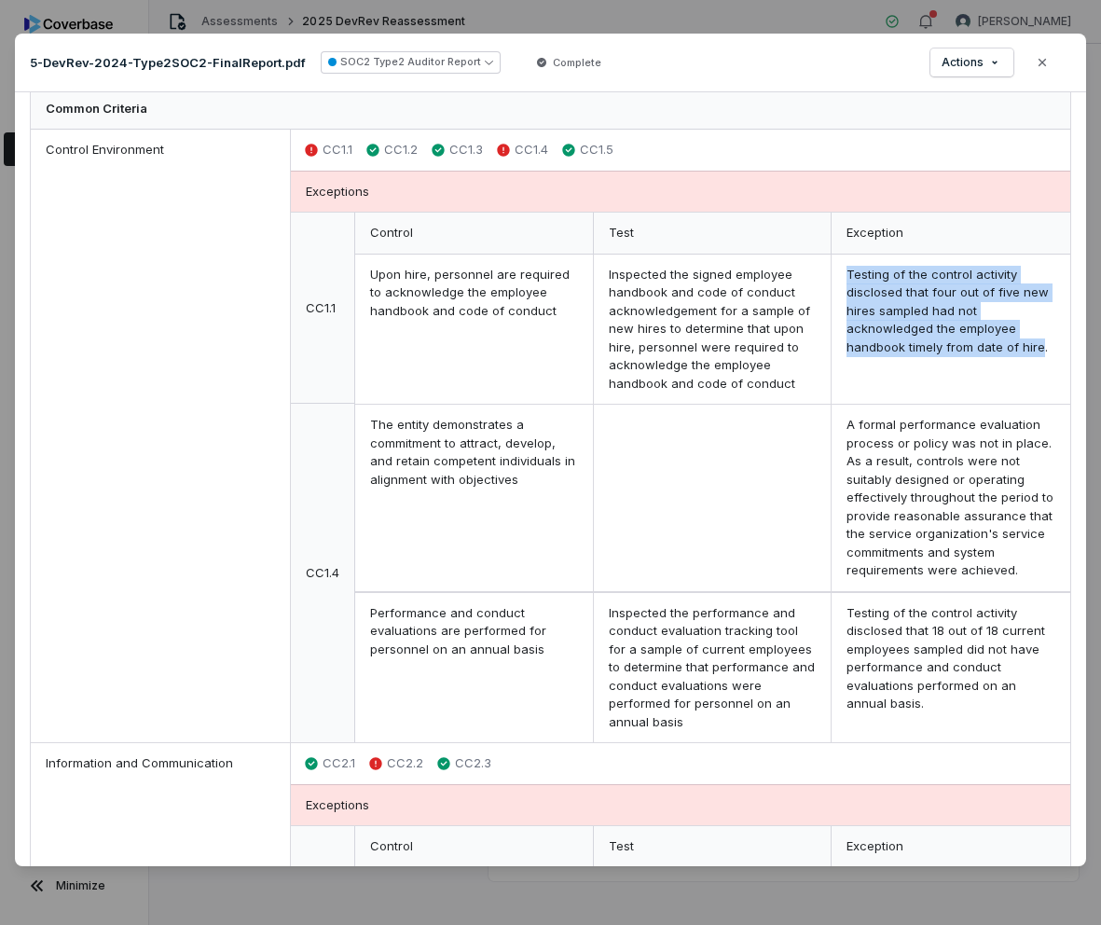
drag, startPoint x: 1038, startPoint y: 351, endPoint x: 849, endPoint y: 277, distance: 203.4
click at [849, 277] on div "Testing of the control activity disclosed that four out of five new hires sampl…" at bounding box center [950, 329] width 239 height 150
copy div "Testing of the control activity disclosed that four out of five new hires sampl…"
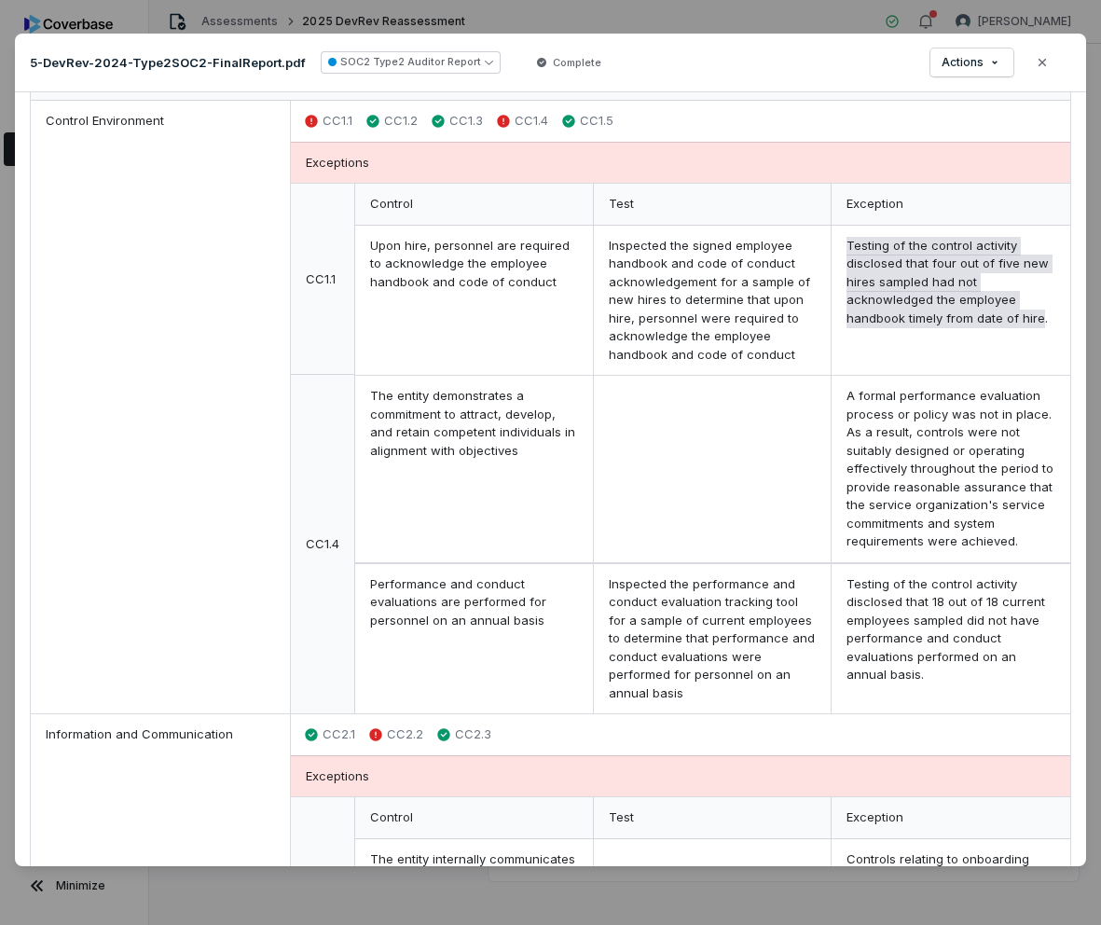
scroll to position [731, 0]
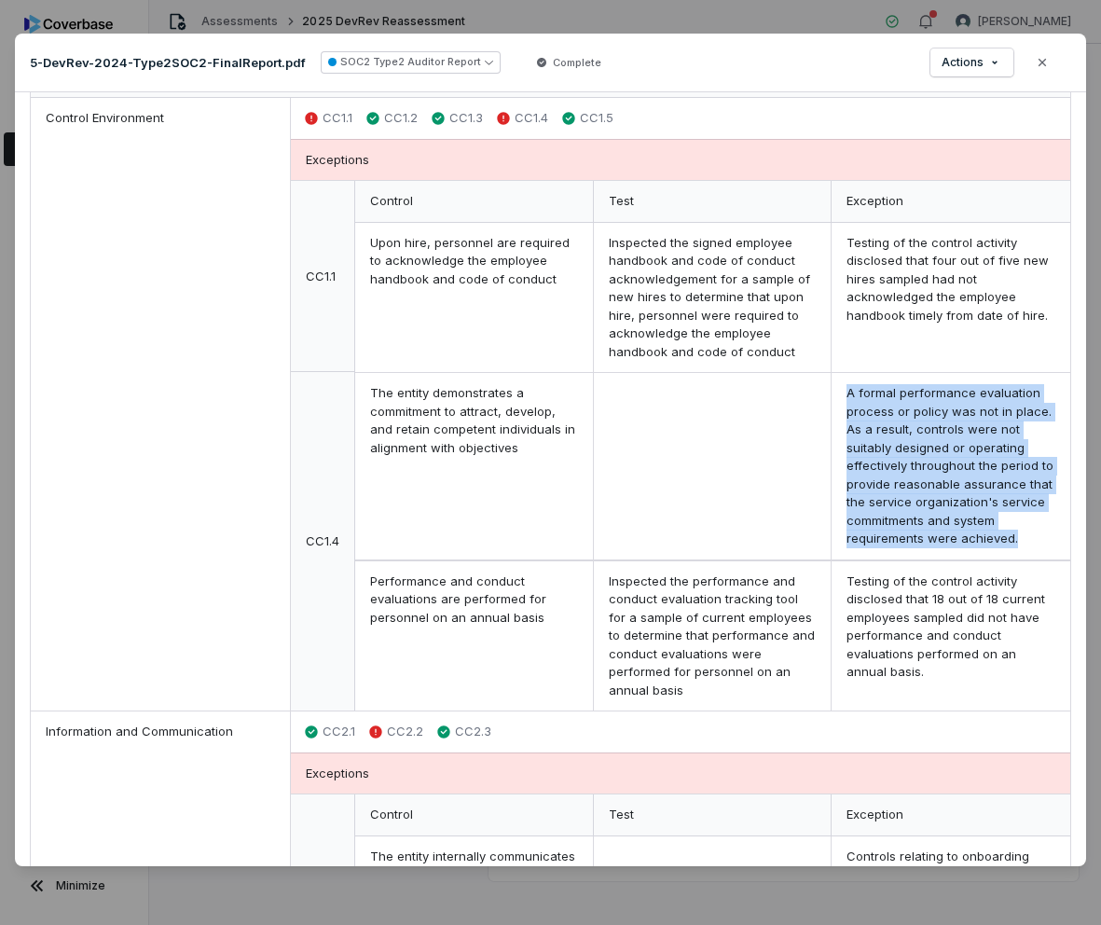
drag, startPoint x: 1022, startPoint y: 542, endPoint x: 851, endPoint y: 396, distance: 224.1
click at [848, 396] on div "A formal performance evaluation process or policy was not in place. As a result…" at bounding box center [950, 466] width 239 height 187
copy div "A formal performance evaluation process or policy was not in place. As a result…"
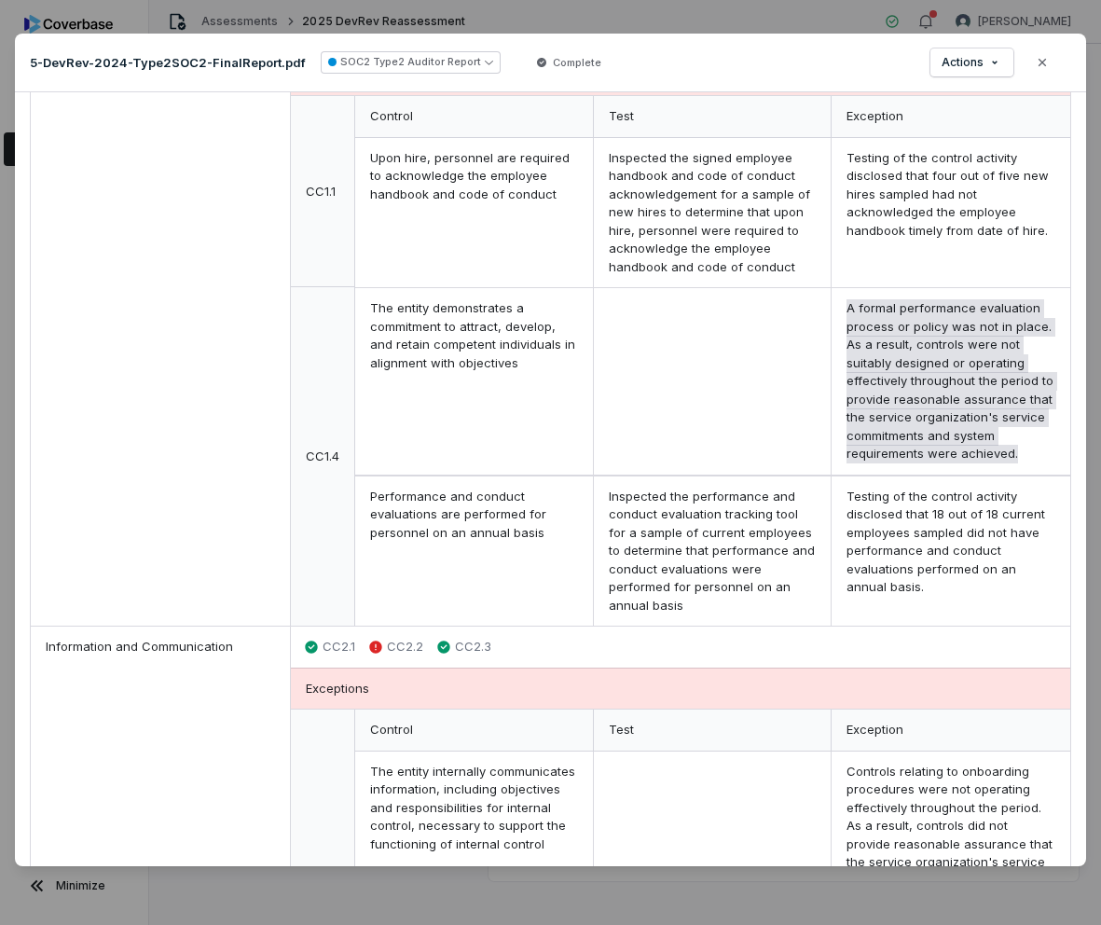
scroll to position [815, 0]
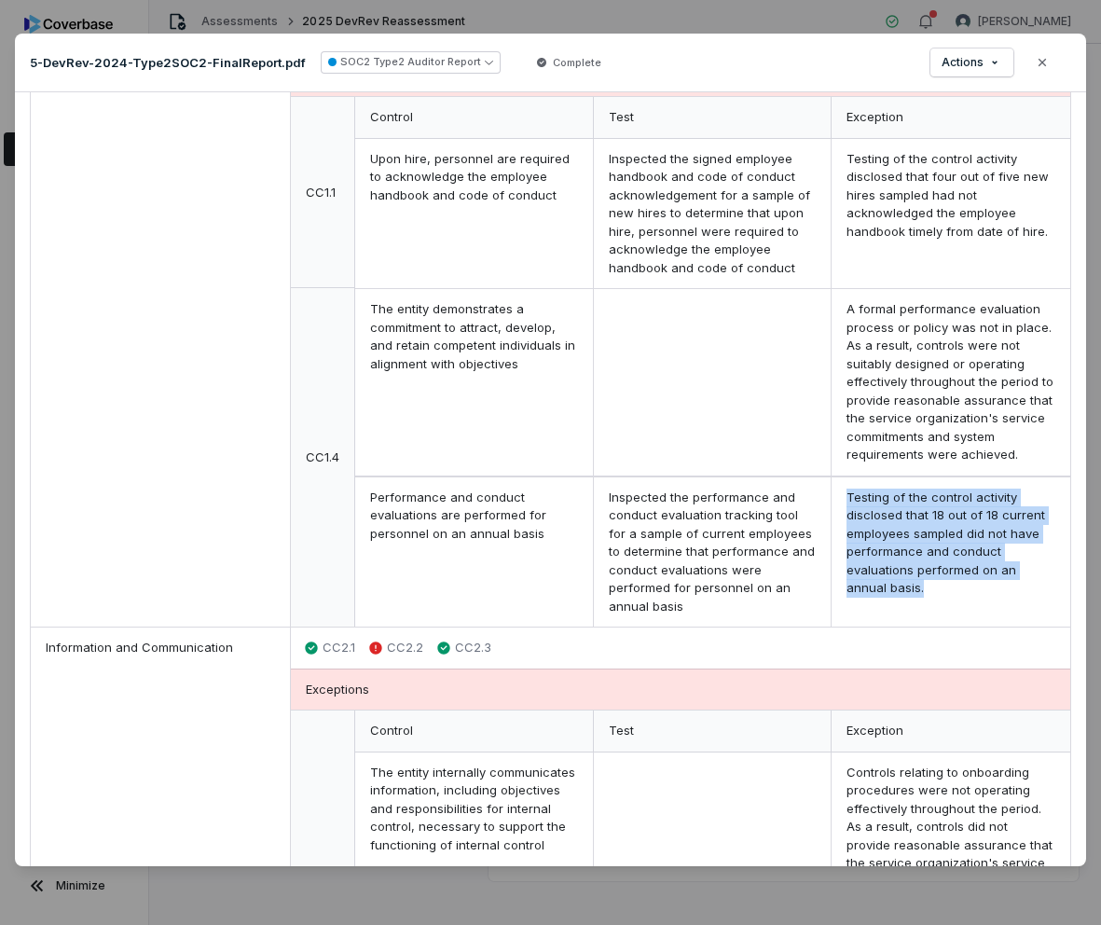
drag, startPoint x: 906, startPoint y: 587, endPoint x: 846, endPoint y: 500, distance: 106.0
click at [846, 500] on div "Testing of the control activity disclosed that 18 out of 18 current employees s…" at bounding box center [950, 552] width 239 height 150
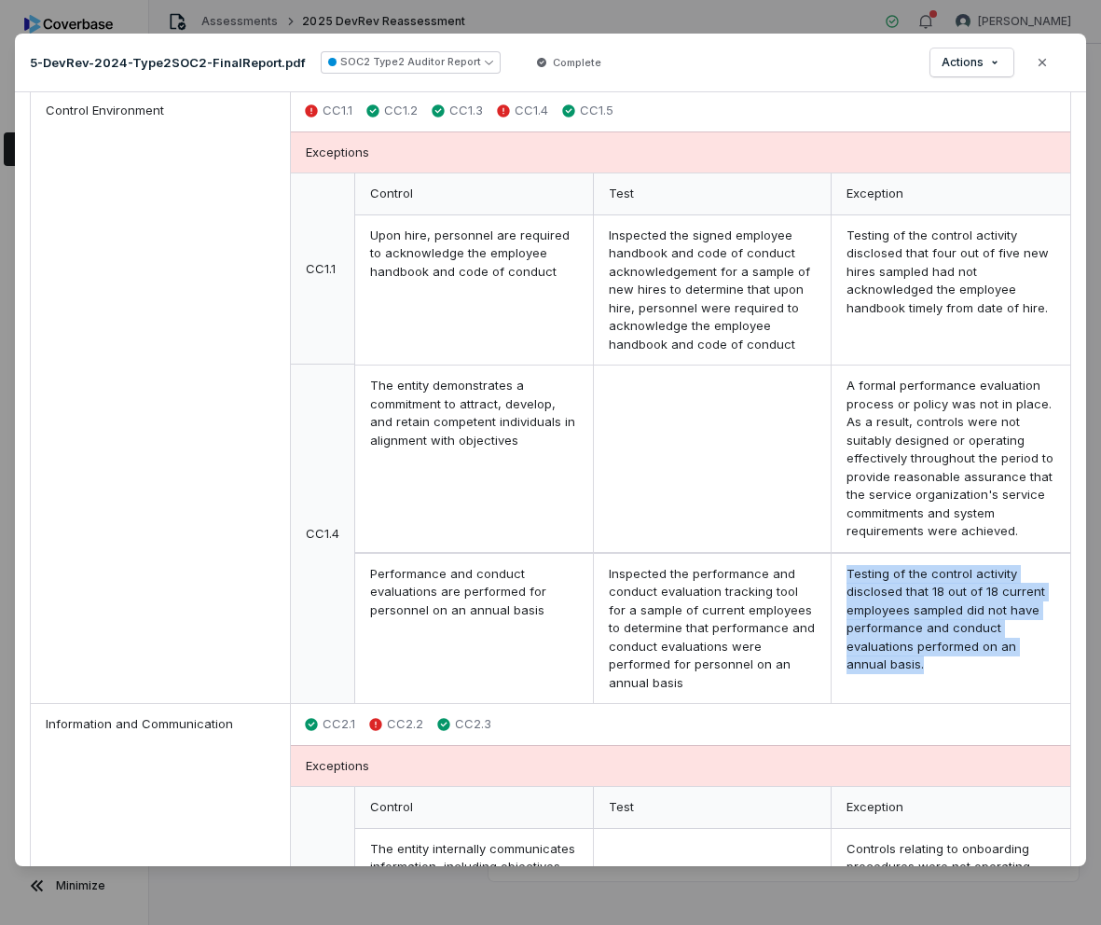
scroll to position [747, 0]
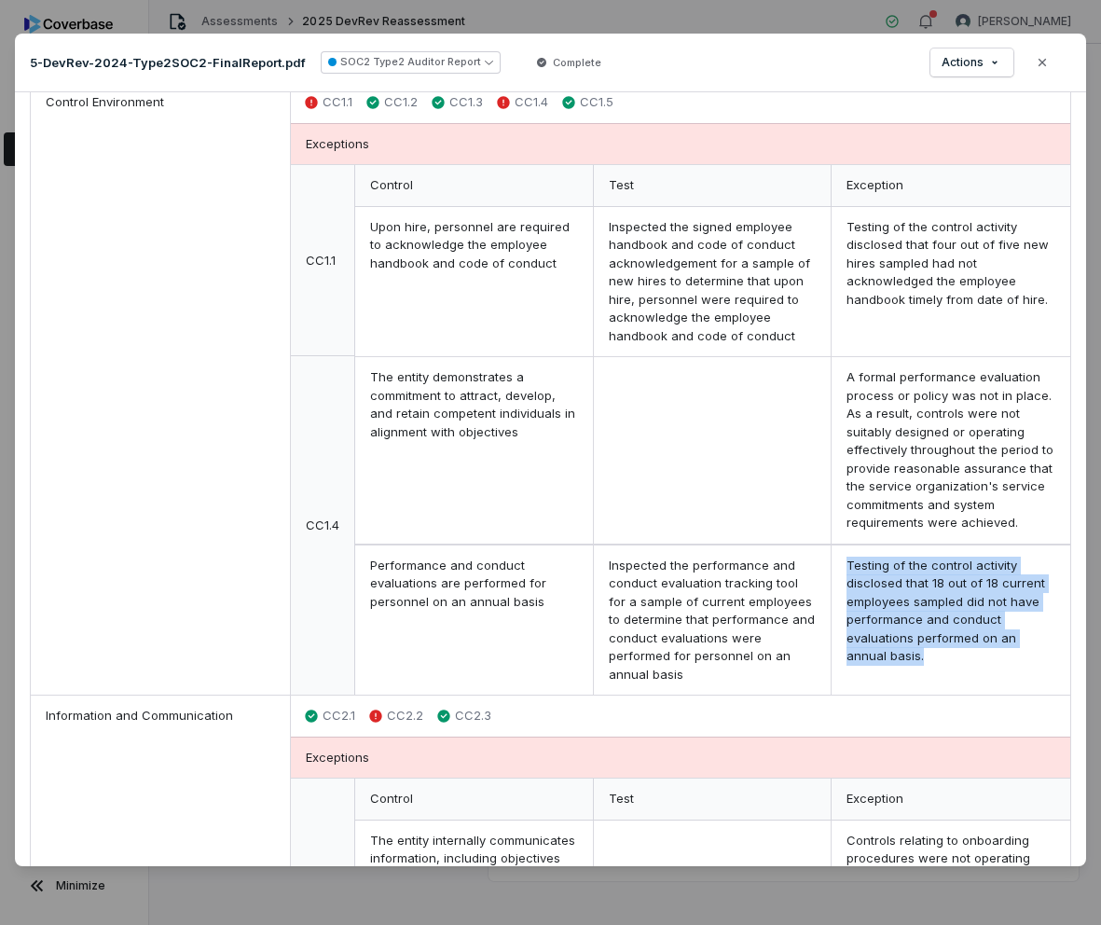
copy div "Testing of the control activity disclosed that 18 out of 18 current employees s…"
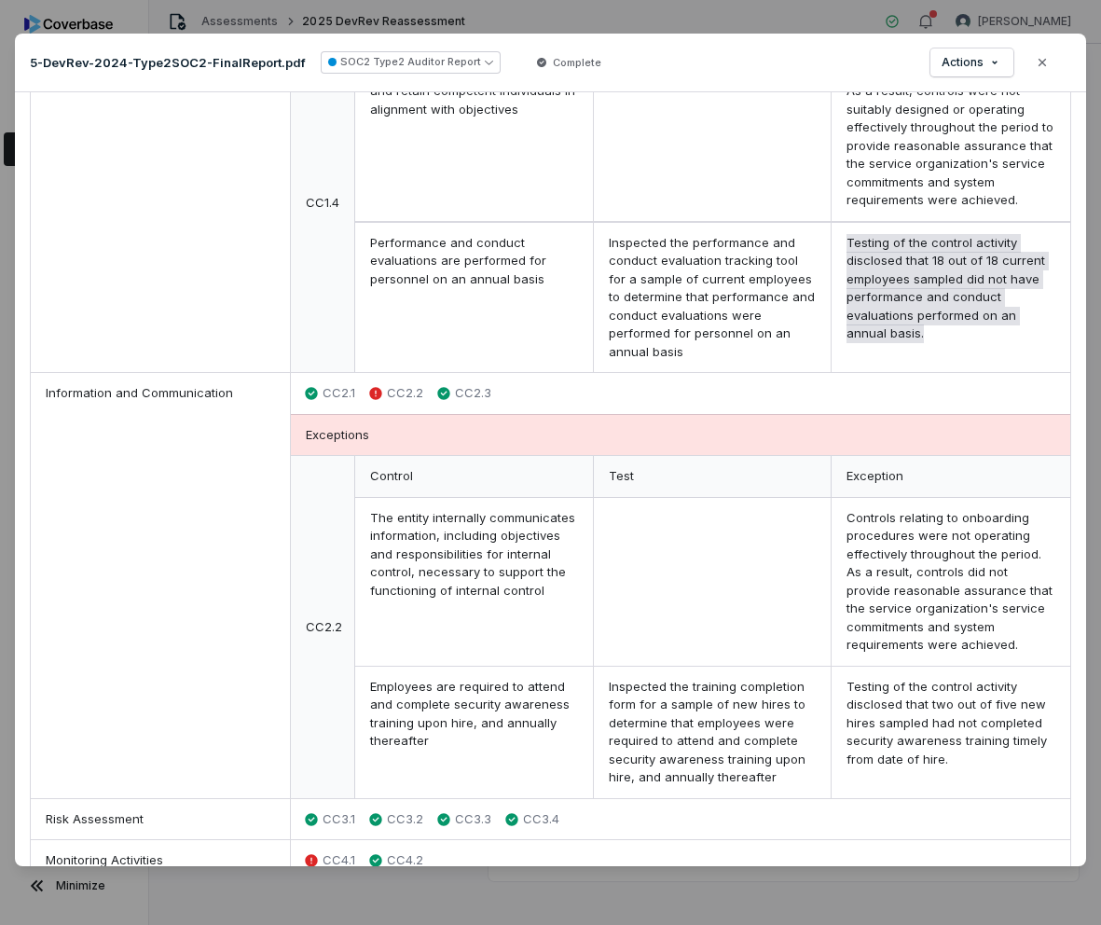
scroll to position [1131, 0]
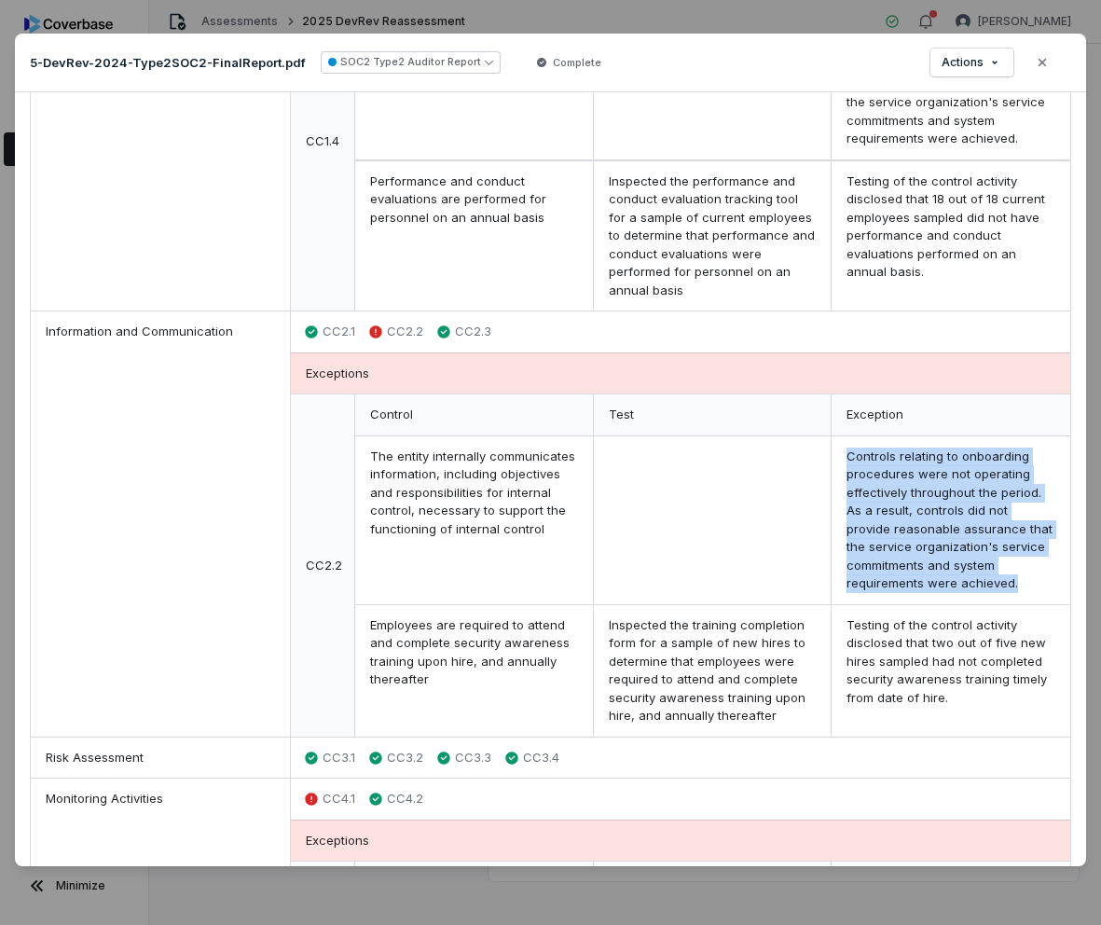
drag, startPoint x: 1021, startPoint y: 589, endPoint x: 846, endPoint y: 460, distance: 216.6
click at [846, 460] on div "Controls relating to onboarding procedures were not operating effectively throu…" at bounding box center [950, 520] width 239 height 169
copy div "Controls relating to onboarding procedures were not operating effectively throu…"
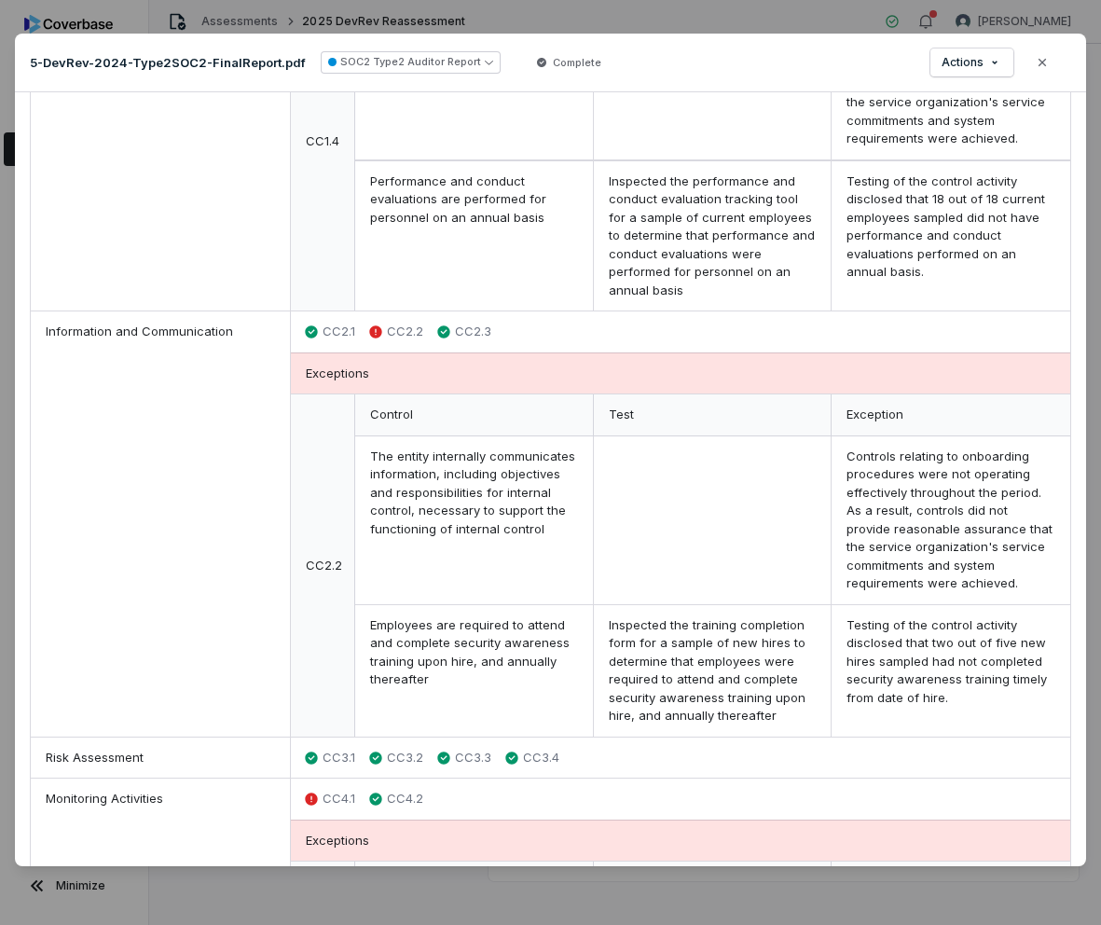
drag, startPoint x: 936, startPoint y: 682, endPoint x: 944, endPoint y: 687, distance: 9.6
click at [915, 682] on div "Testing of the control activity disclosed that two out of five new hires sample…" at bounding box center [950, 670] width 239 height 131
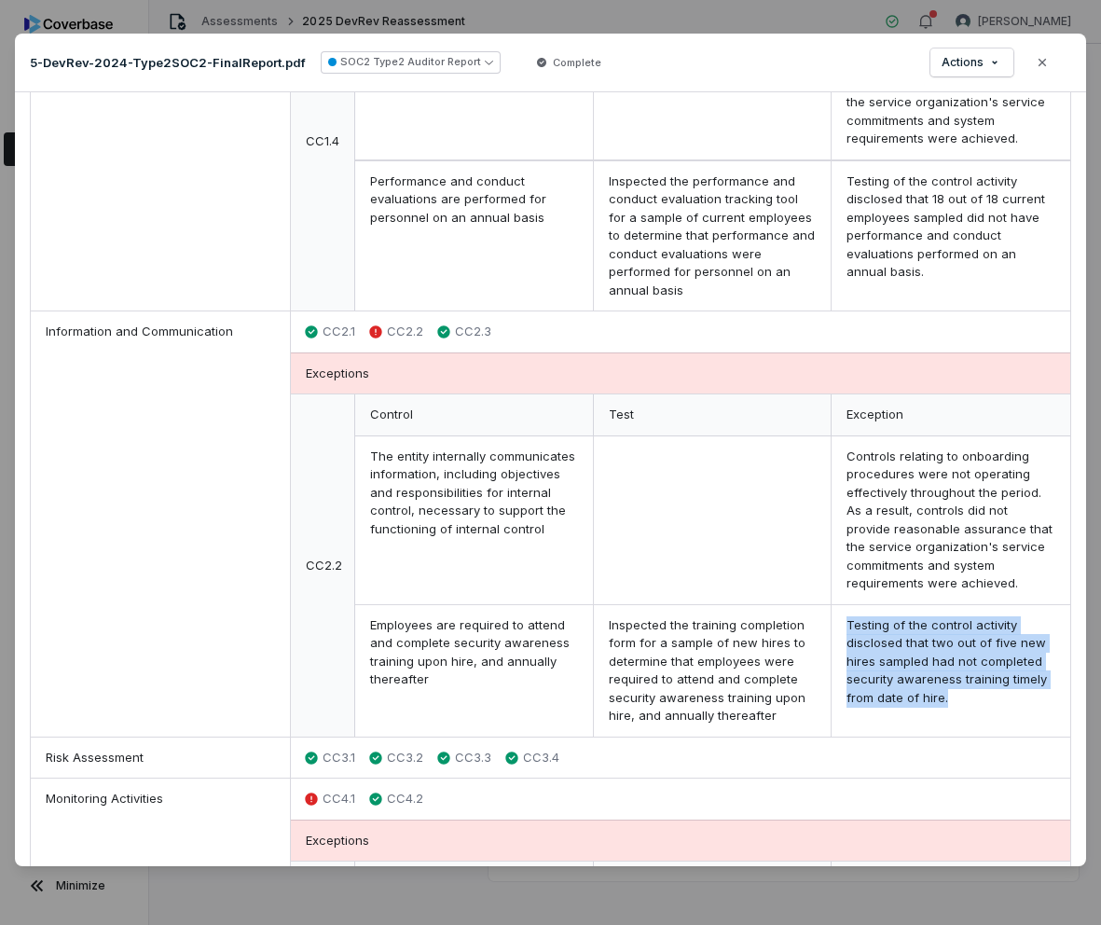
drag, startPoint x: 962, startPoint y: 703, endPoint x: 844, endPoint y: 624, distance: 141.7
click at [844, 624] on div "Testing of the control activity disclosed that two out of five new hires sample…" at bounding box center [950, 670] width 239 height 131
copy div "Testing of the control activity disclosed that two out of five new hires sample…"
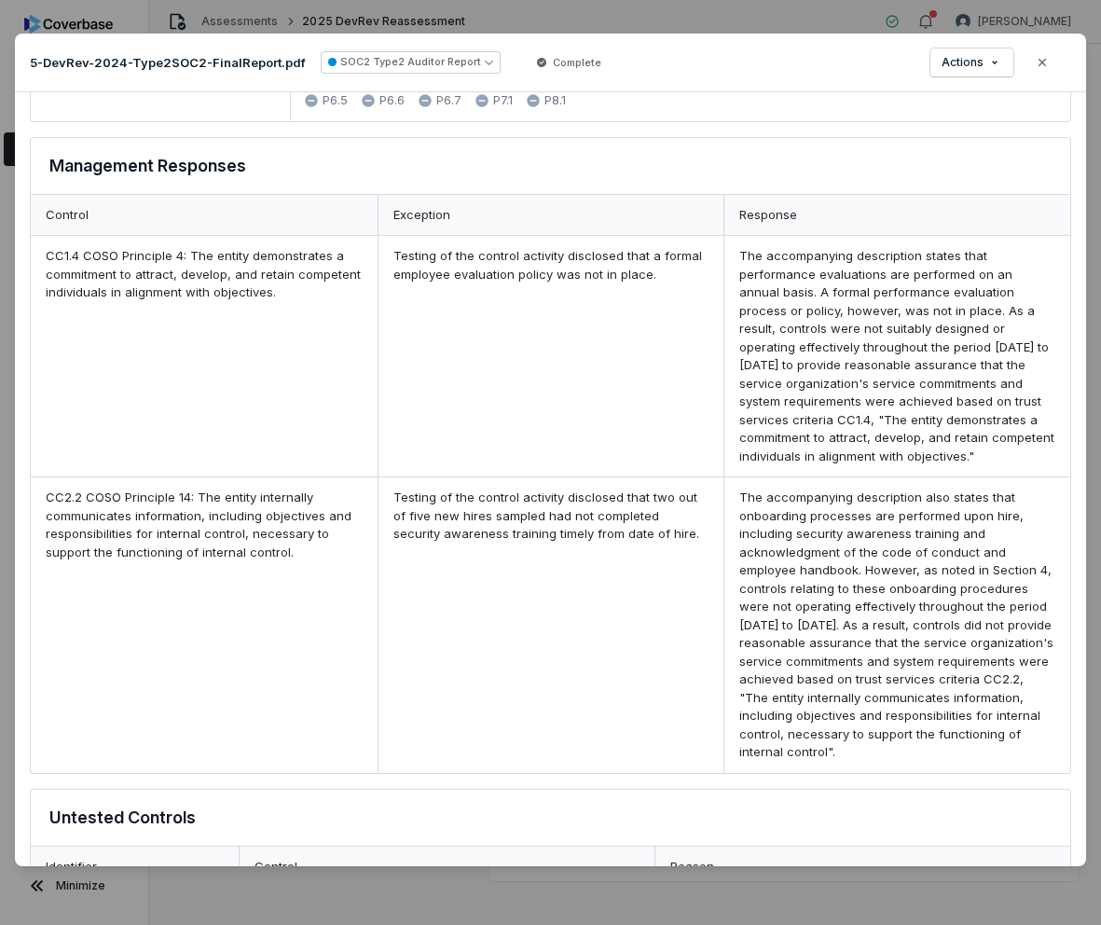
scroll to position [2525, 0]
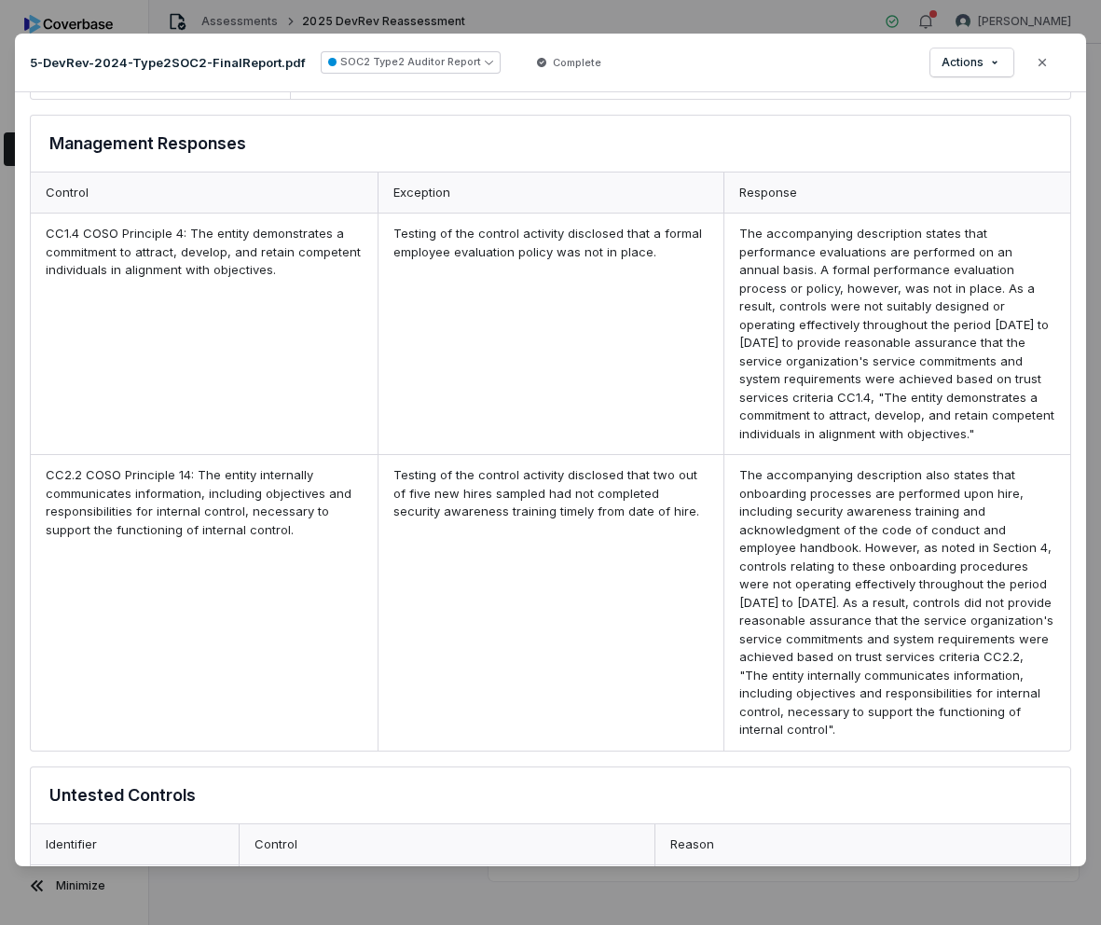
drag, startPoint x: 739, startPoint y: 236, endPoint x: 929, endPoint y: 432, distance: 273.6
click at [915, 432] on div "The accompanying description states that performance evaluations are performed …" at bounding box center [896, 333] width 347 height 240
copy div "The accompanying description states that performance evaluations are performed …"
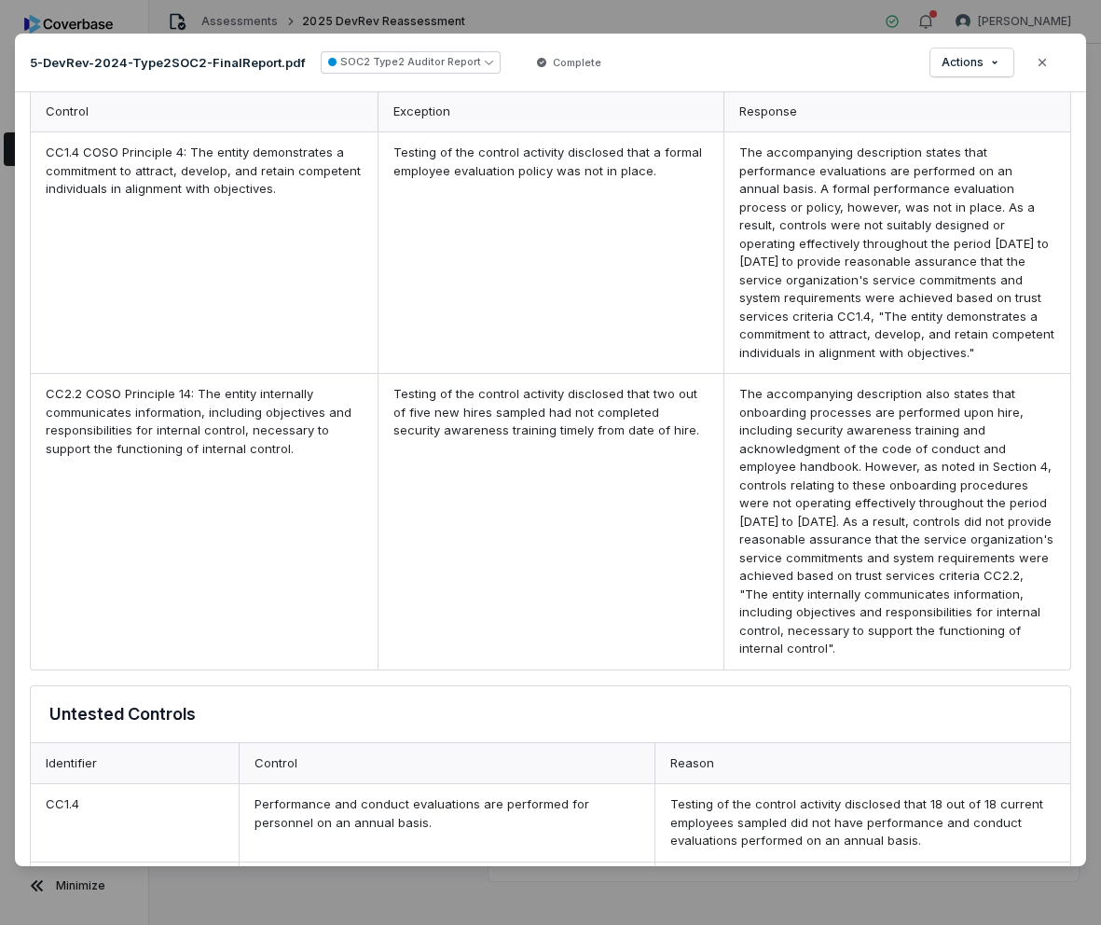
scroll to position [2609, 0]
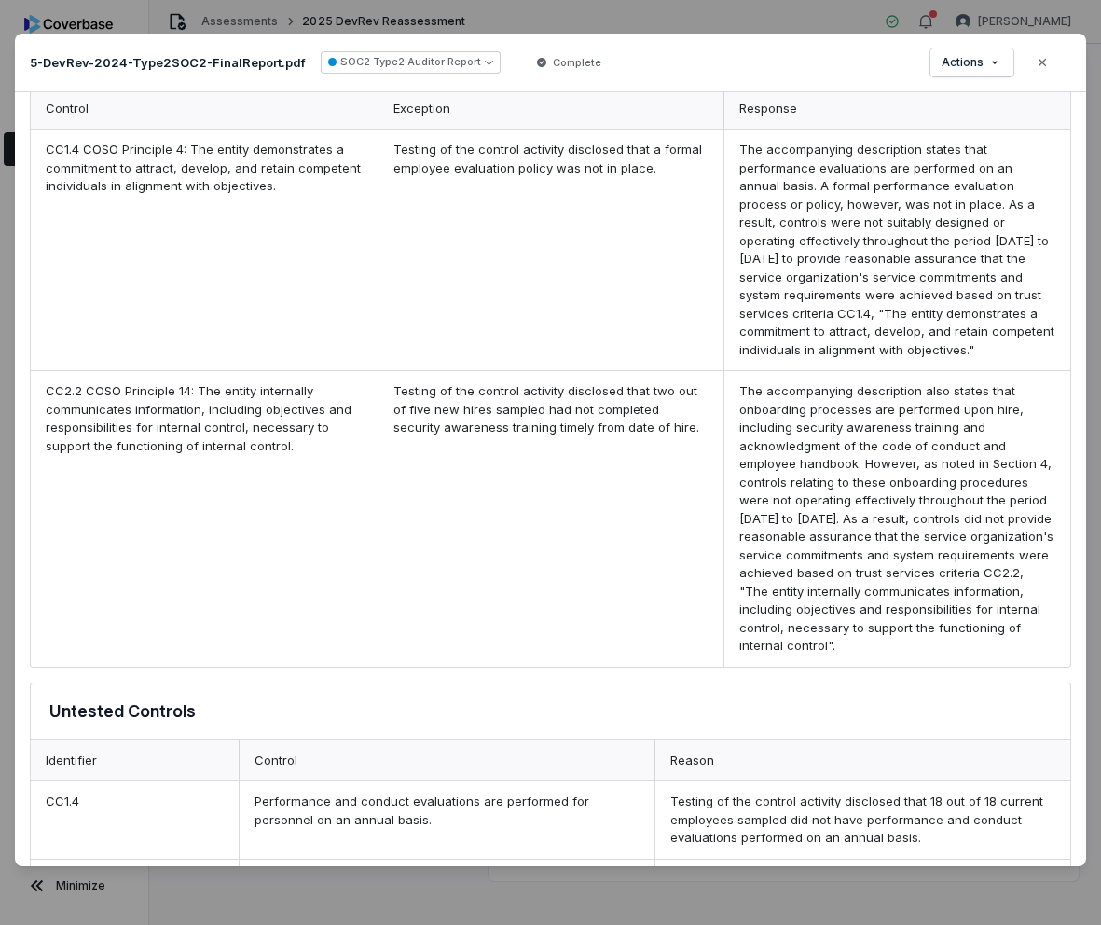
drag, startPoint x: 930, startPoint y: 644, endPoint x: 736, endPoint y: 393, distance: 317.0
click at [736, 393] on div "The accompanying description also states that onboarding processes are performe…" at bounding box center [896, 518] width 347 height 295
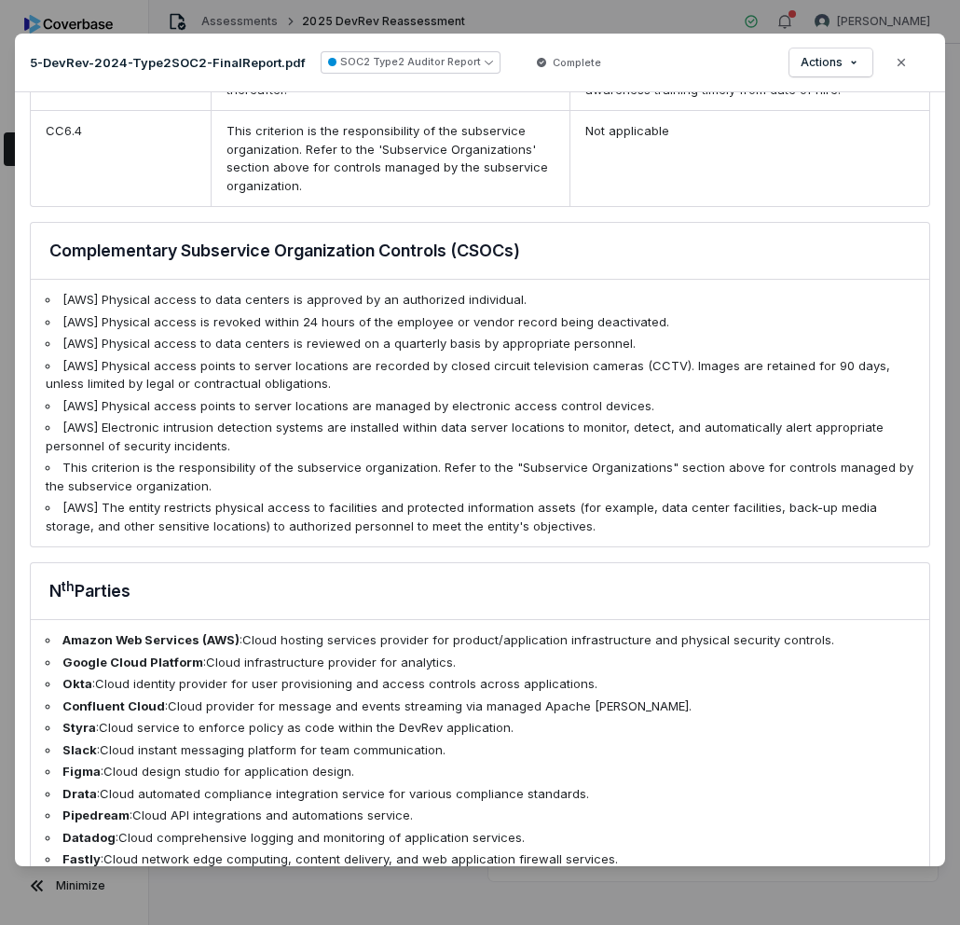
scroll to position [3925, 0]
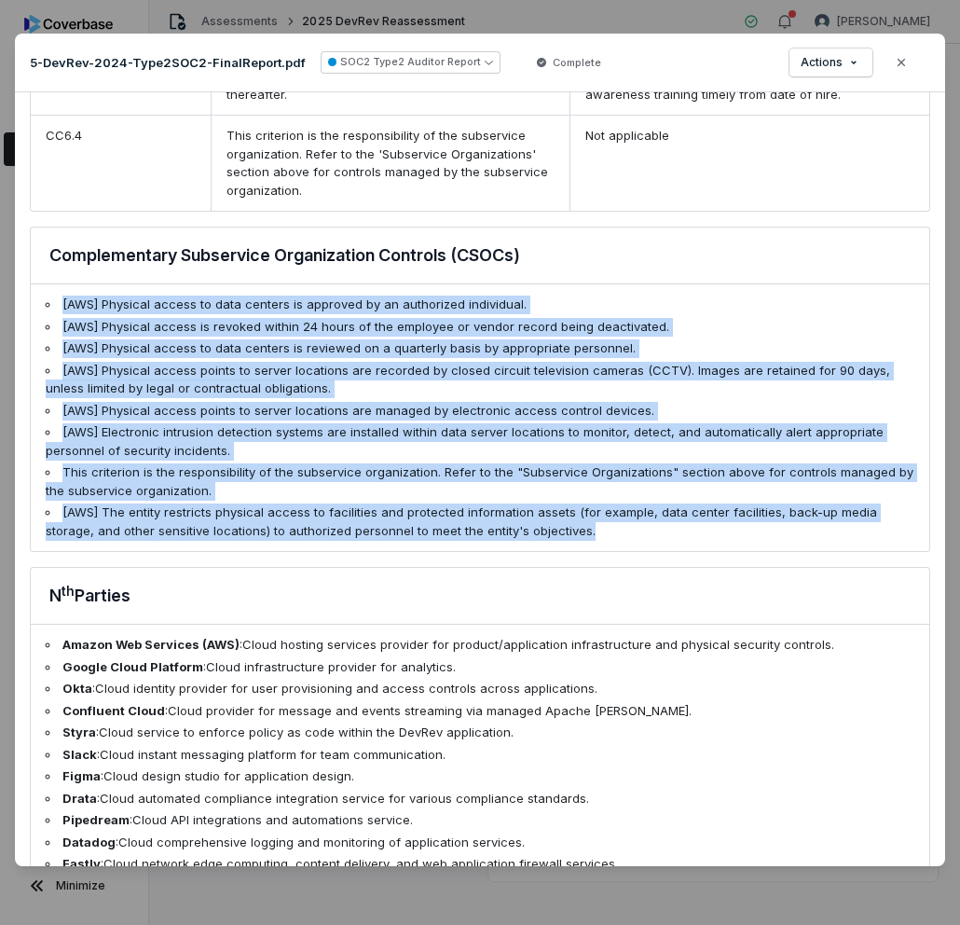
drag, startPoint x: 524, startPoint y: 452, endPoint x: 35, endPoint y: 229, distance: 536.8
click at [35, 284] on ul "[AWS] Physical access to data centers is approved by an authorized individual. …" at bounding box center [480, 417] width 899 height 267
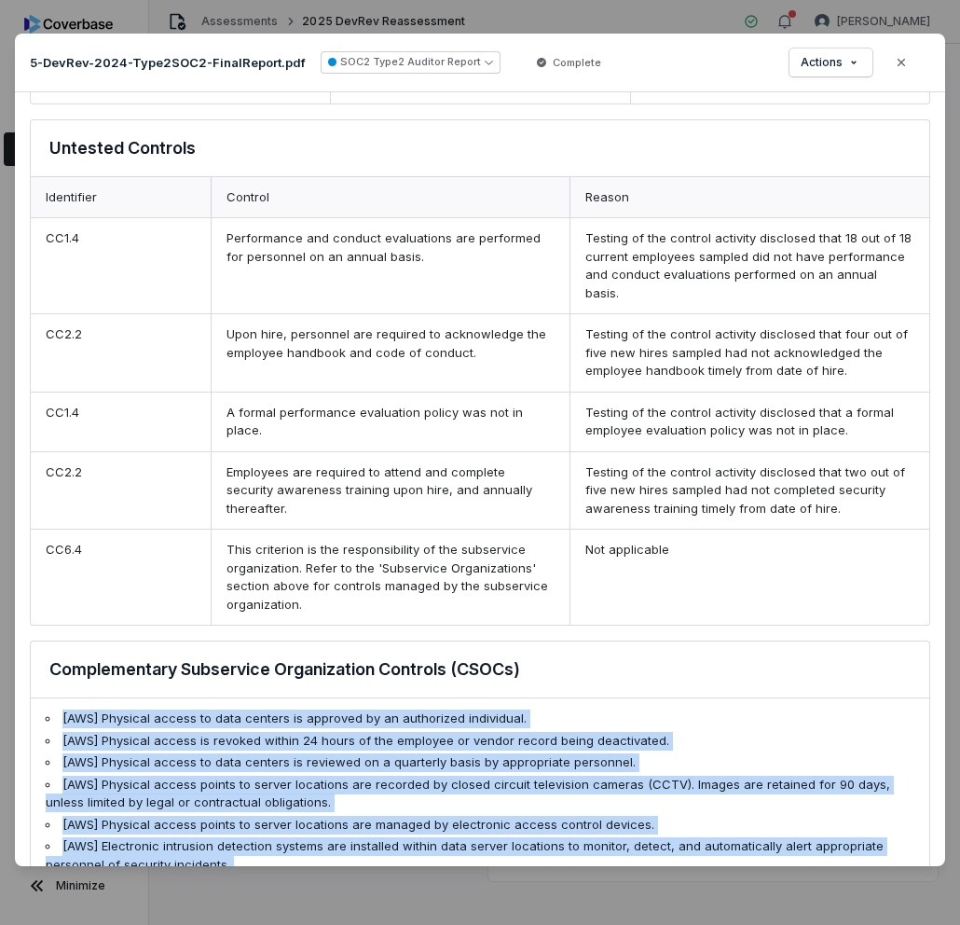
scroll to position [3510, 0]
click at [899, 60] on icon "button" at bounding box center [901, 62] width 7 height 7
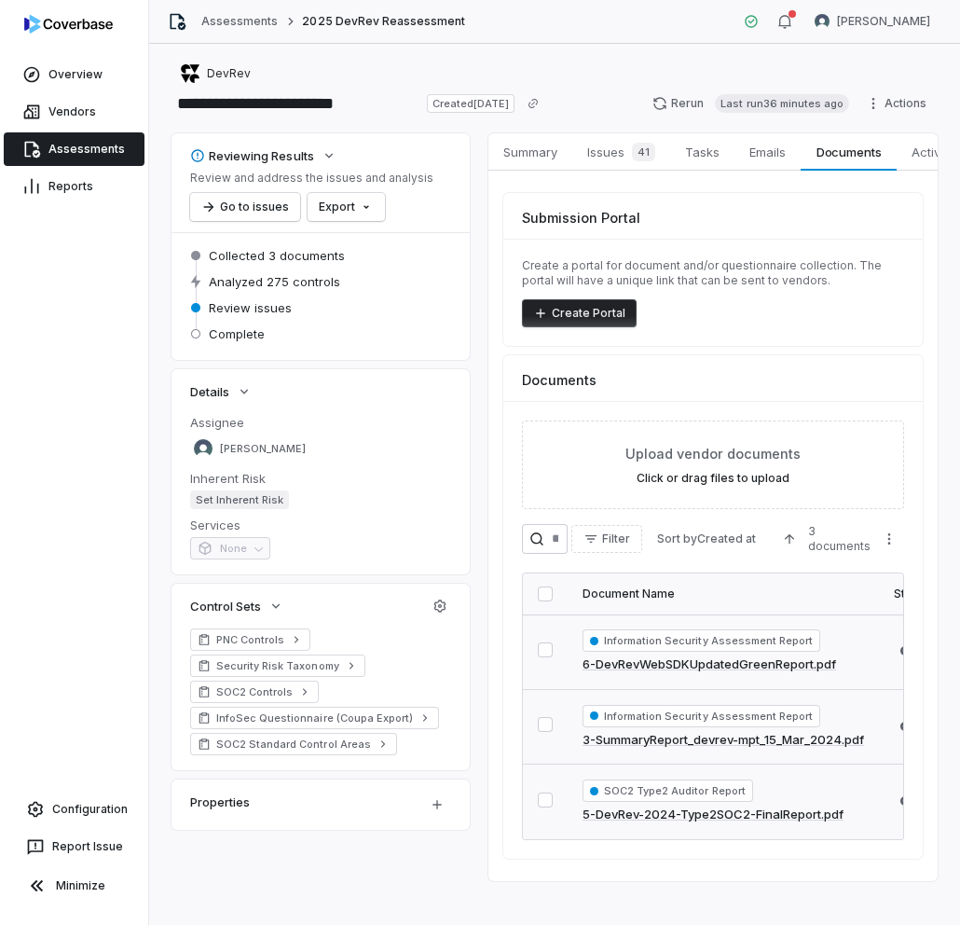
click at [77, 147] on link "Assessments" at bounding box center [74, 149] width 141 height 34
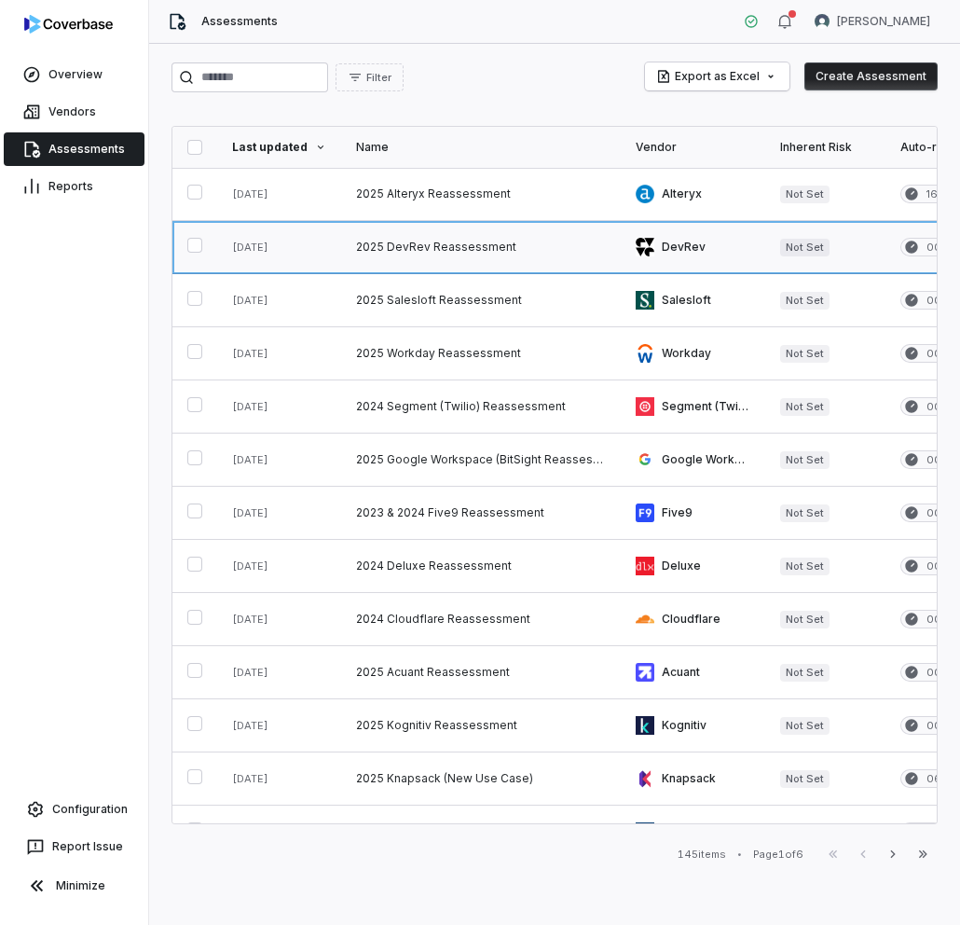
click at [442, 248] on link at bounding box center [481, 247] width 280 height 52
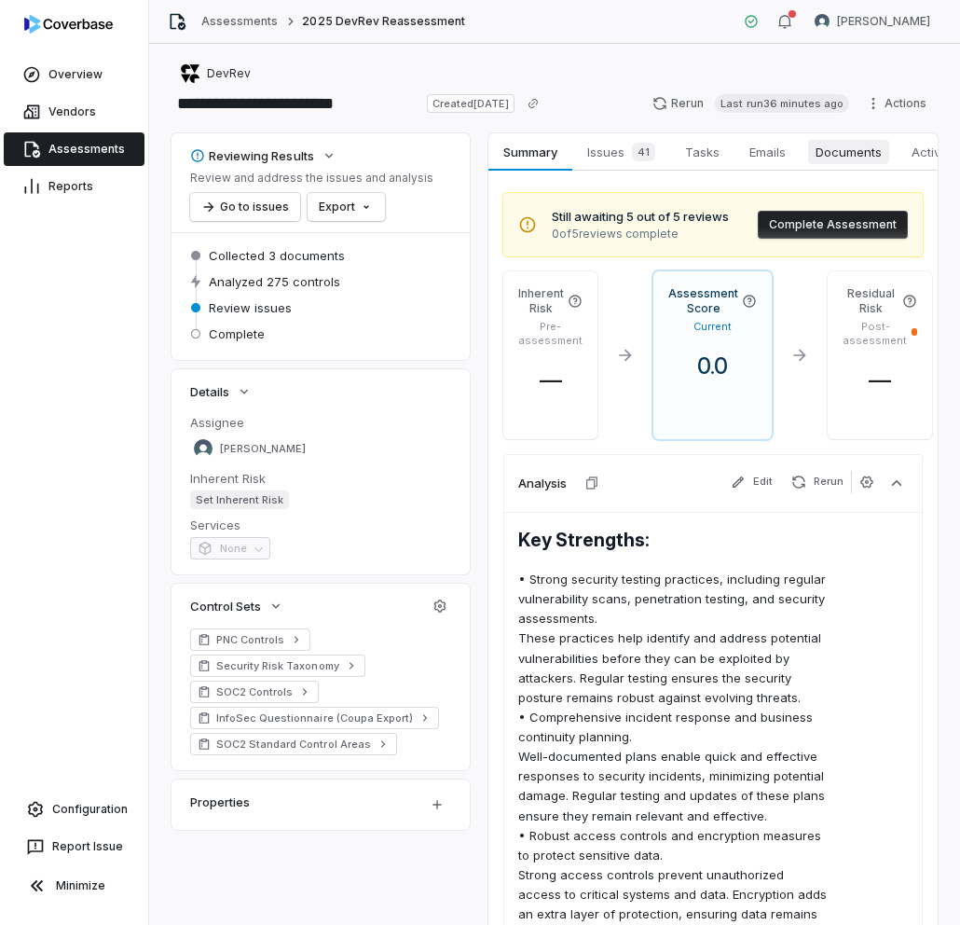
click at [849, 156] on span "Documents" at bounding box center [848, 152] width 81 height 24
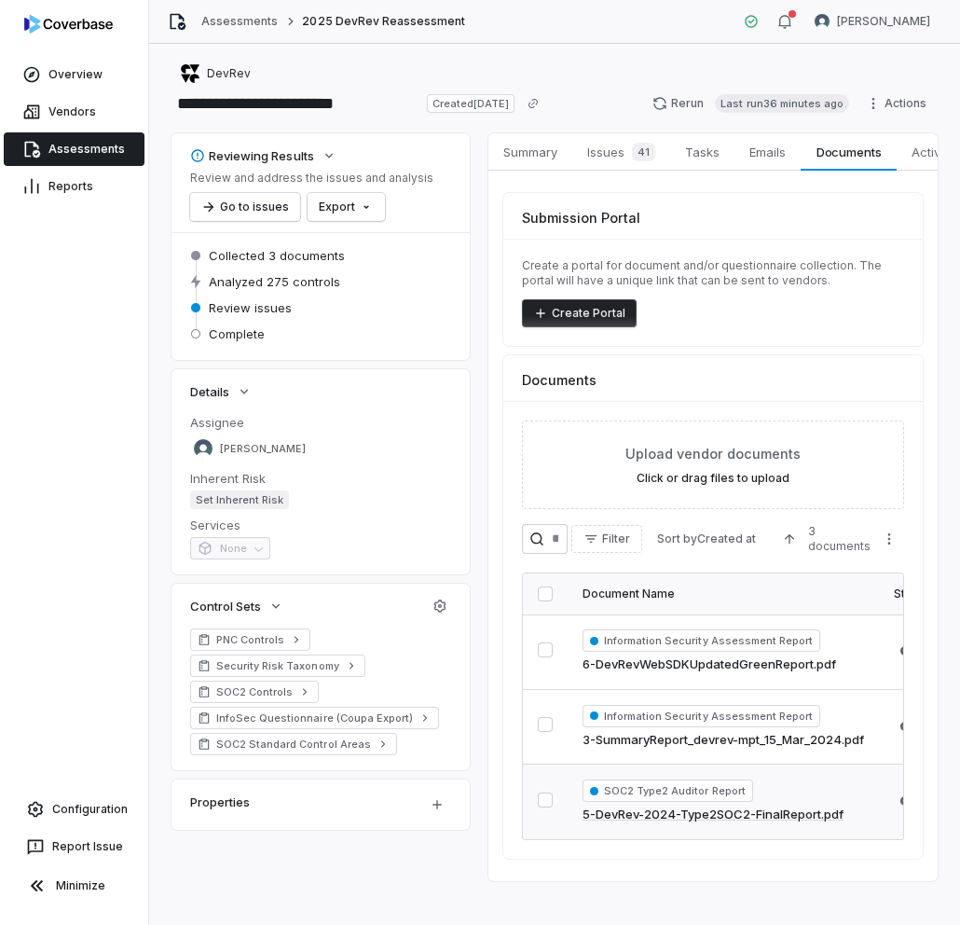
click at [716, 815] on link "5-DevRev-2024-Type2SOC2-FinalReport.pdf" at bounding box center [713, 814] width 261 height 19
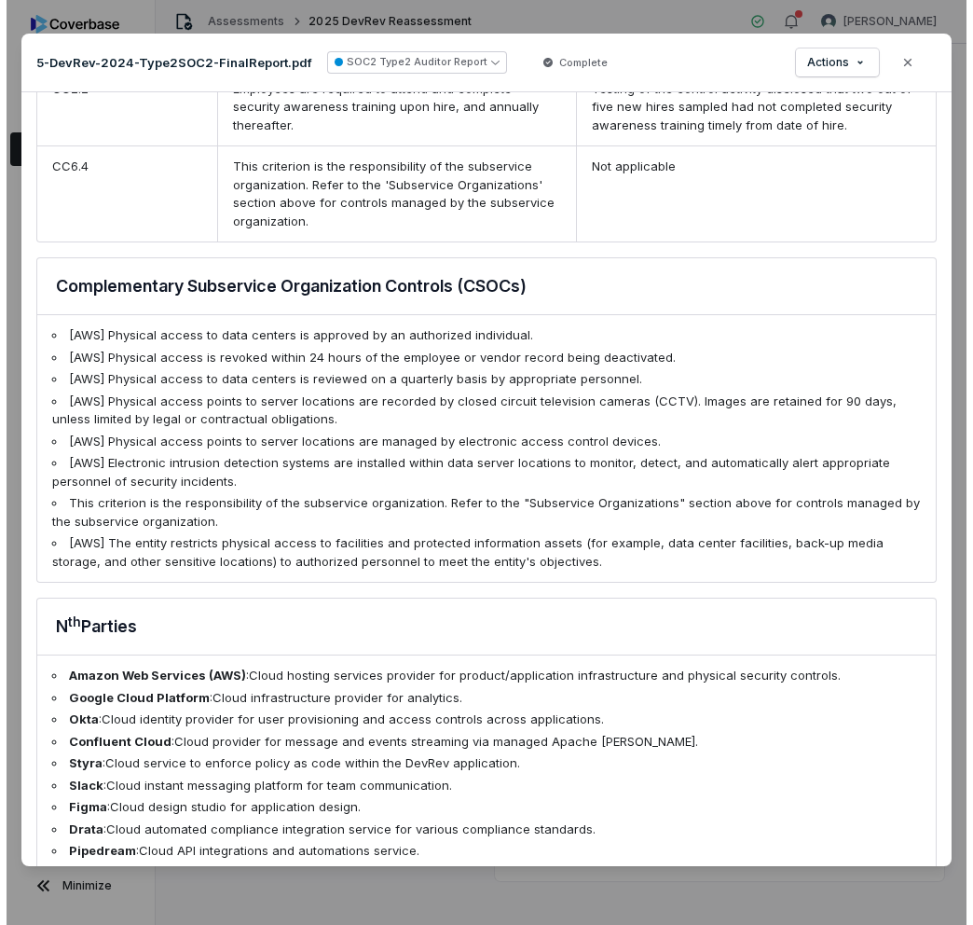
scroll to position [3718, 0]
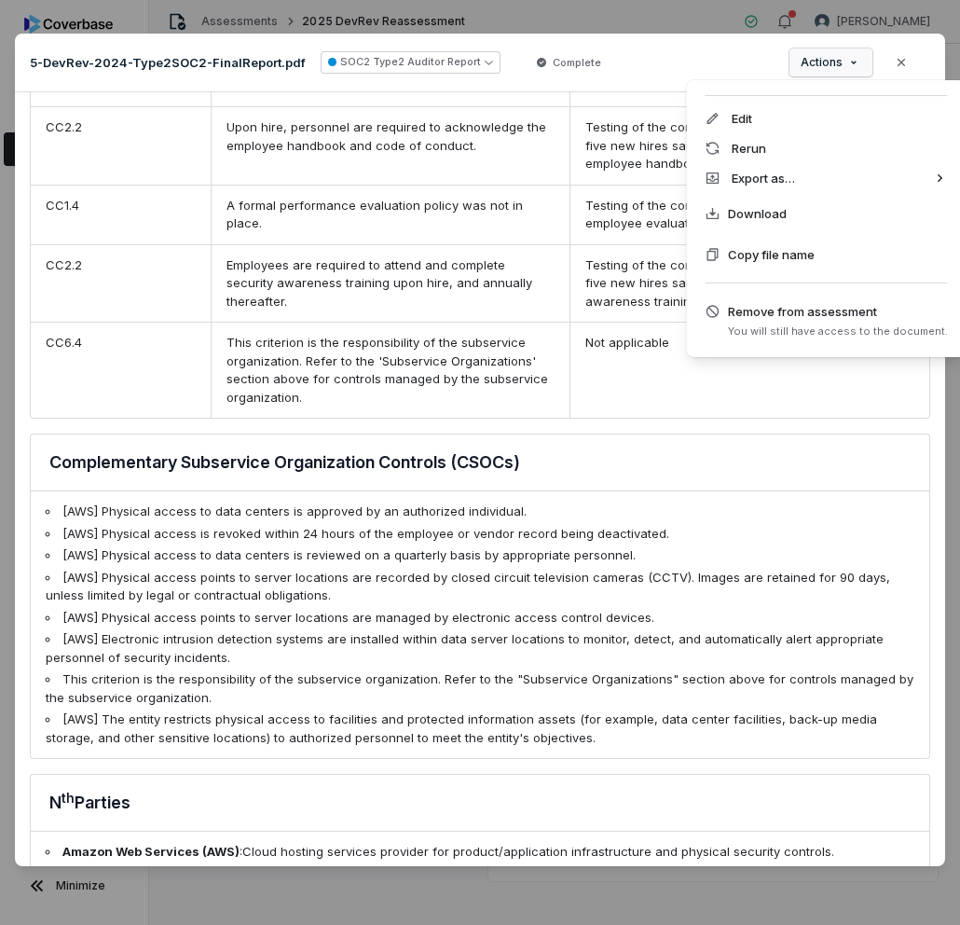
click at [861, 63] on div "Document Preview 5-DevRev-2024-Type2SOC2-FinalReport.pdf SOC2 Type2 Auditor Rep…" at bounding box center [480, 462] width 960 height 917
click at [774, 144] on div "Rerun" at bounding box center [826, 148] width 265 height 30
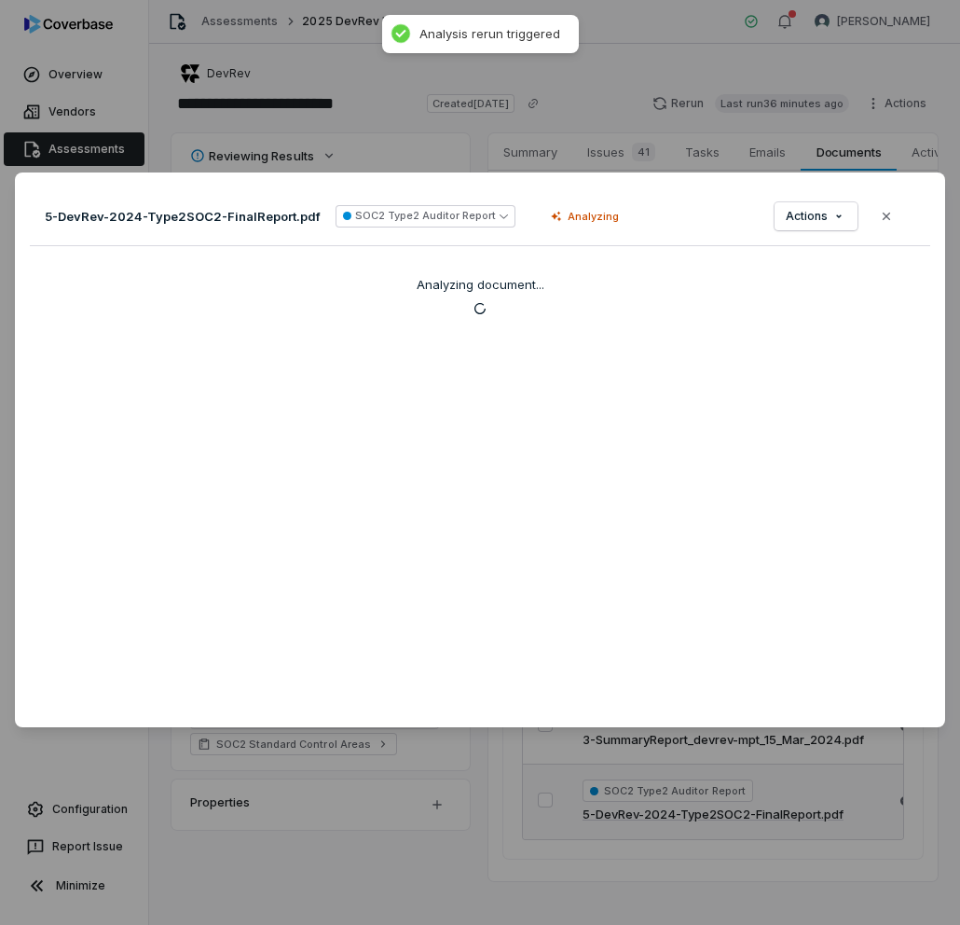
click at [677, 116] on div "Document Preview 5-DevRev-2024-Type2SOC2-FinalReport.pdf SOC2 Type2 Auditor Rep…" at bounding box center [480, 462] width 960 height 925
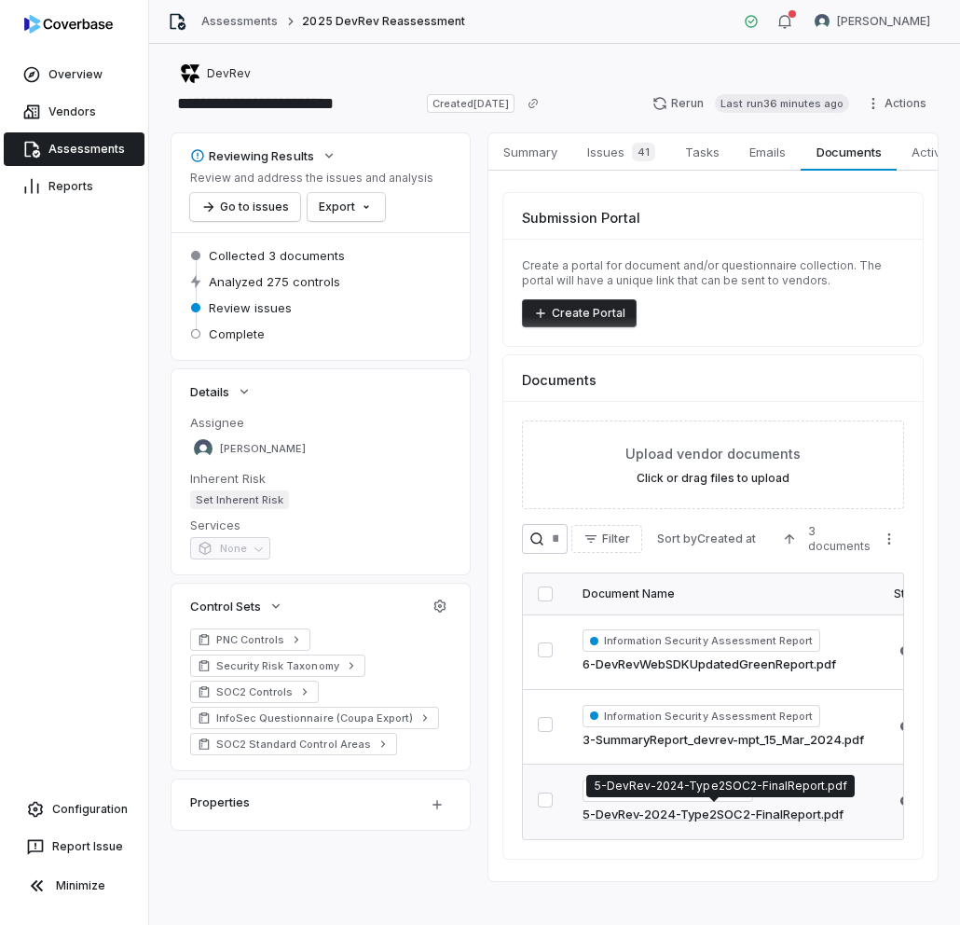
click at [784, 813] on link "5-DevRev-2024-Type2SOC2-FinalReport.pdf" at bounding box center [713, 814] width 261 height 19
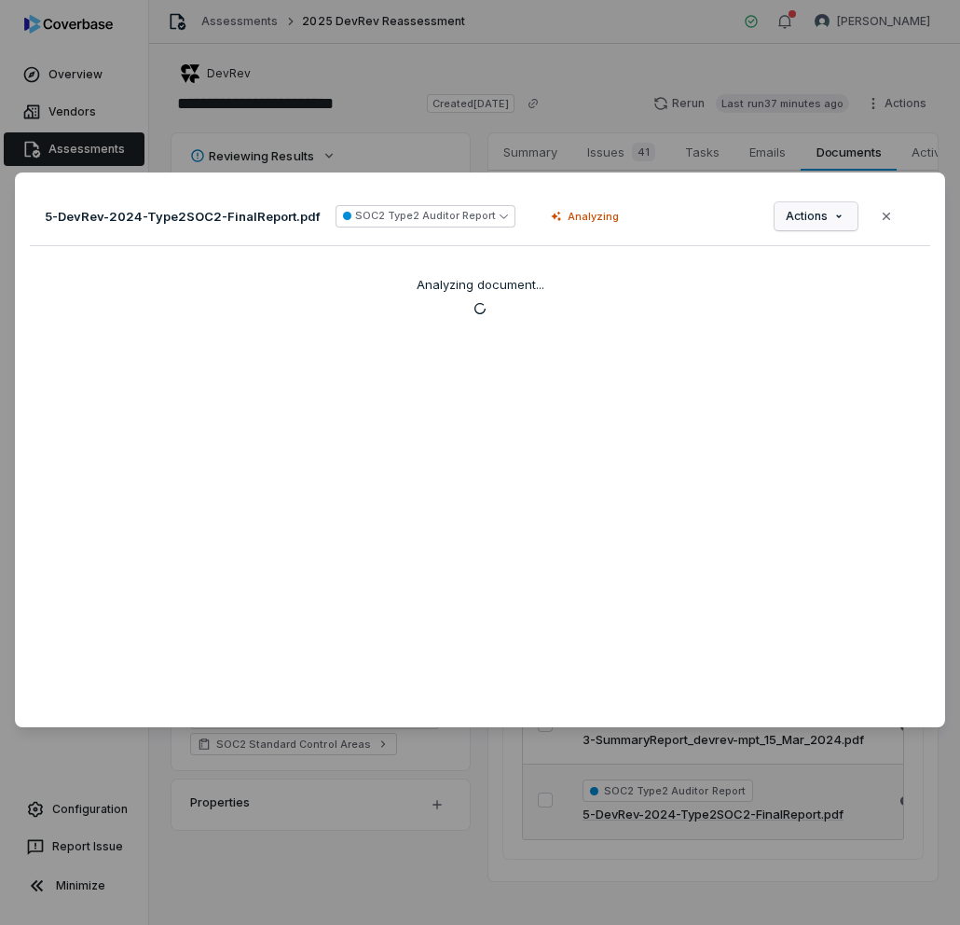
click at [833, 217] on div "Document Preview 5-DevRev-2024-Type2SOC2-FinalReport.pdf SOC2 Type2 Auditor Rep…" at bounding box center [480, 463] width 960 height 640
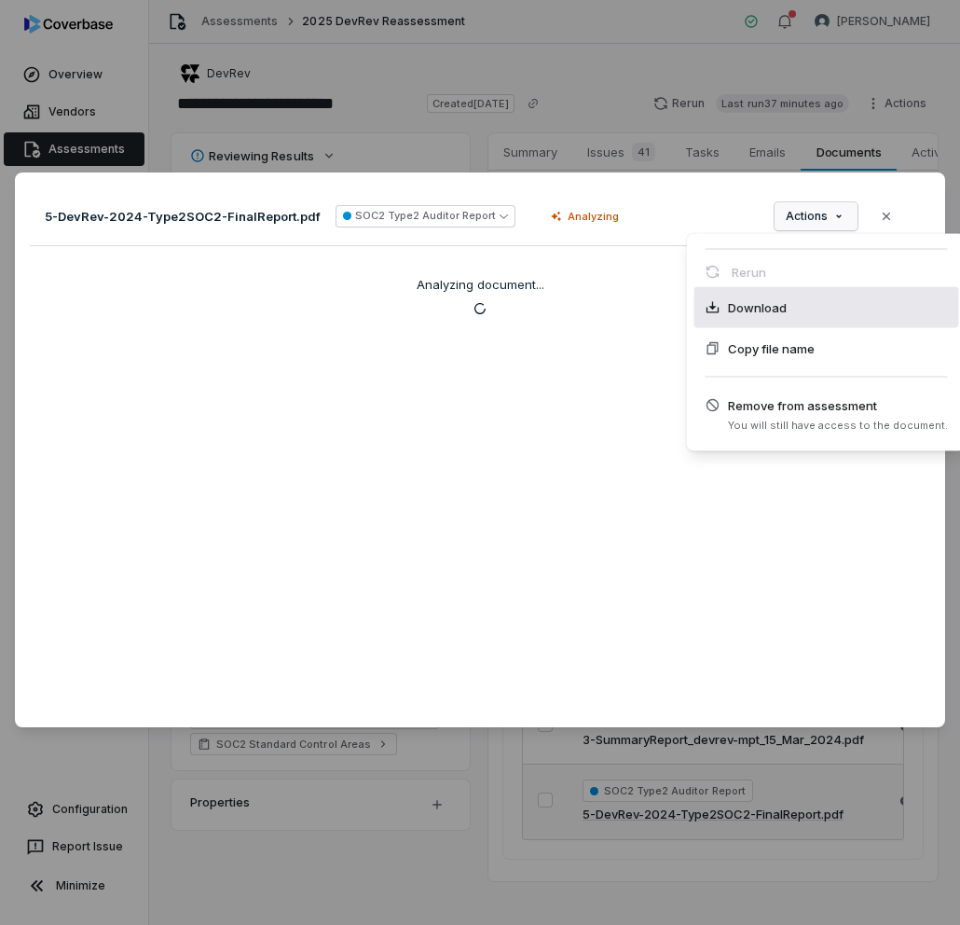
click at [775, 313] on span "Download" at bounding box center [757, 307] width 59 height 19
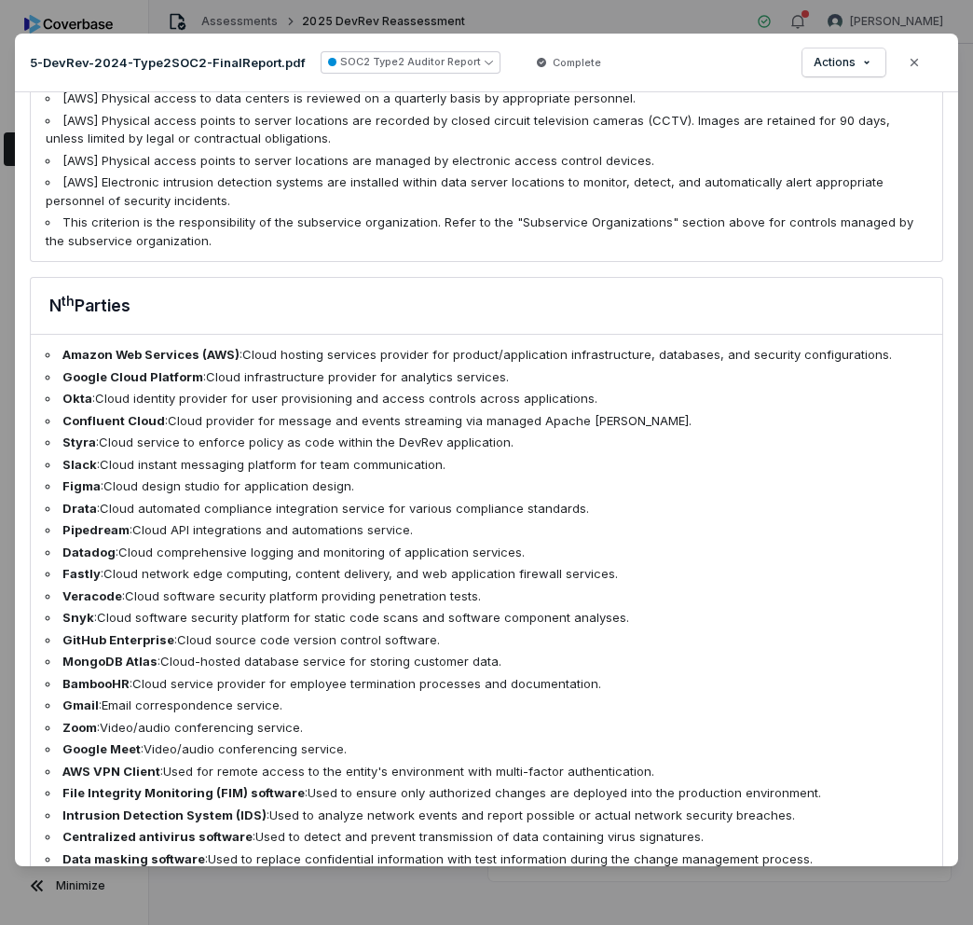
scroll to position [3899, 0]
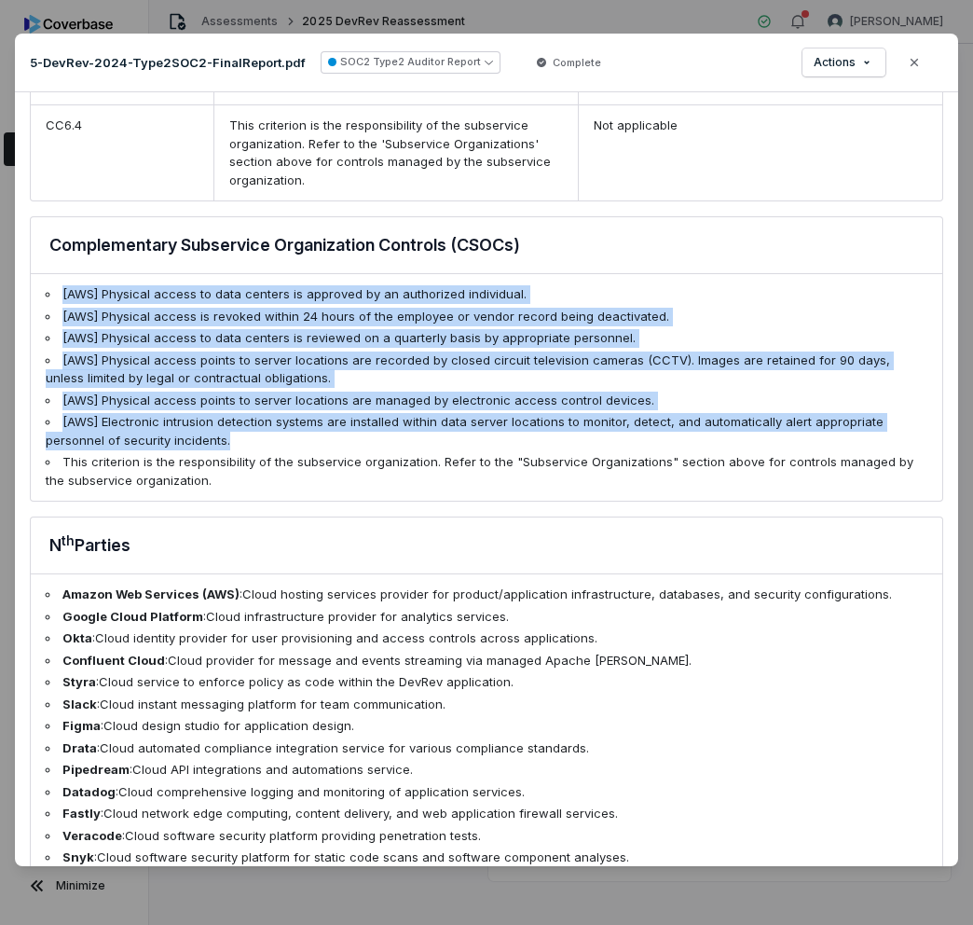
drag, startPoint x: 187, startPoint y: 375, endPoint x: 62, endPoint y: 224, distance: 196.0
click at [62, 274] on ul "[AWS] Physical access to data centers is approved by an authorized individual. …" at bounding box center [487, 387] width 912 height 227
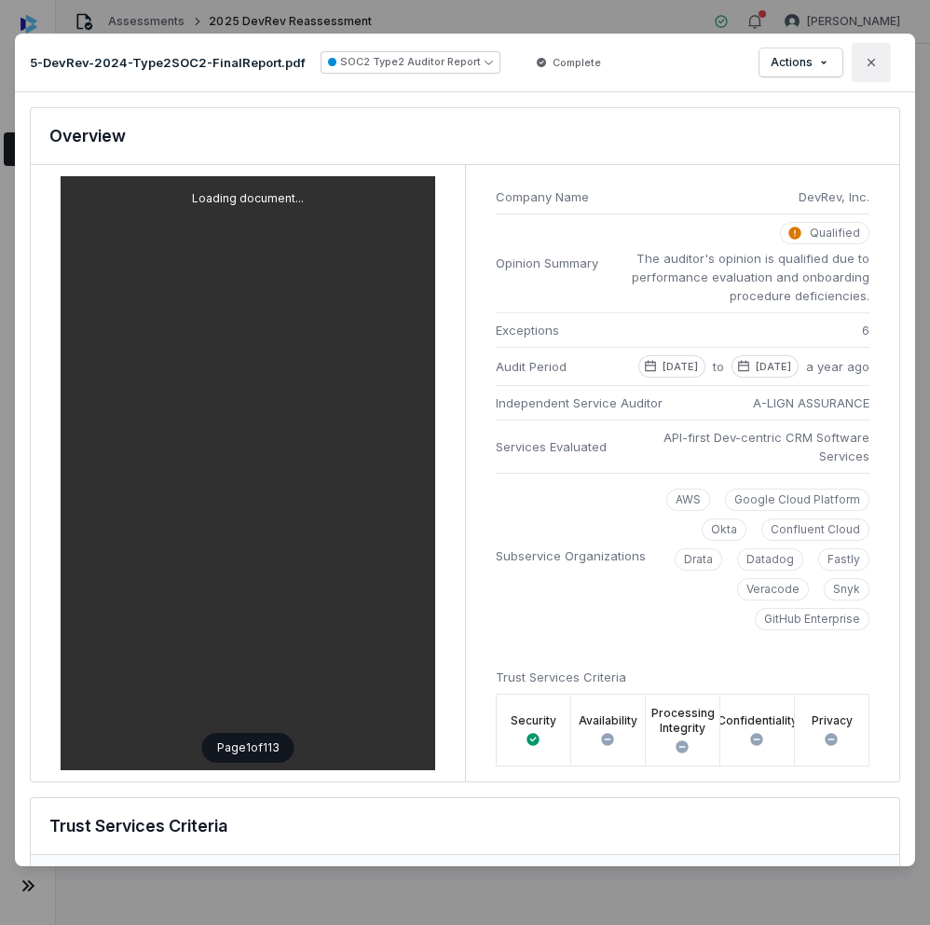
scroll to position [0, 410]
click at [872, 61] on icon "button" at bounding box center [871, 62] width 7 height 7
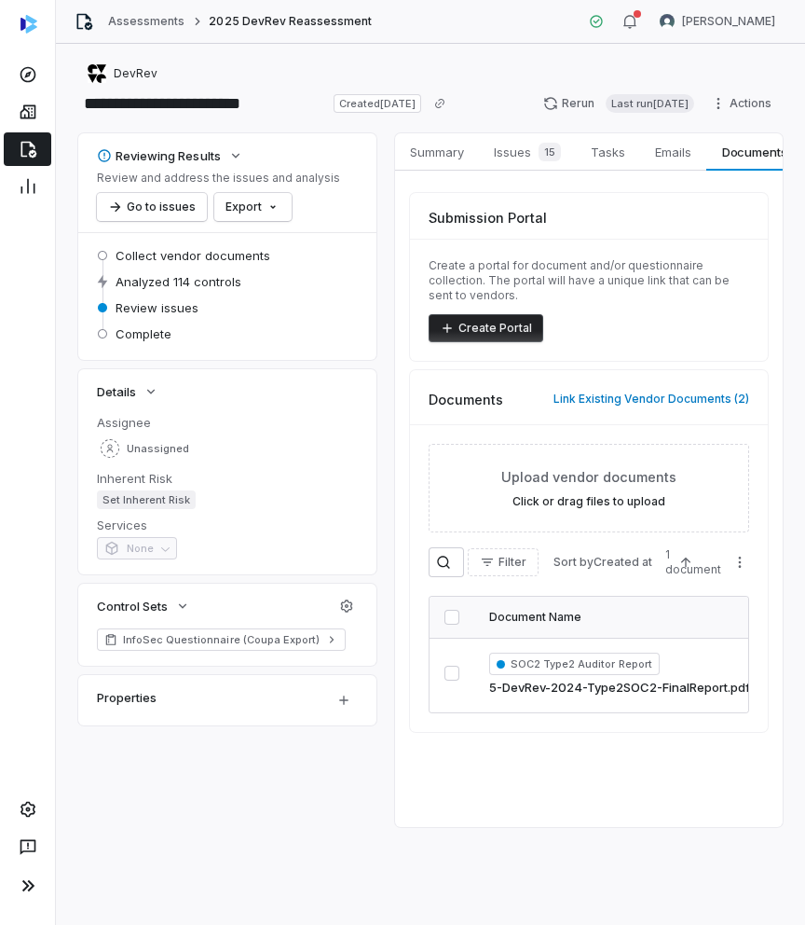
scroll to position [0, 410]
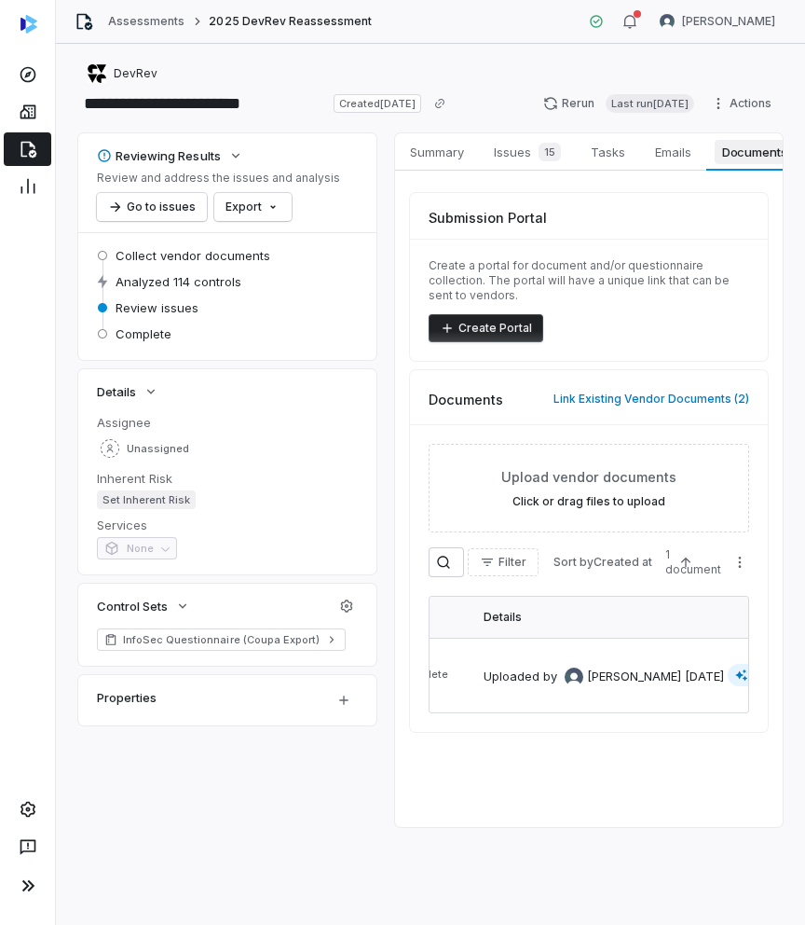
click at [724, 161] on span "Documents" at bounding box center [755, 152] width 80 height 24
click at [596, 675] on span "[PERSON_NAME]" at bounding box center [634, 676] width 94 height 19
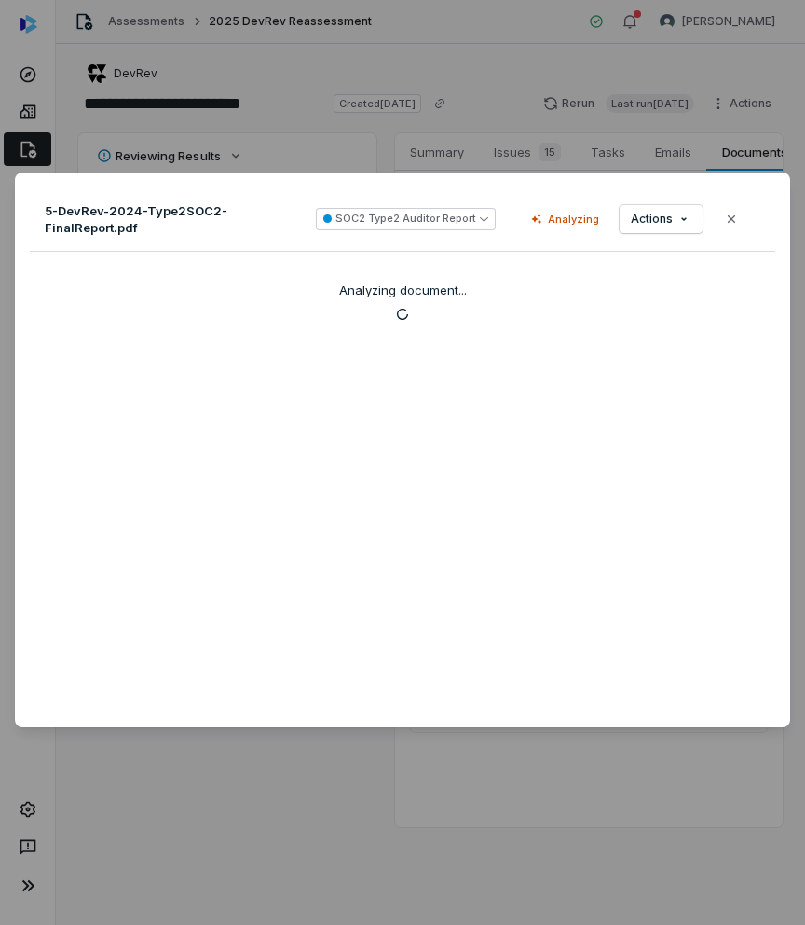
click at [734, 212] on icon "button" at bounding box center [731, 219] width 15 height 15
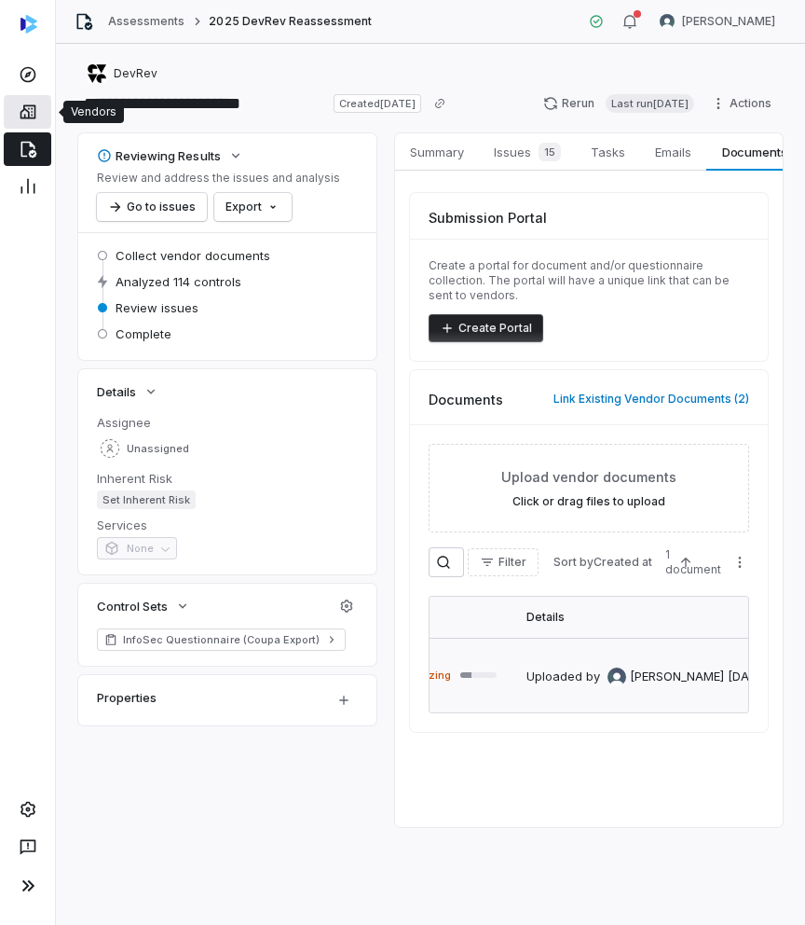
click at [26, 115] on icon at bounding box center [28, 112] width 19 height 19
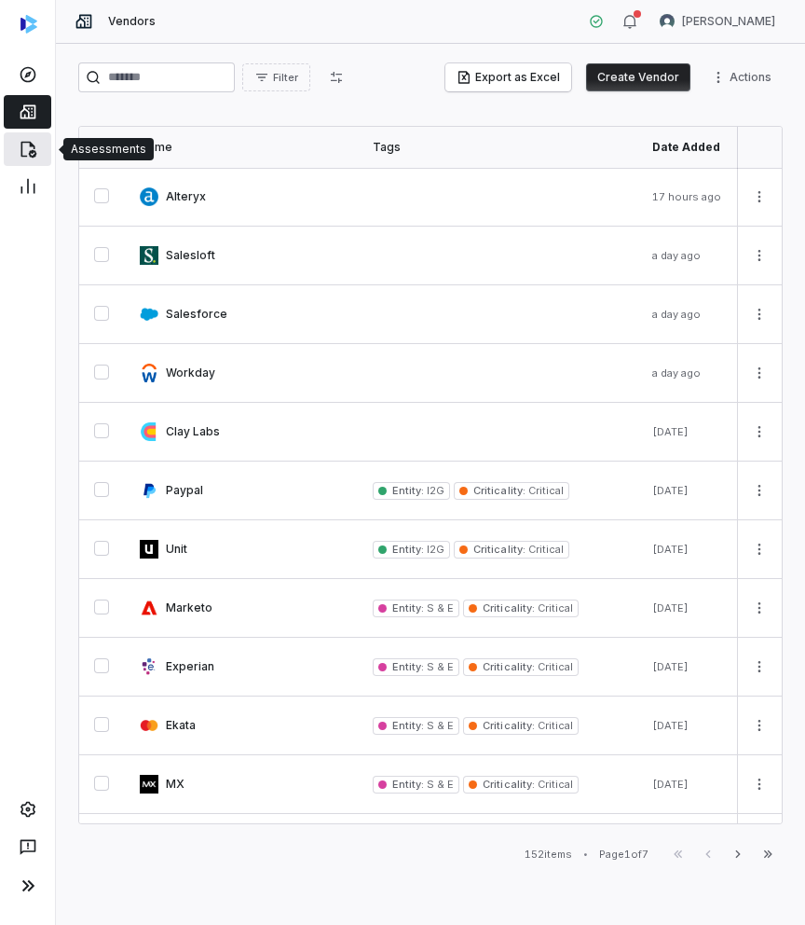
click at [26, 154] on icon at bounding box center [28, 149] width 19 height 19
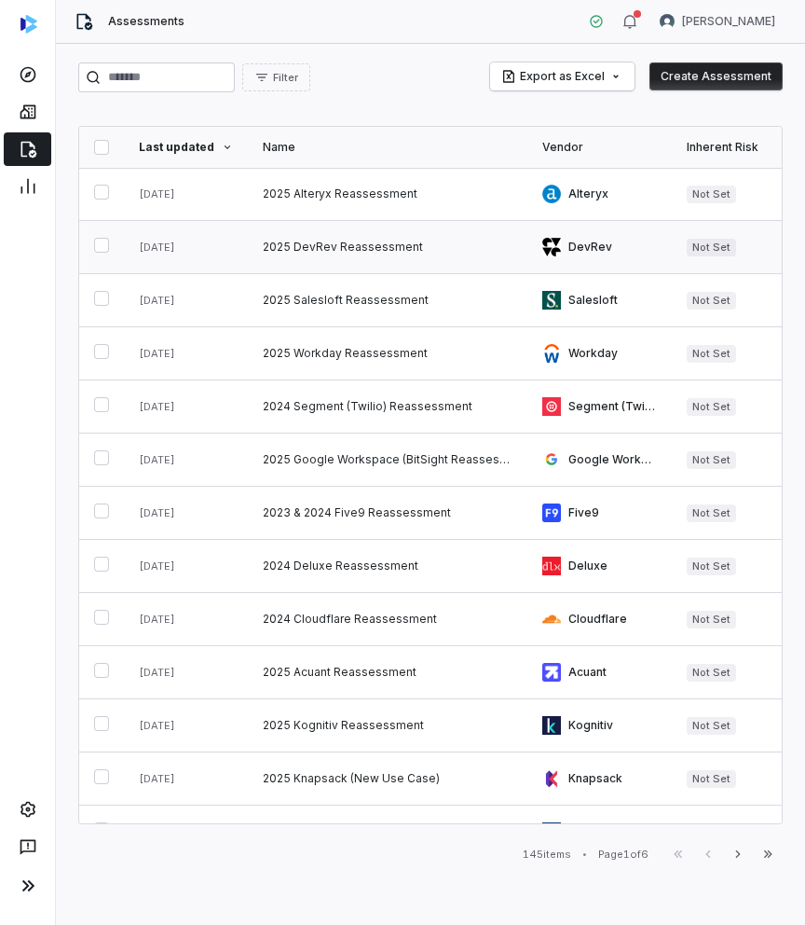
click at [385, 251] on link at bounding box center [388, 247] width 280 height 52
